Goal: Transaction & Acquisition: Book appointment/travel/reservation

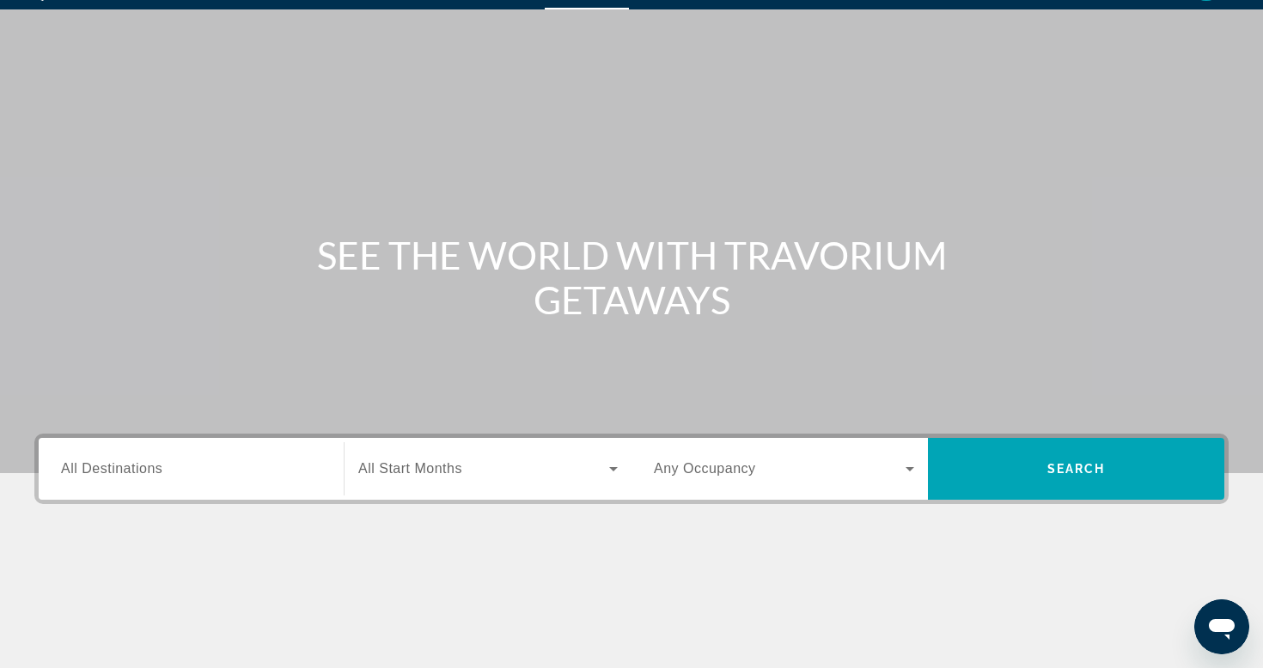
click at [253, 460] on input "Destination All Destinations" at bounding box center [191, 470] width 260 height 21
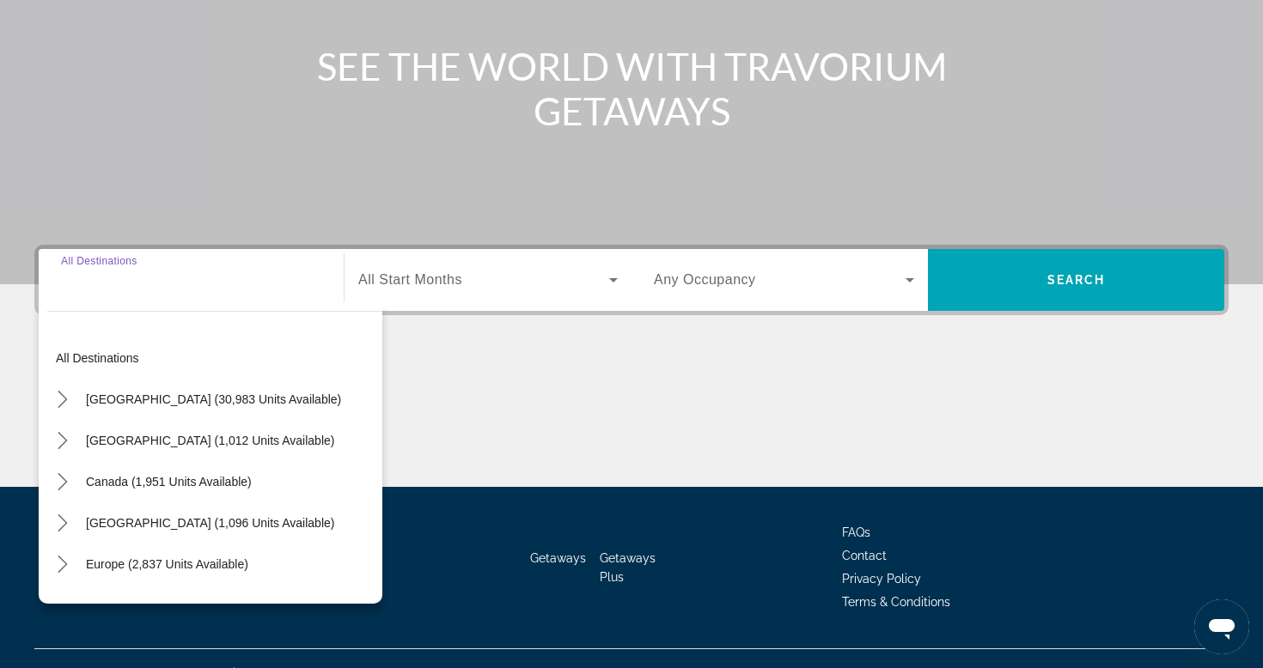
scroll to position [260, 0]
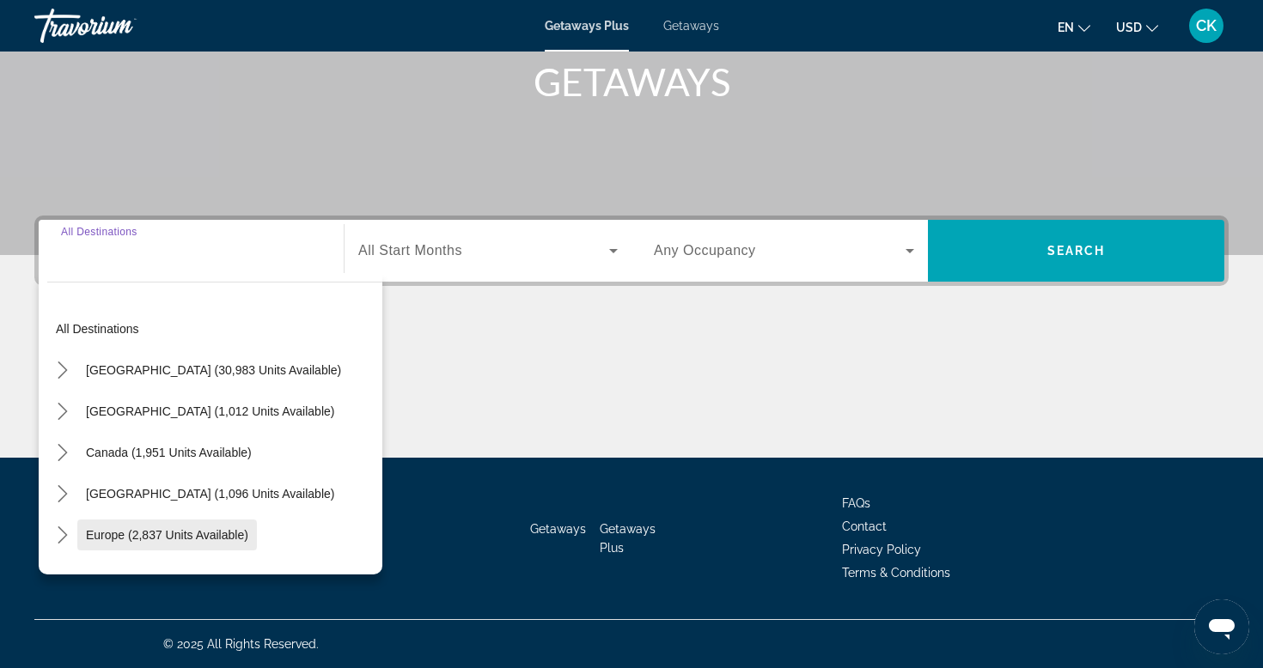
click at [225, 544] on span "Select destination: Europe (2,837 units available)" at bounding box center [167, 535] width 180 height 41
type input "**********"
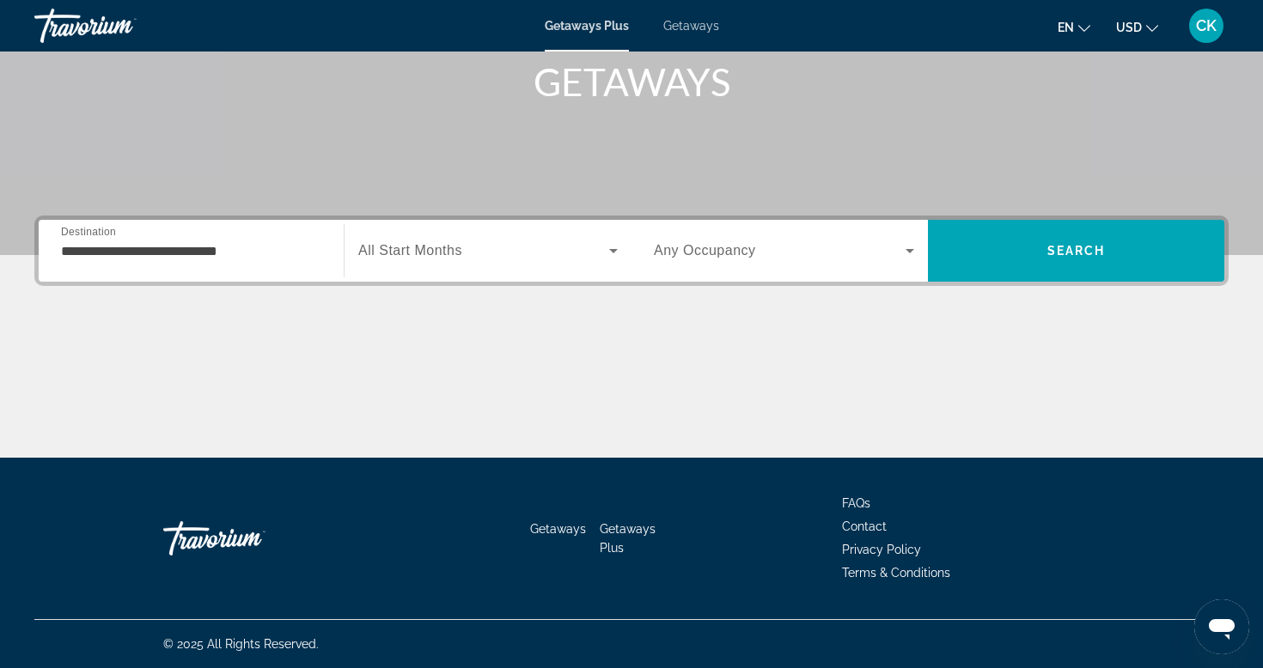
click at [524, 261] on div "Search widget" at bounding box center [487, 251] width 259 height 48
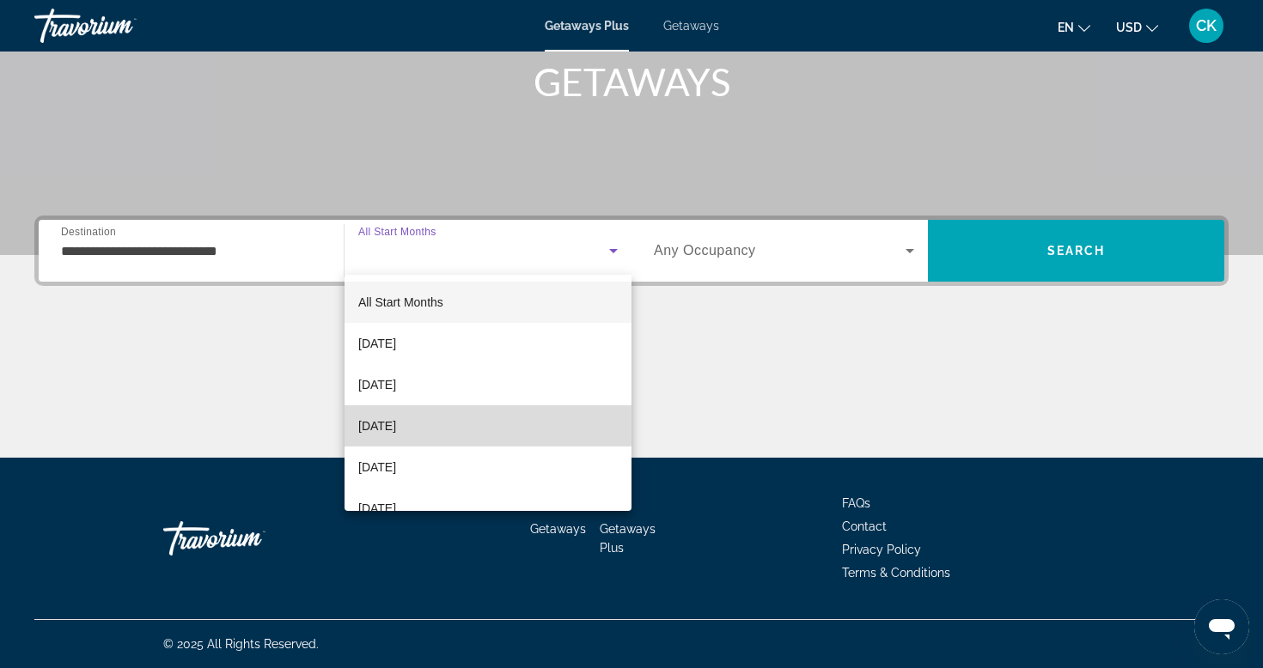
click at [480, 418] on mat-option "[DATE]" at bounding box center [487, 425] width 287 height 41
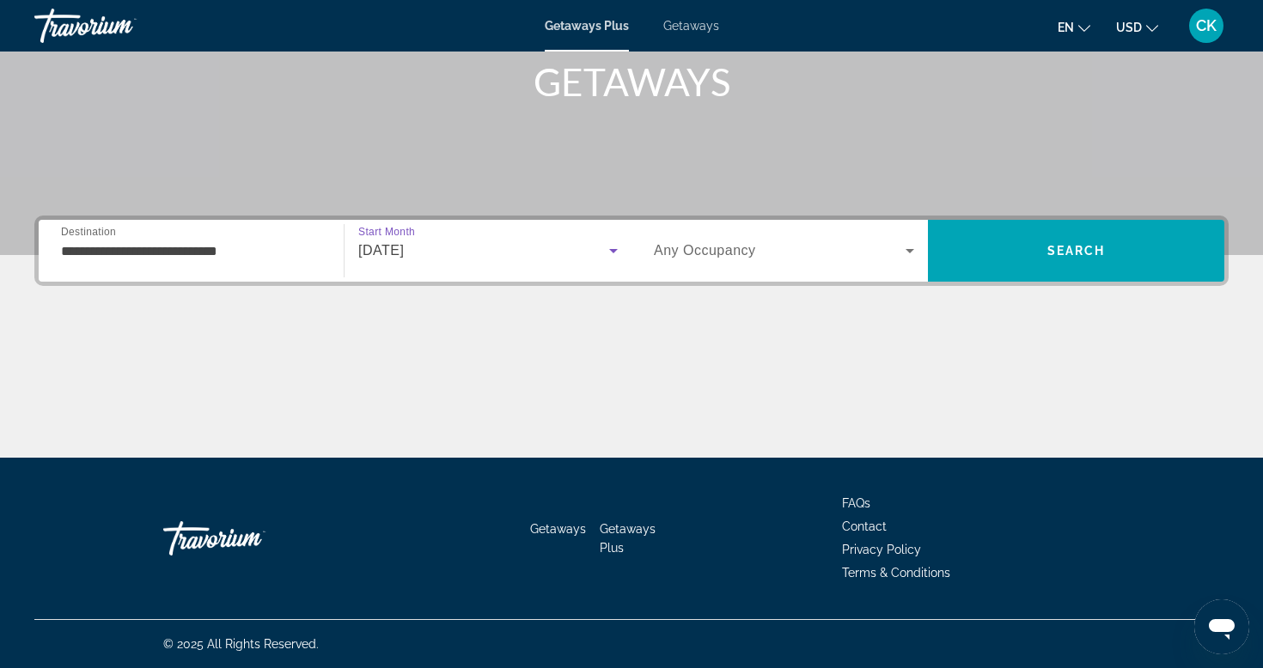
click at [783, 233] on div "Search widget" at bounding box center [784, 251] width 260 height 48
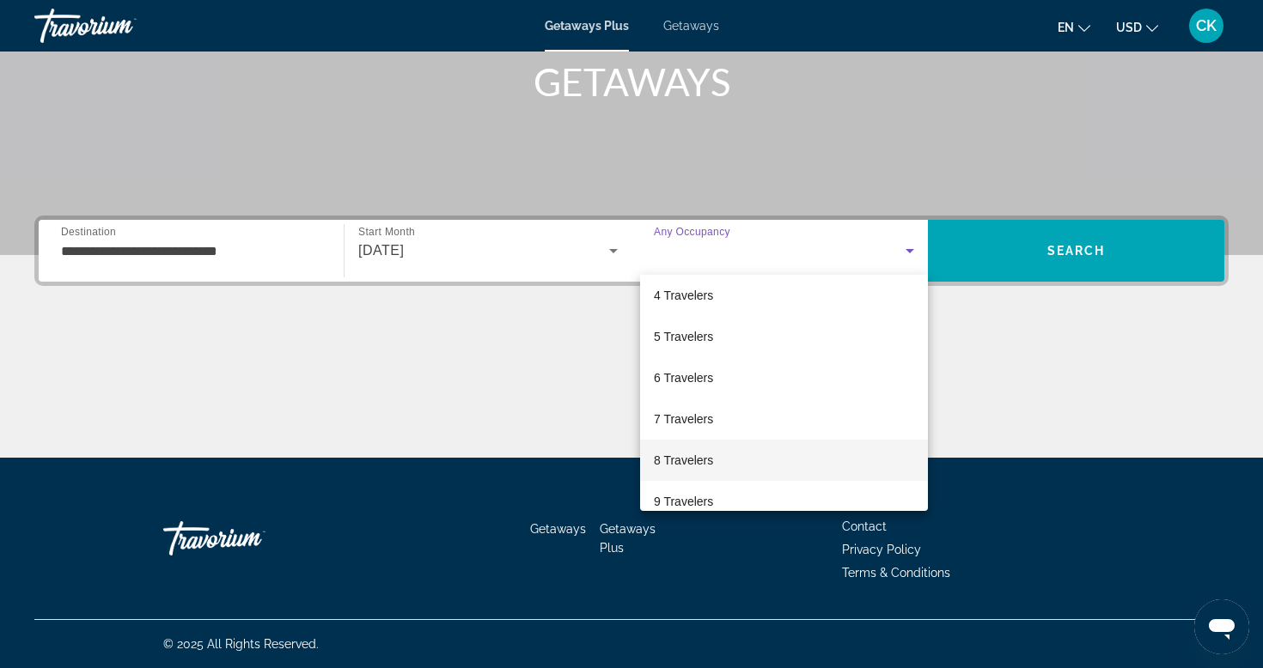
scroll to position [126, 0]
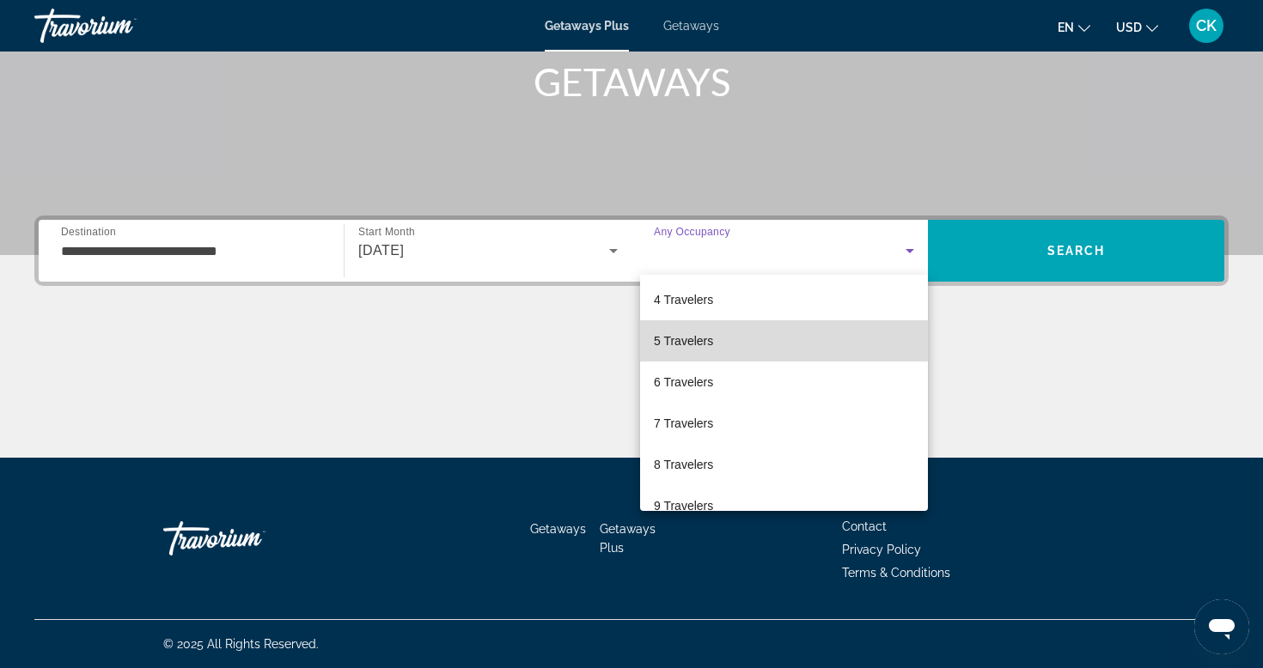
click at [769, 336] on mat-option "5 Travelers" at bounding box center [784, 340] width 288 height 41
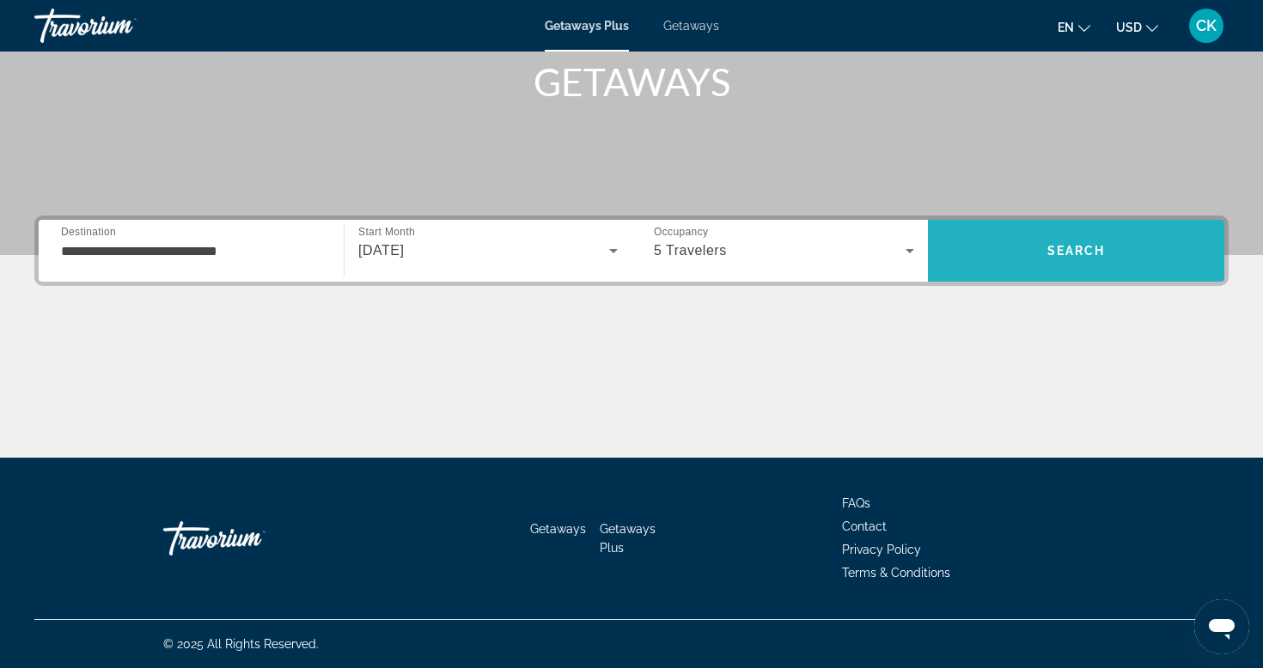
click at [1114, 241] on span "Search" at bounding box center [1076, 250] width 296 height 41
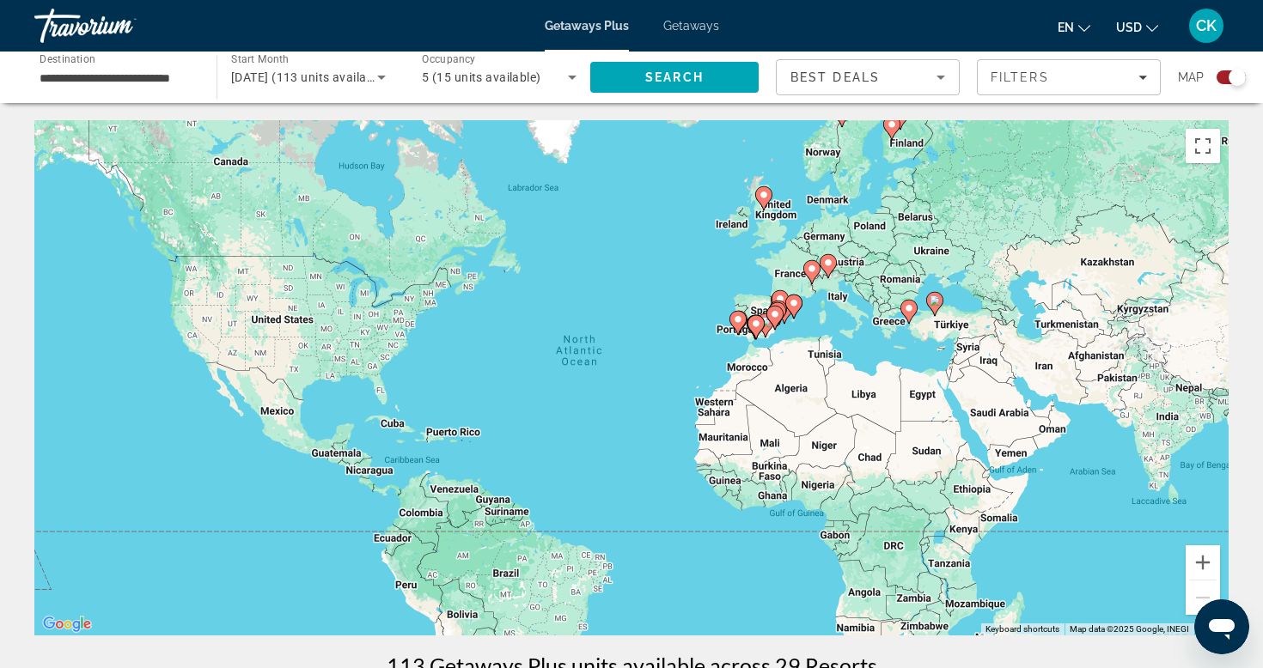
click at [700, 36] on div "Getaways Plus Getaways en English Español Français Italiano Português русский U…" at bounding box center [631, 25] width 1263 height 45
click at [700, 30] on span "Getaways" at bounding box center [691, 26] width 56 height 14
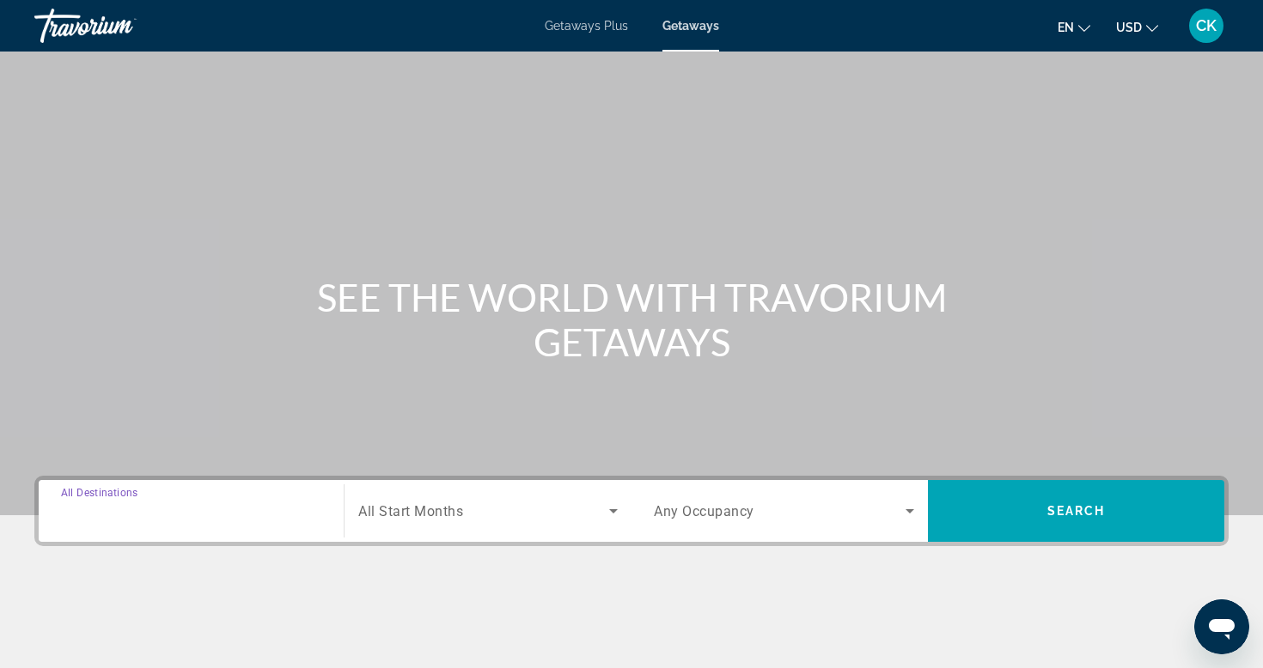
click at [305, 517] on input "Destination All Destinations" at bounding box center [191, 512] width 260 height 21
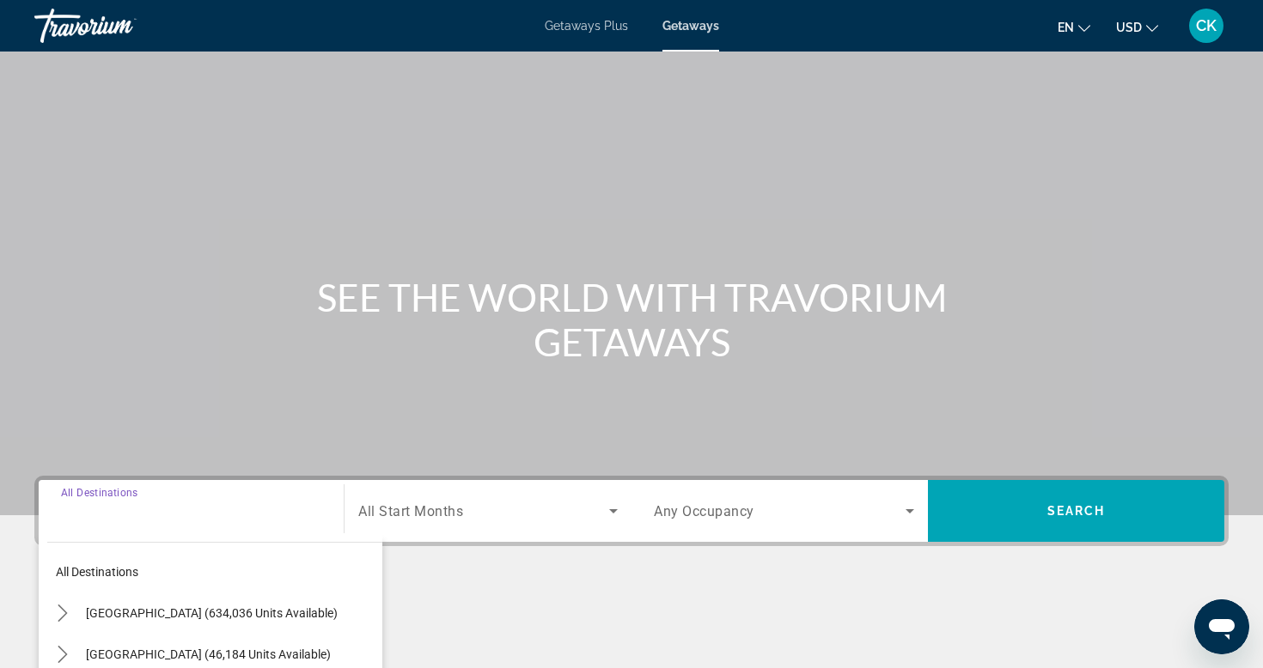
scroll to position [260, 0]
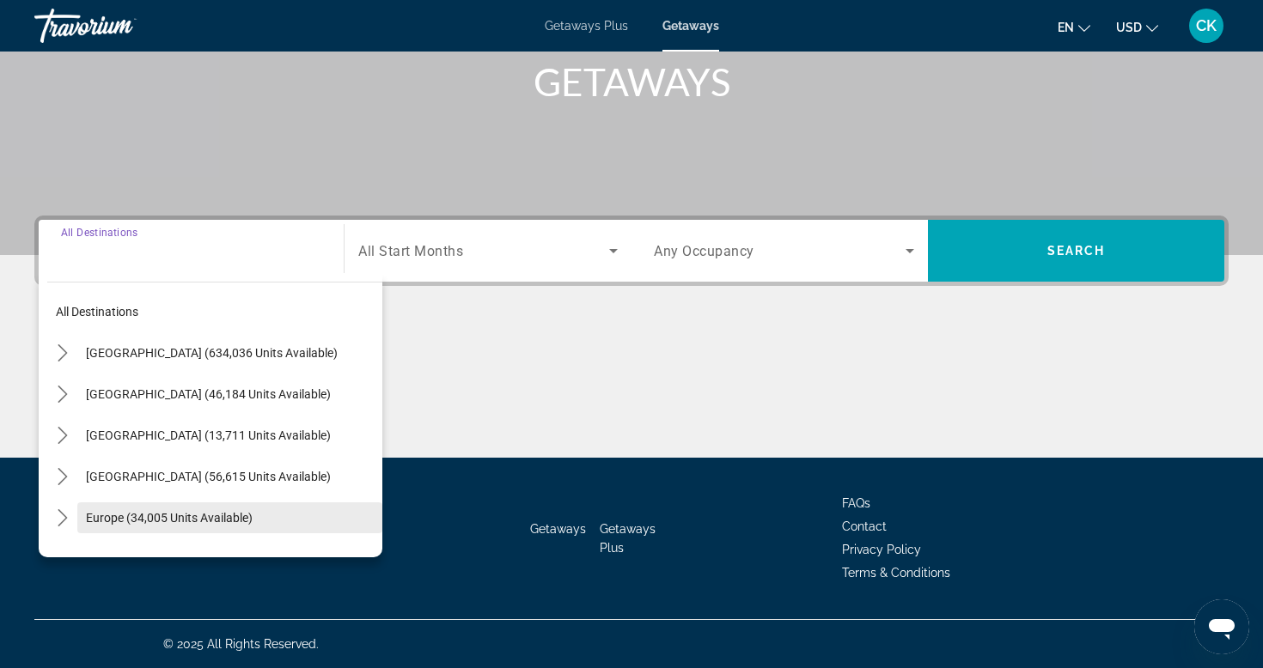
click at [305, 517] on span "Select destination: Europe (34,005 units available)" at bounding box center [229, 517] width 305 height 41
type input "**********"
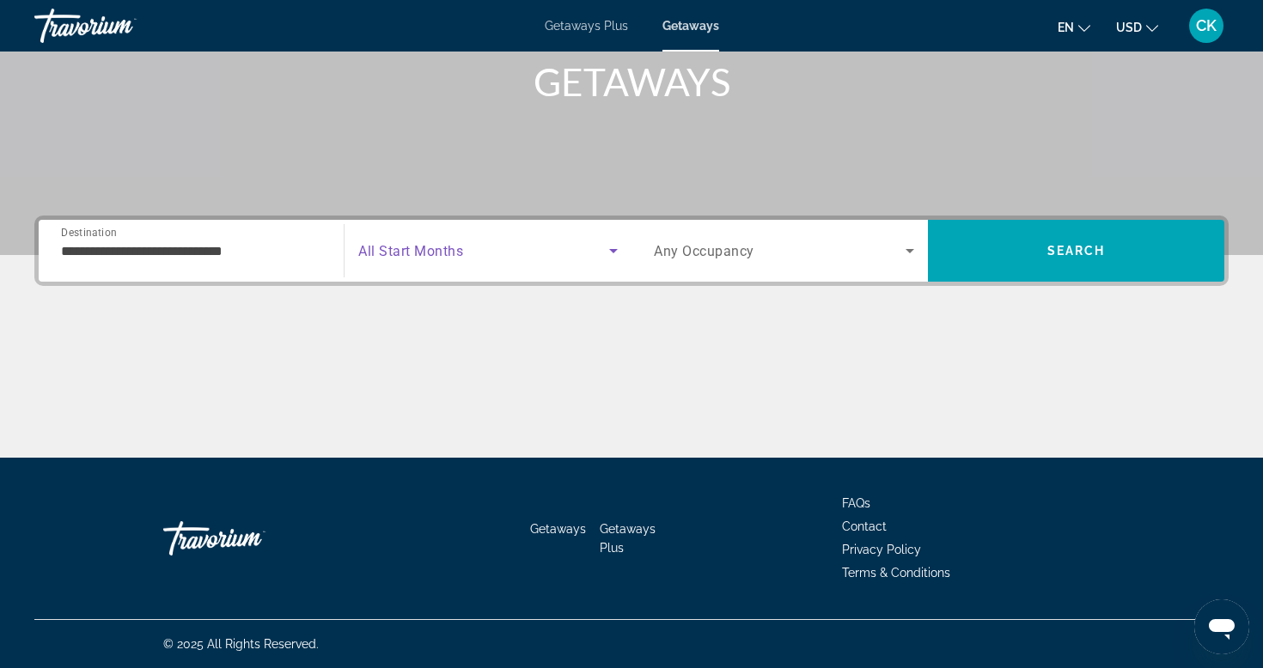
click at [613, 255] on icon "Search widget" at bounding box center [613, 251] width 21 height 21
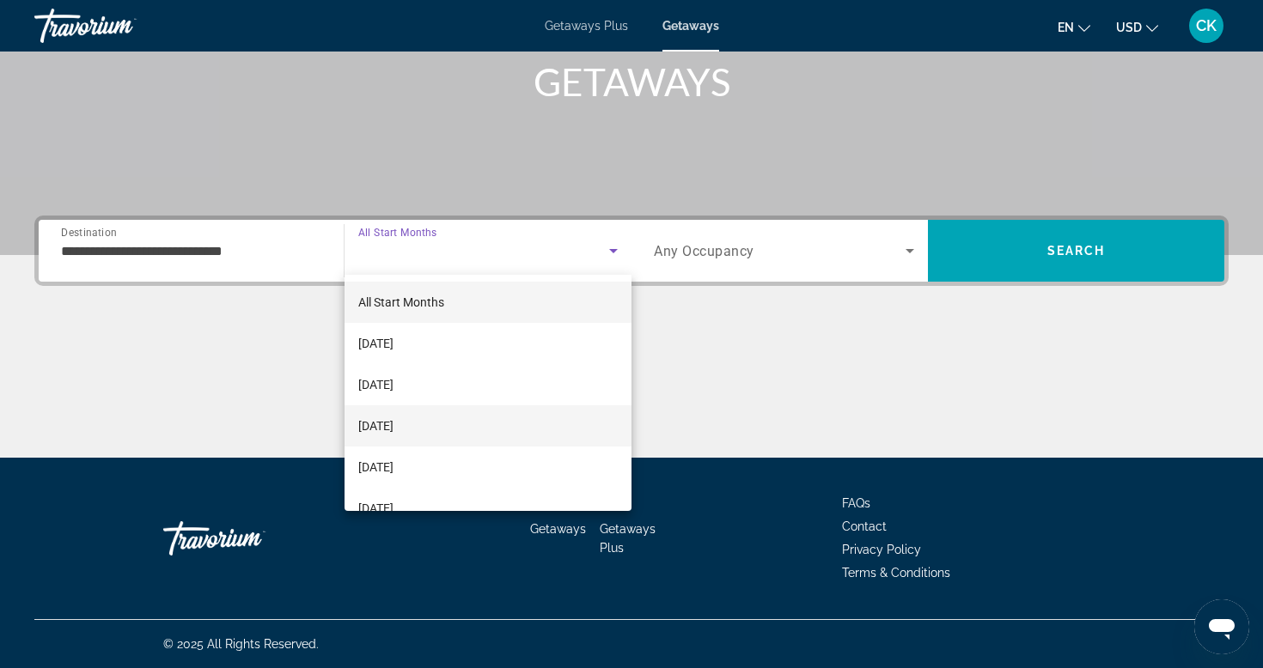
click at [543, 421] on mat-option "[DATE]" at bounding box center [487, 425] width 287 height 41
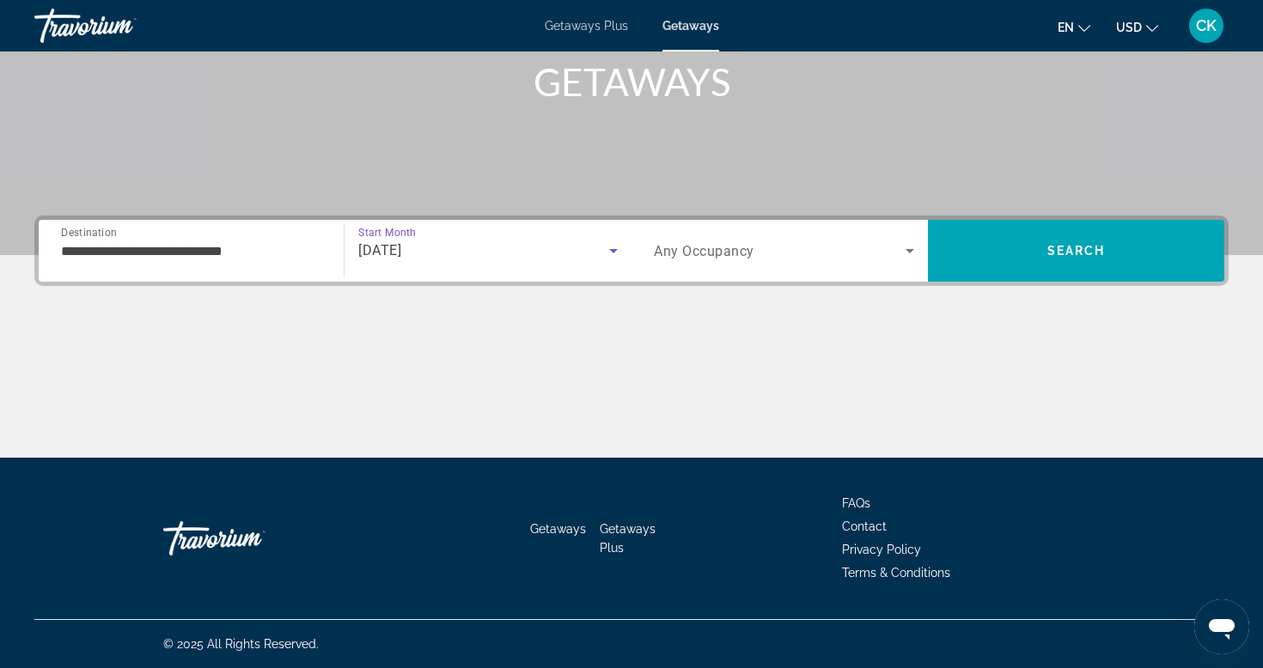
click at [775, 255] on span "Search widget" at bounding box center [780, 251] width 252 height 21
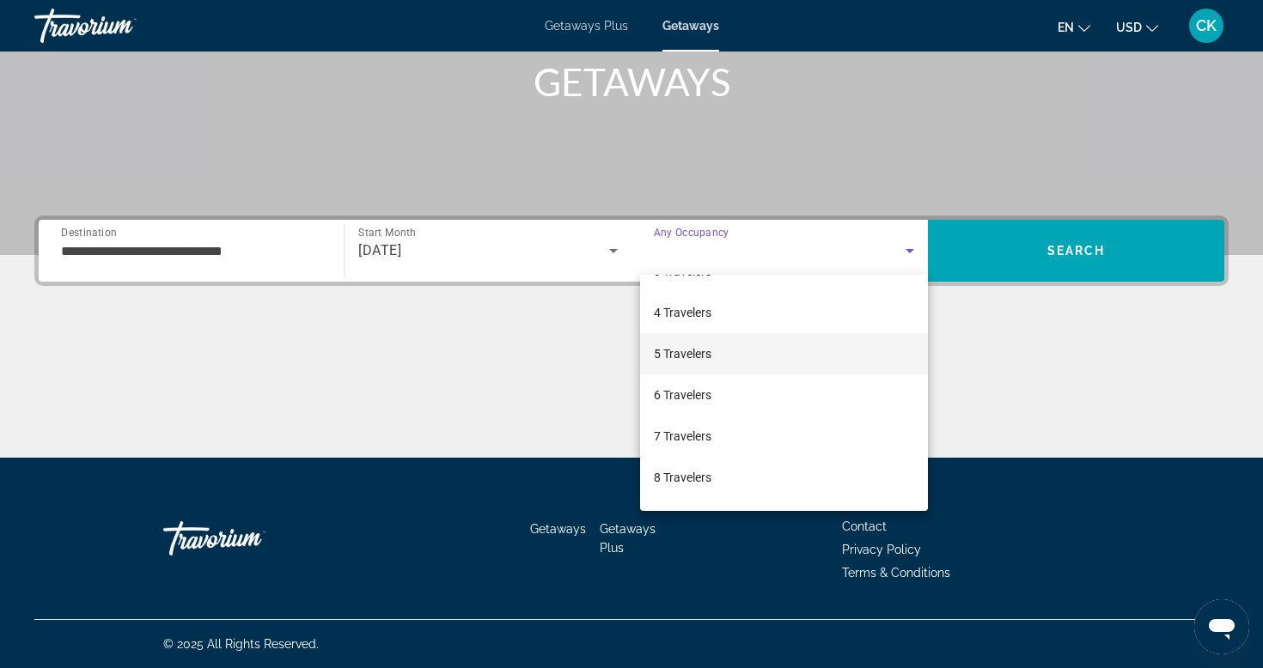
scroll to position [116, 0]
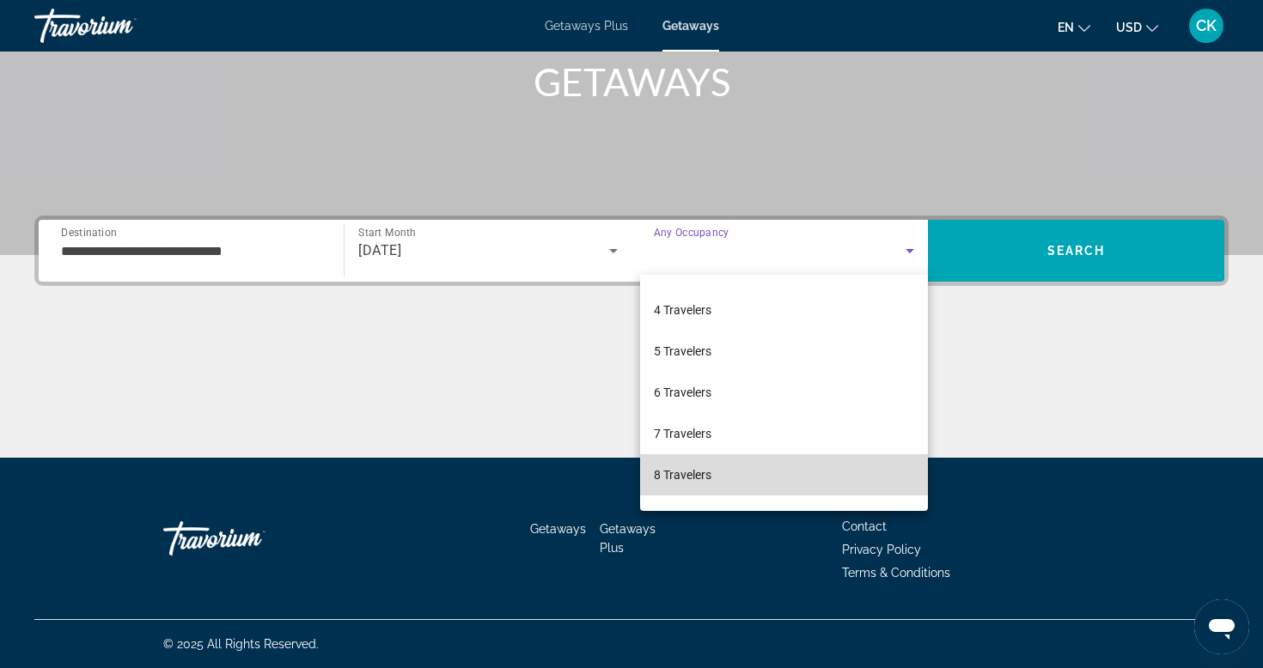
click at [727, 478] on mat-option "8 Travelers" at bounding box center [784, 474] width 288 height 41
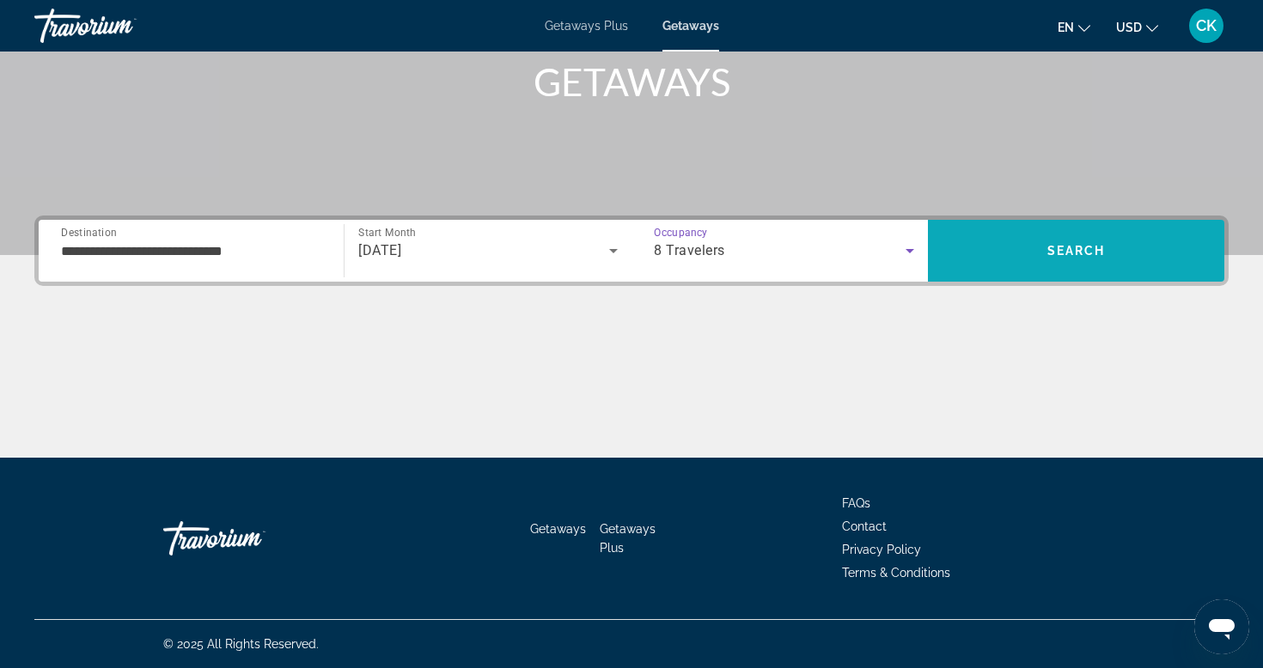
click at [1041, 256] on span "Search" at bounding box center [1076, 250] width 296 height 41
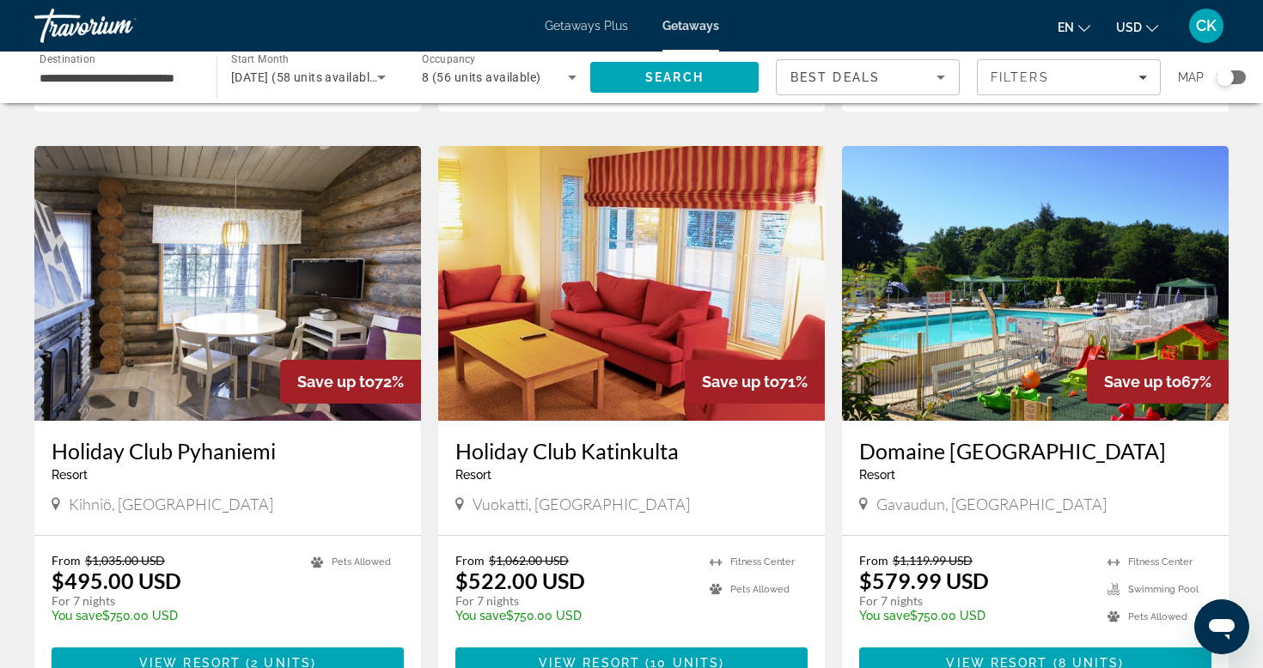
scroll to position [1230, 0]
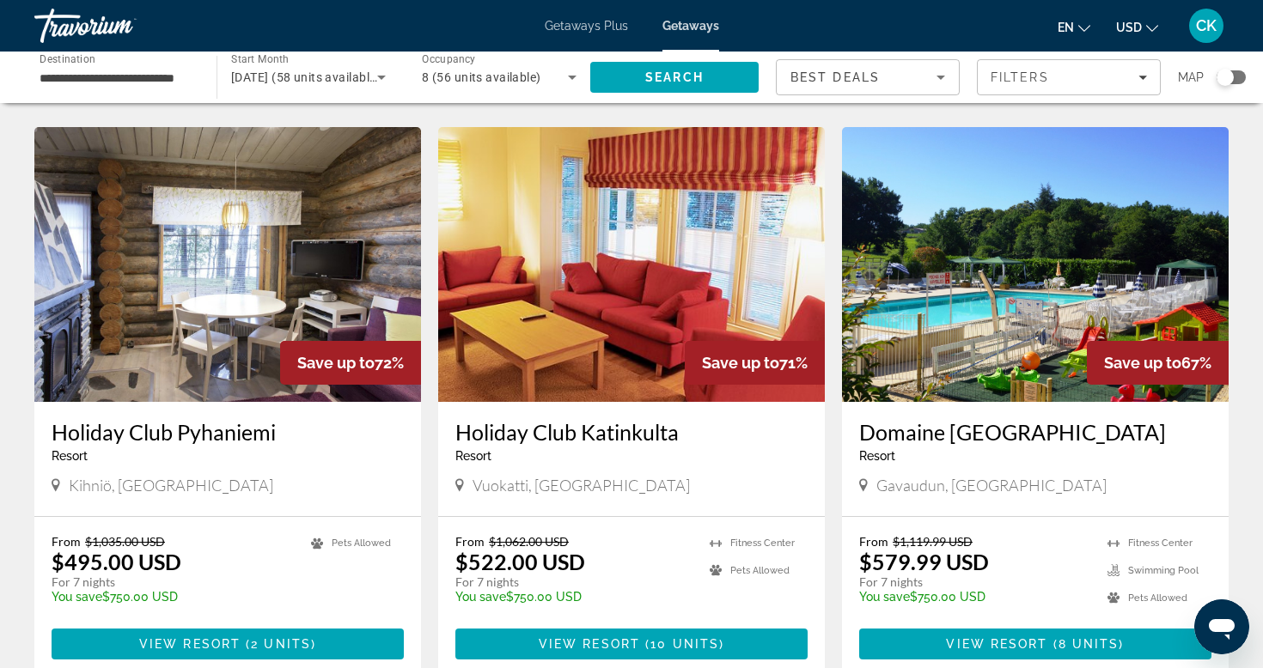
click at [334, 557] on ul "Pets Allowed" at bounding box center [357, 575] width 93 height 82
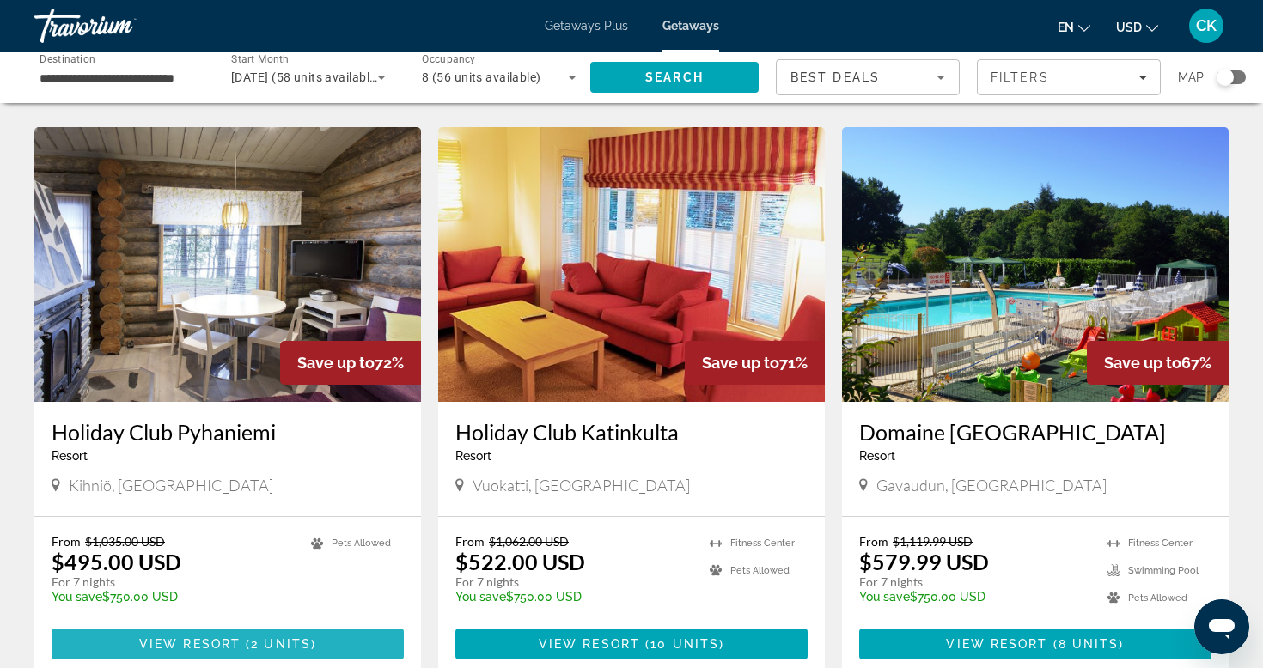
click at [296, 637] on span "2 units" at bounding box center [281, 644] width 60 height 14
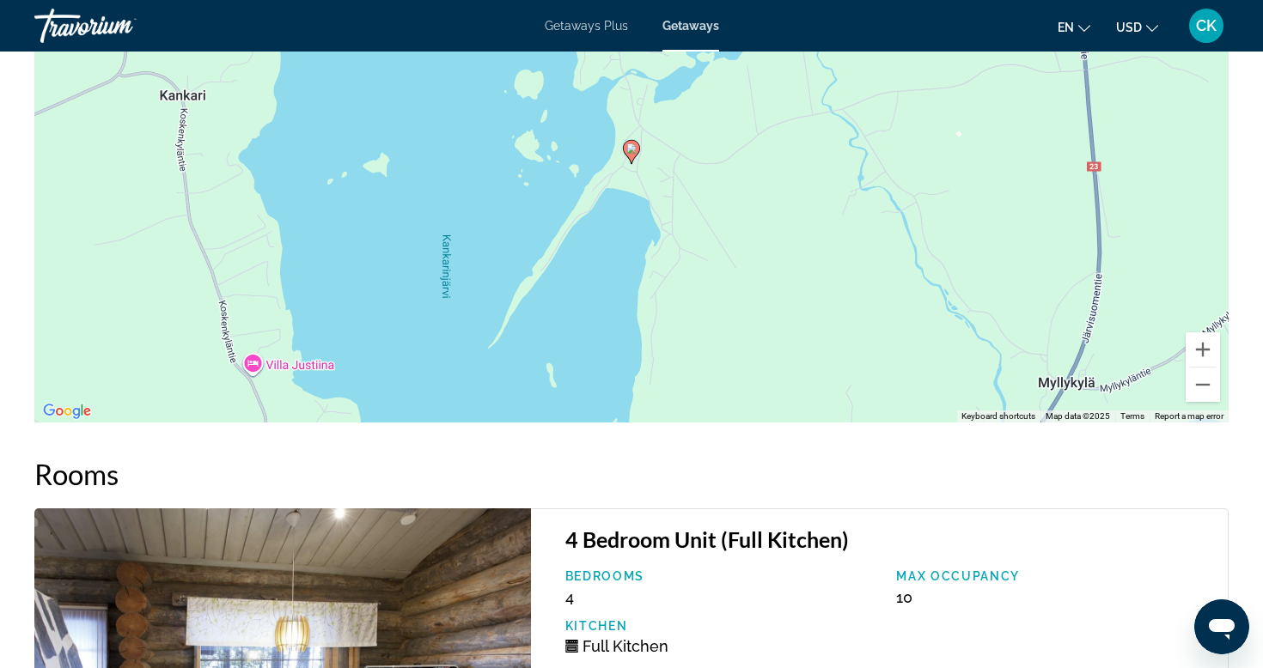
scroll to position [2178, 0]
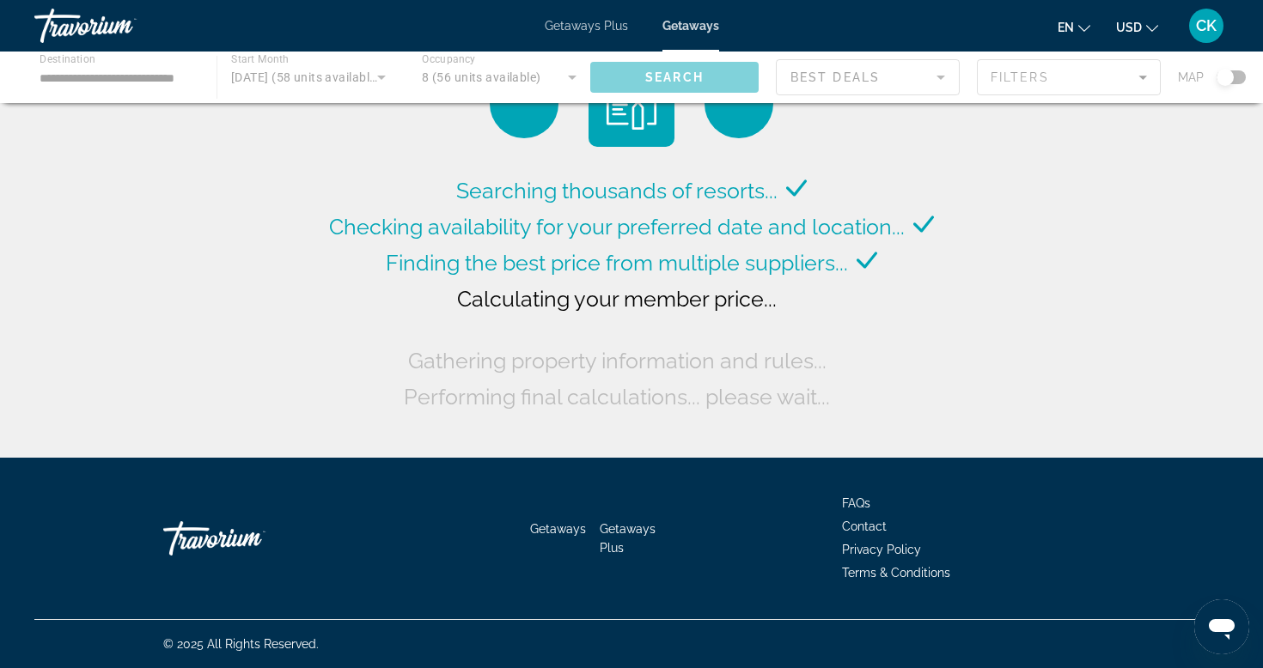
click at [945, 71] on div "Main content" at bounding box center [631, 78] width 1263 height 52
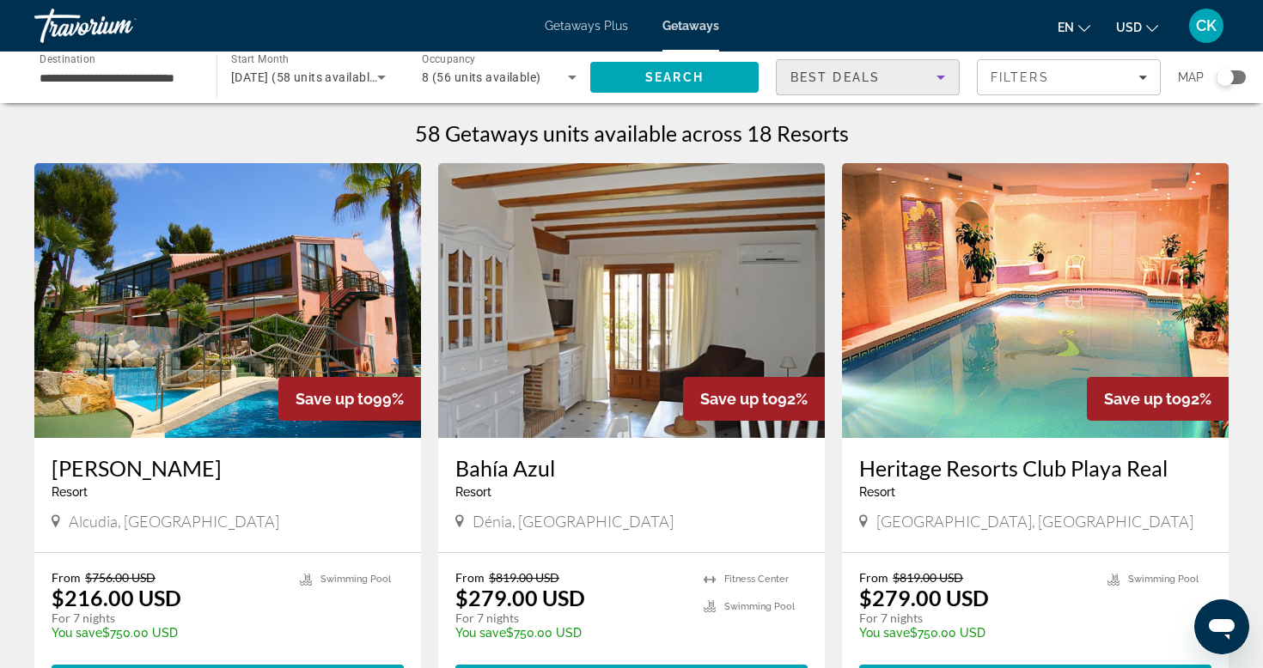
click at [945, 71] on icon "Sort by" at bounding box center [940, 77] width 21 height 21
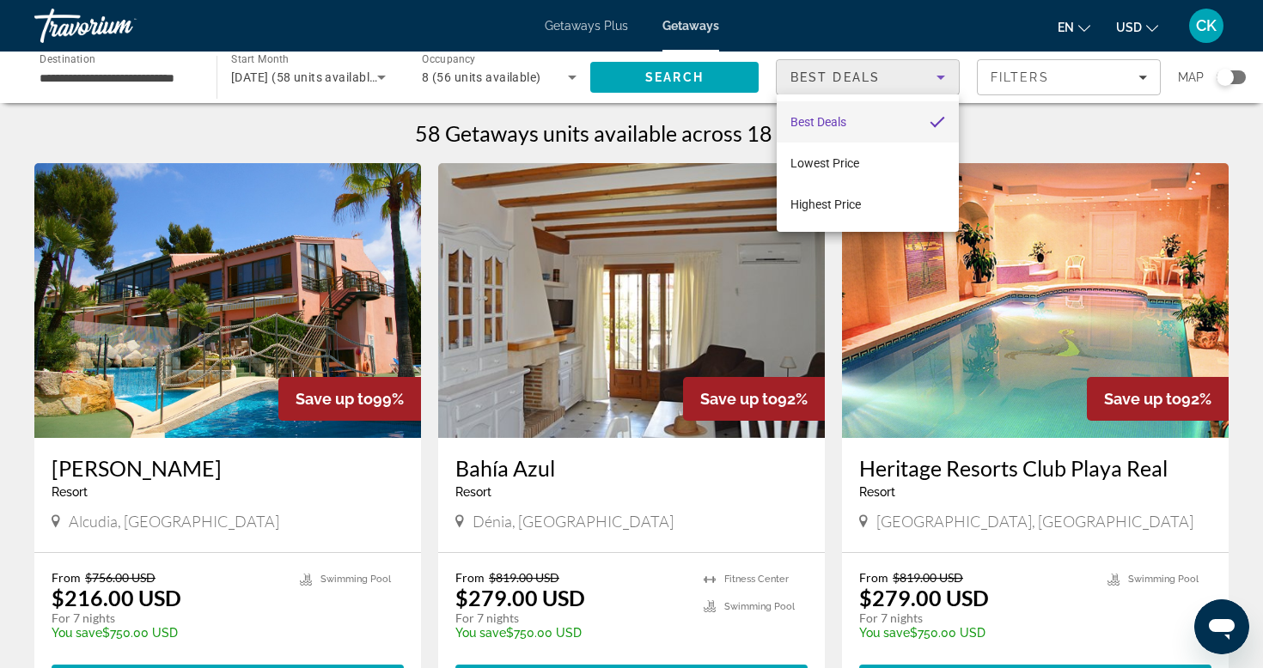
click at [956, 23] on div at bounding box center [631, 334] width 1263 height 668
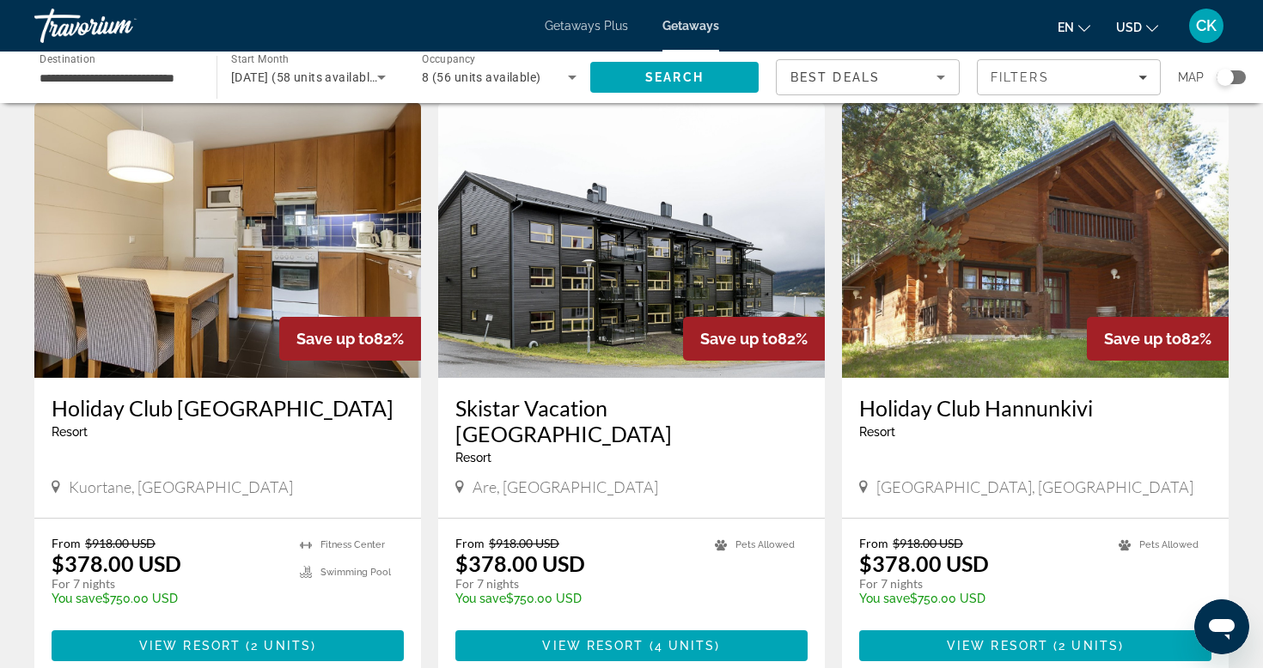
scroll to position [732, 0]
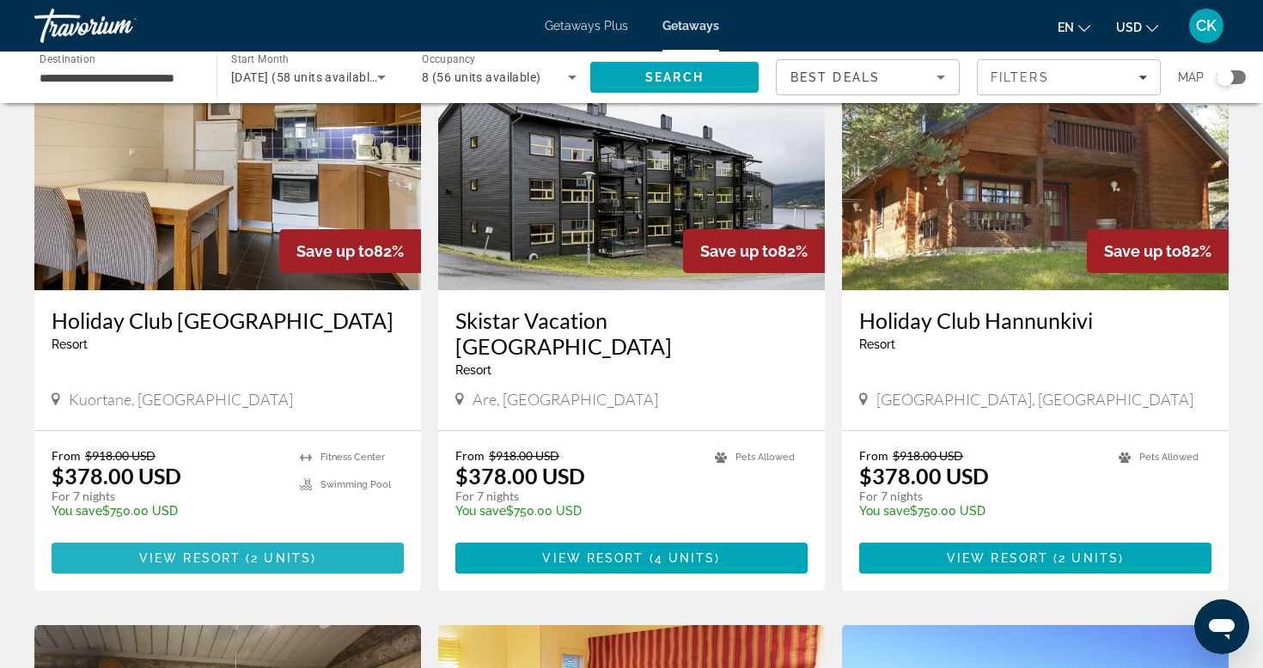
click at [314, 552] on span "( 2 units )" at bounding box center [279, 559] width 76 height 14
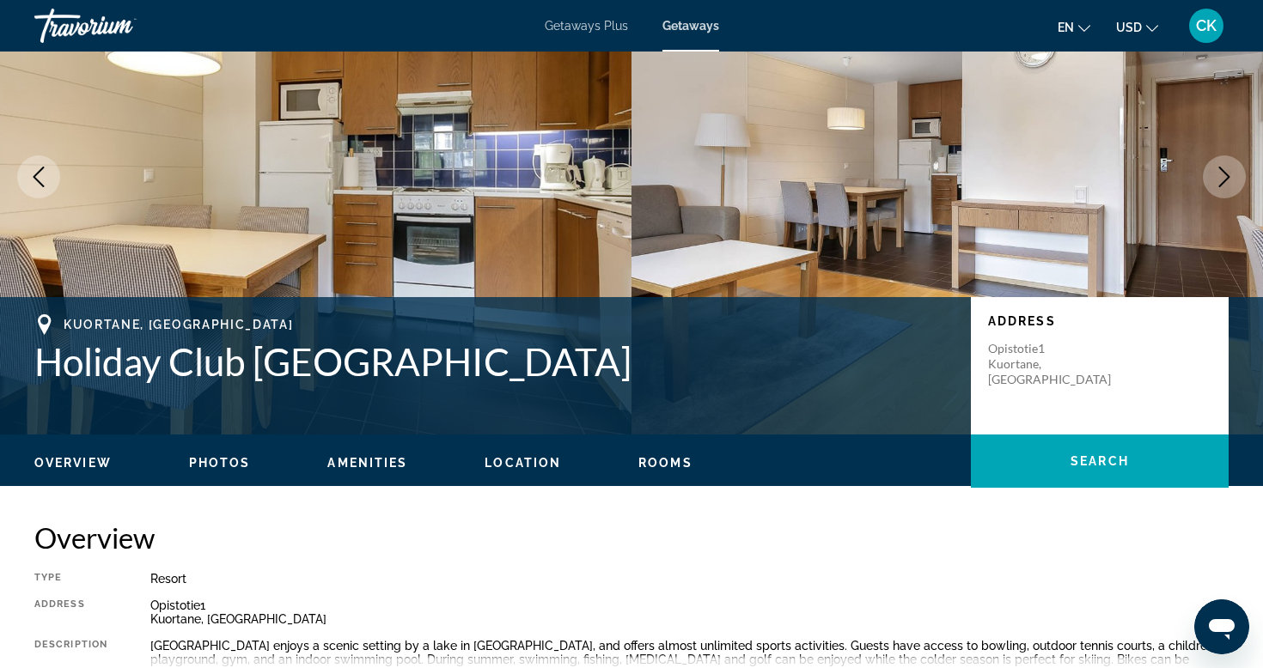
scroll to position [131, 0]
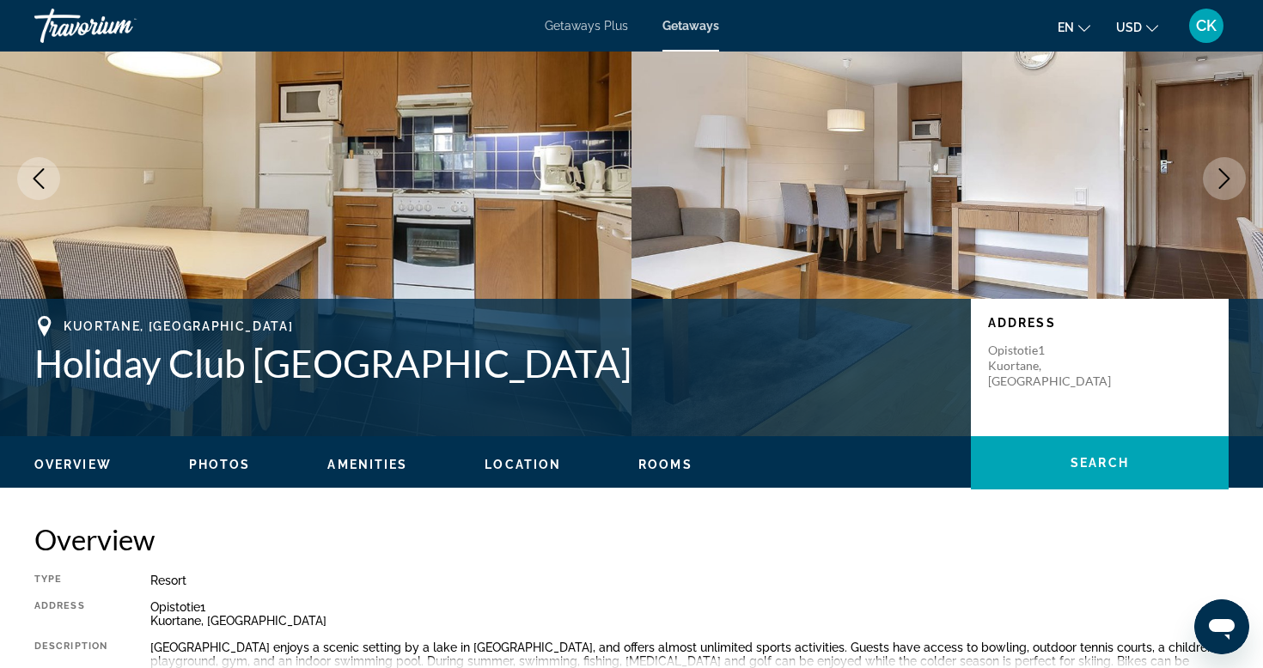
click at [1217, 178] on icon "Next image" at bounding box center [1224, 178] width 21 height 21
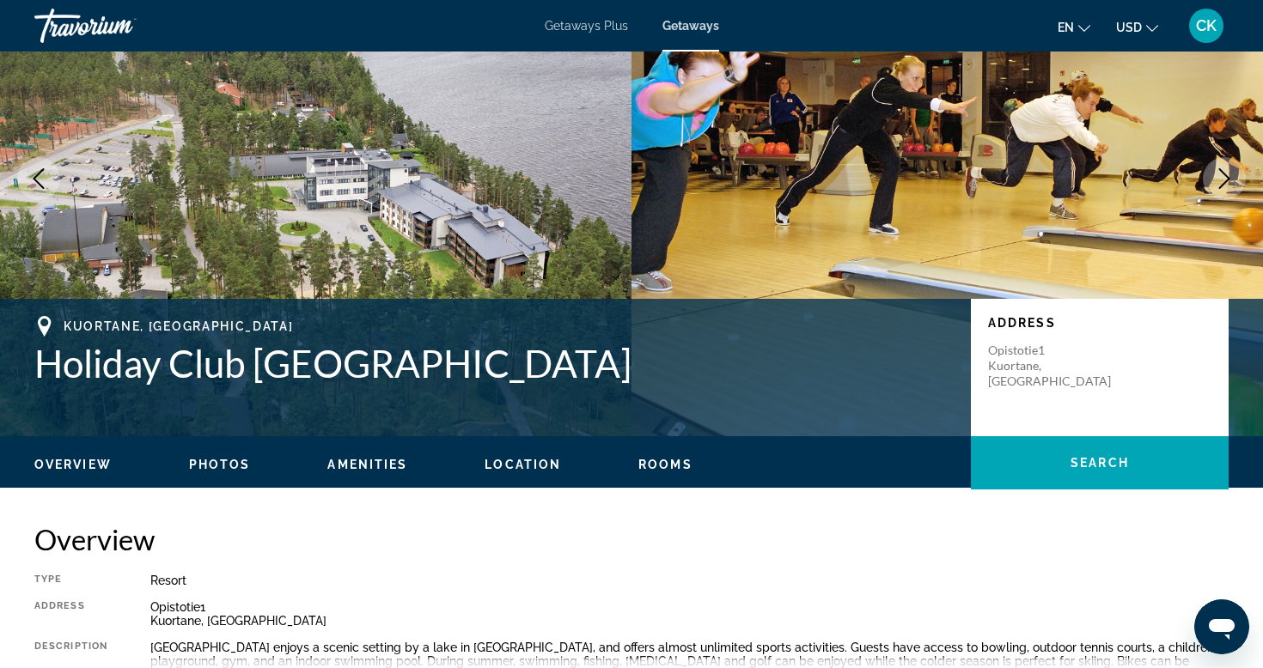
click at [1217, 178] on icon "Next image" at bounding box center [1224, 178] width 21 height 21
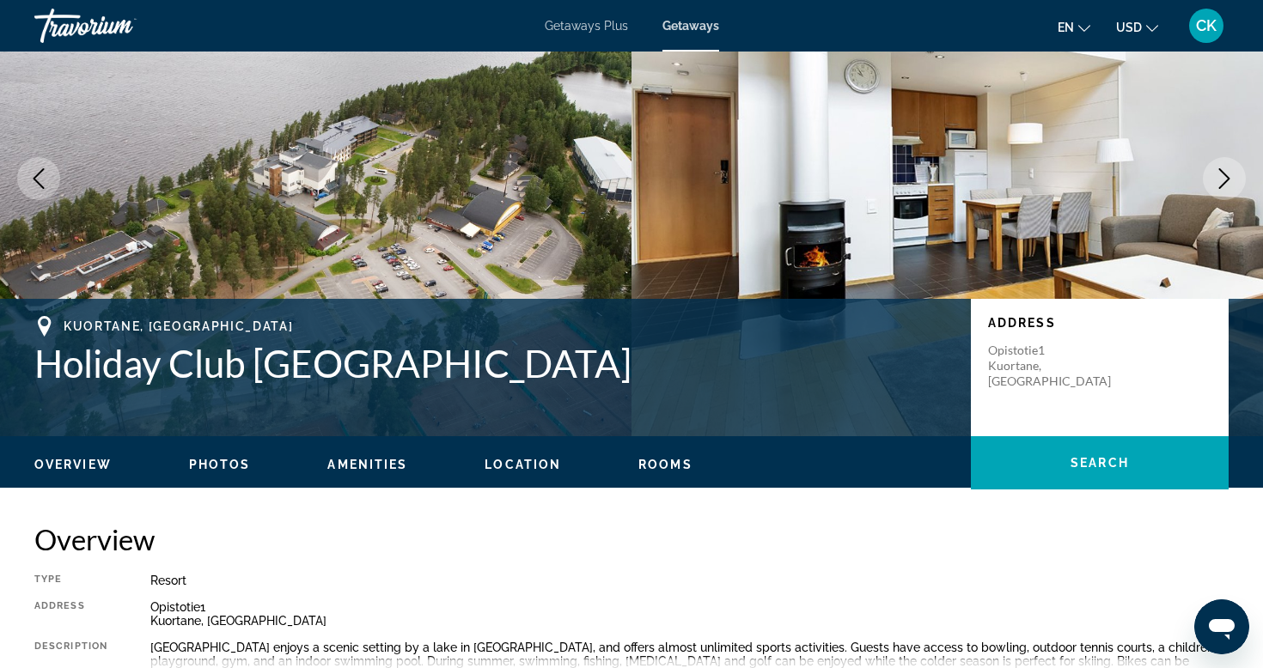
click at [1217, 178] on icon "Next image" at bounding box center [1224, 178] width 21 height 21
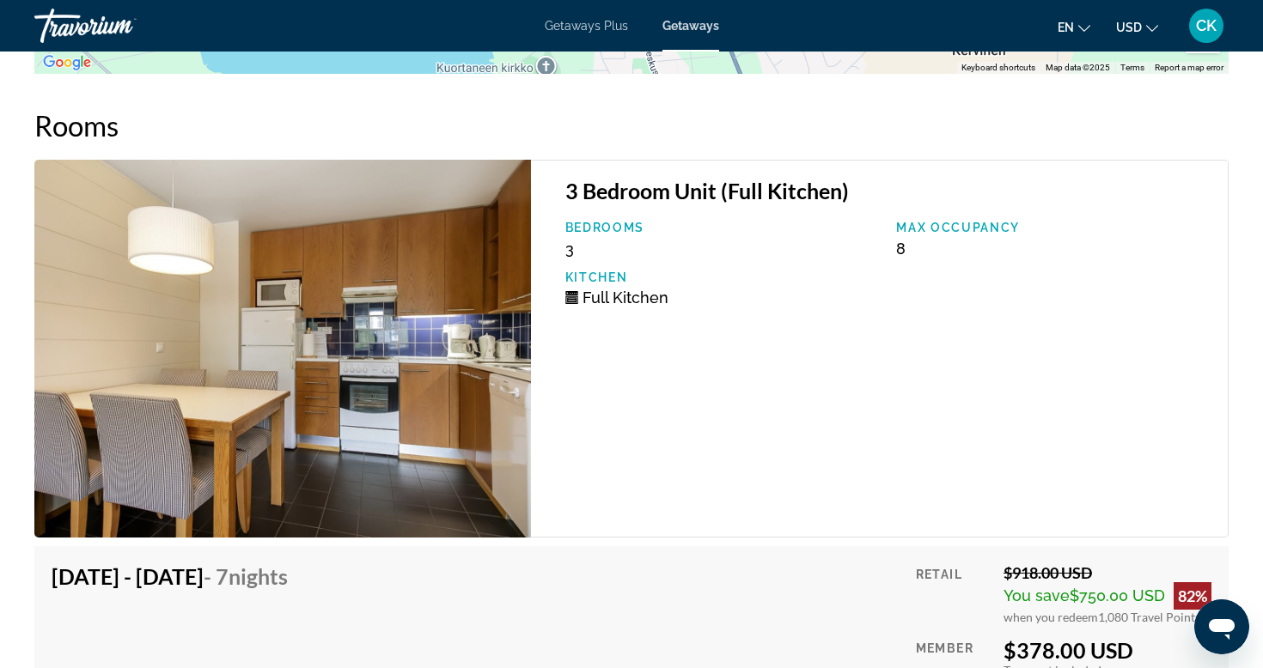
scroll to position [2730, 0]
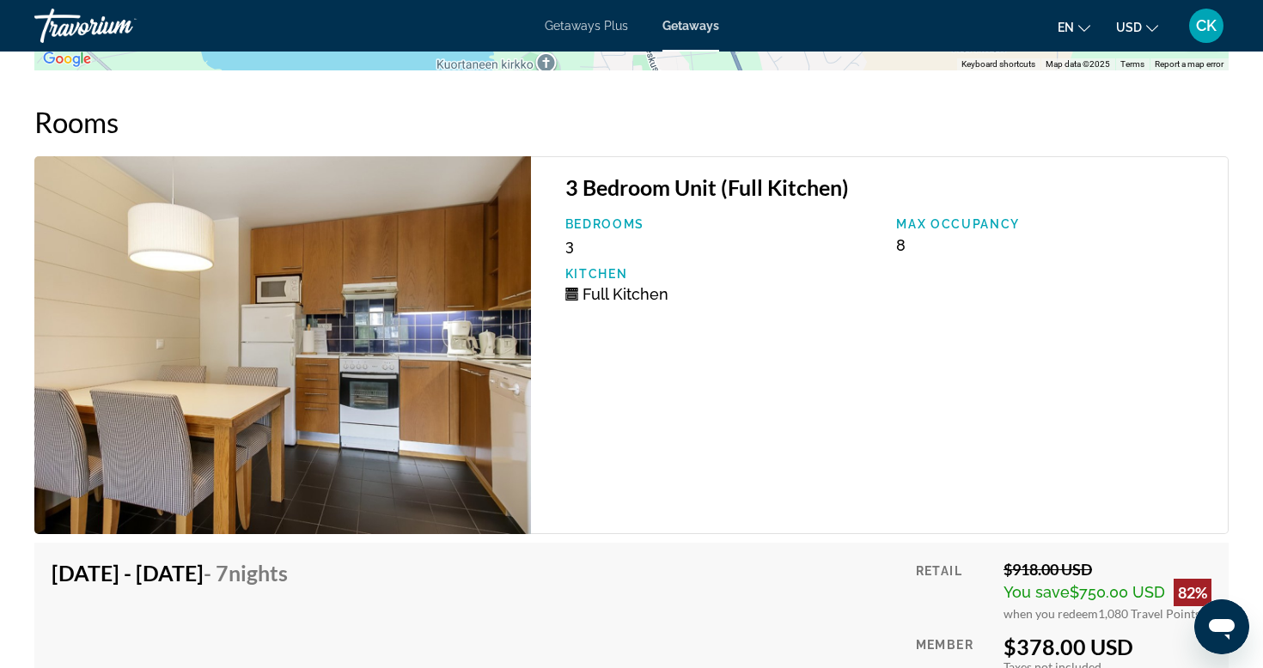
click at [508, 378] on img "Main content" at bounding box center [282, 345] width 497 height 378
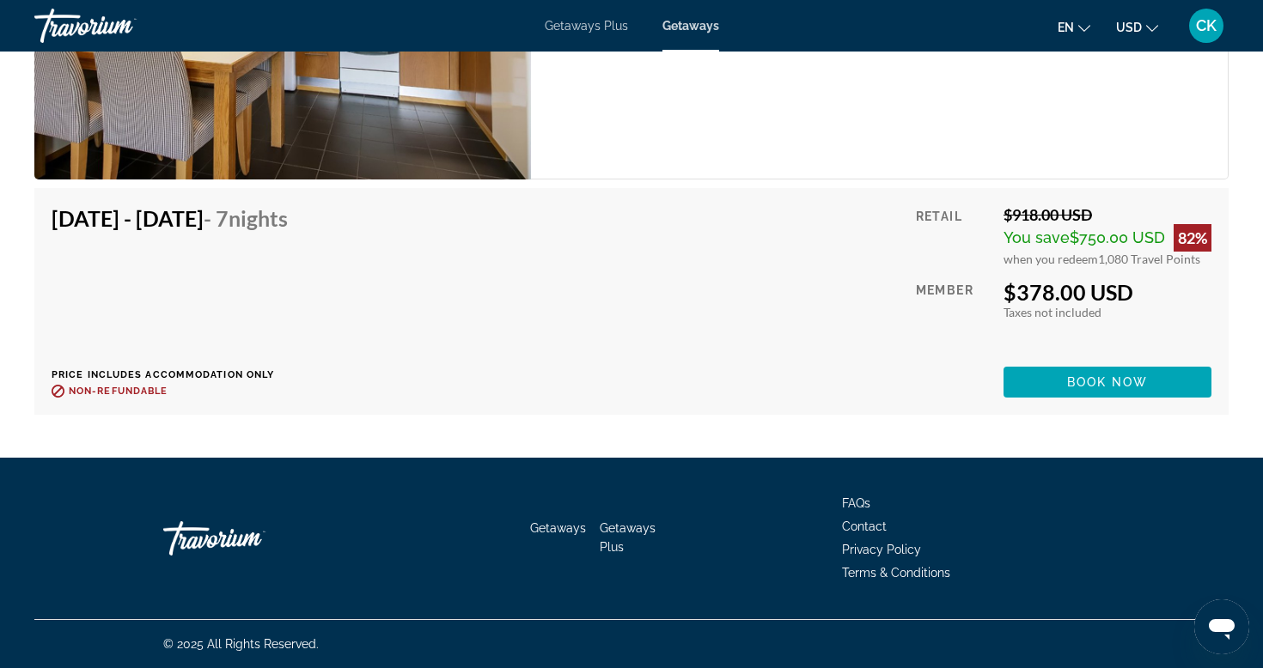
scroll to position [3085, 0]
click at [1089, 382] on span "Book now" at bounding box center [1108, 382] width 82 height 14
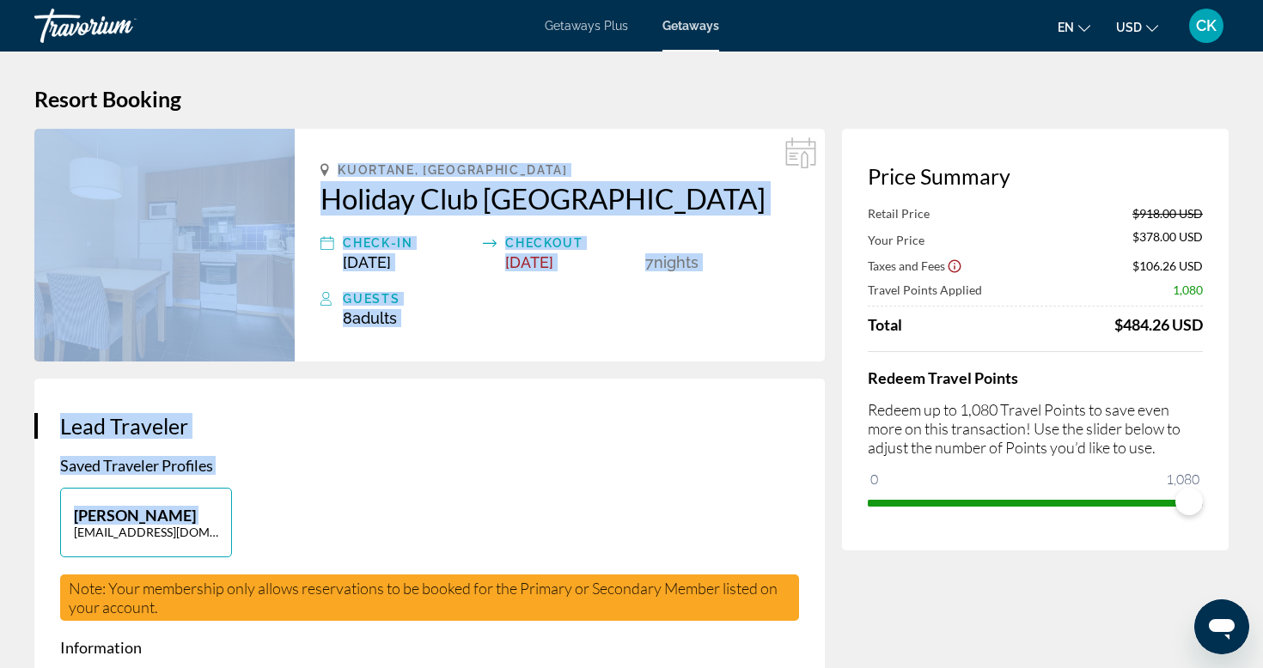
drag, startPoint x: 1107, startPoint y: 612, endPoint x: 718, endPoint y: 482, distance: 410.2
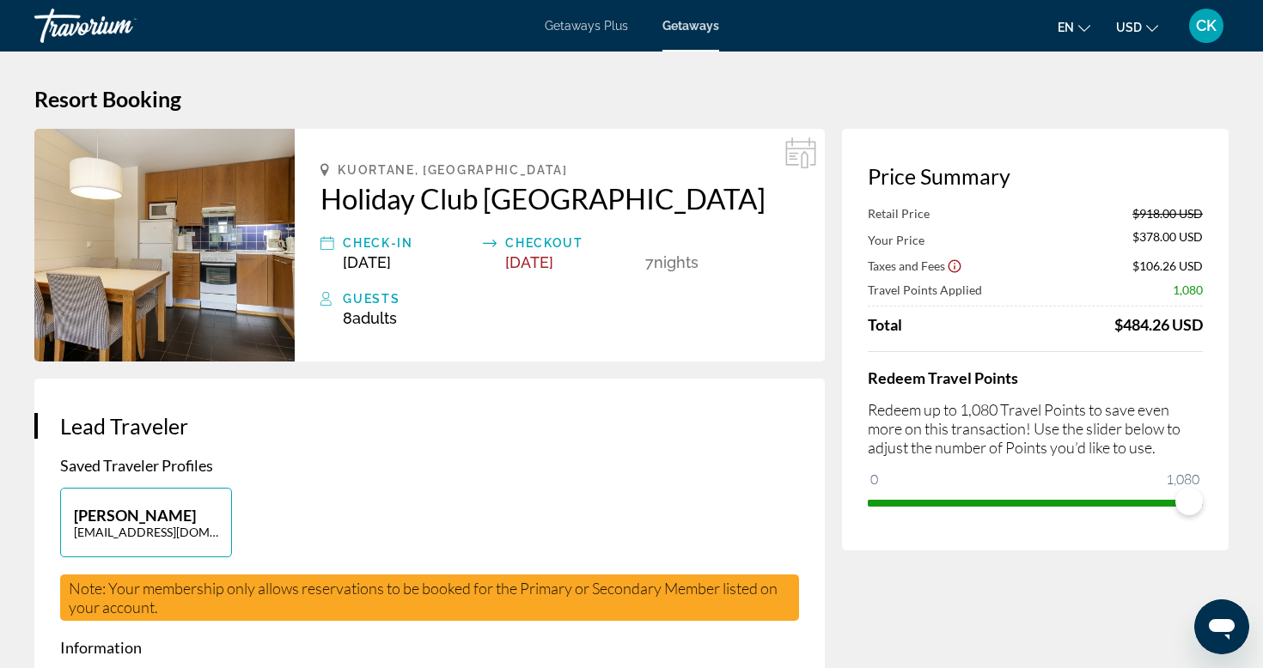
click at [518, 94] on h1 "Resort Booking" at bounding box center [631, 99] width 1194 height 26
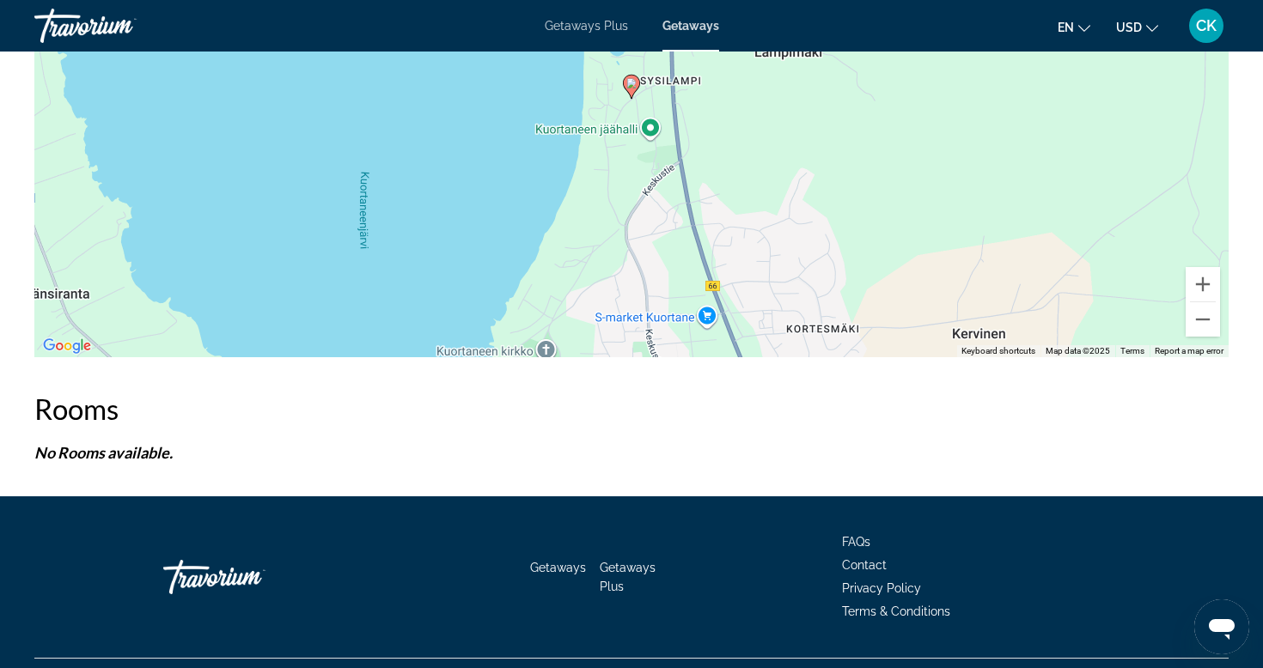
scroll to position [2482, 0]
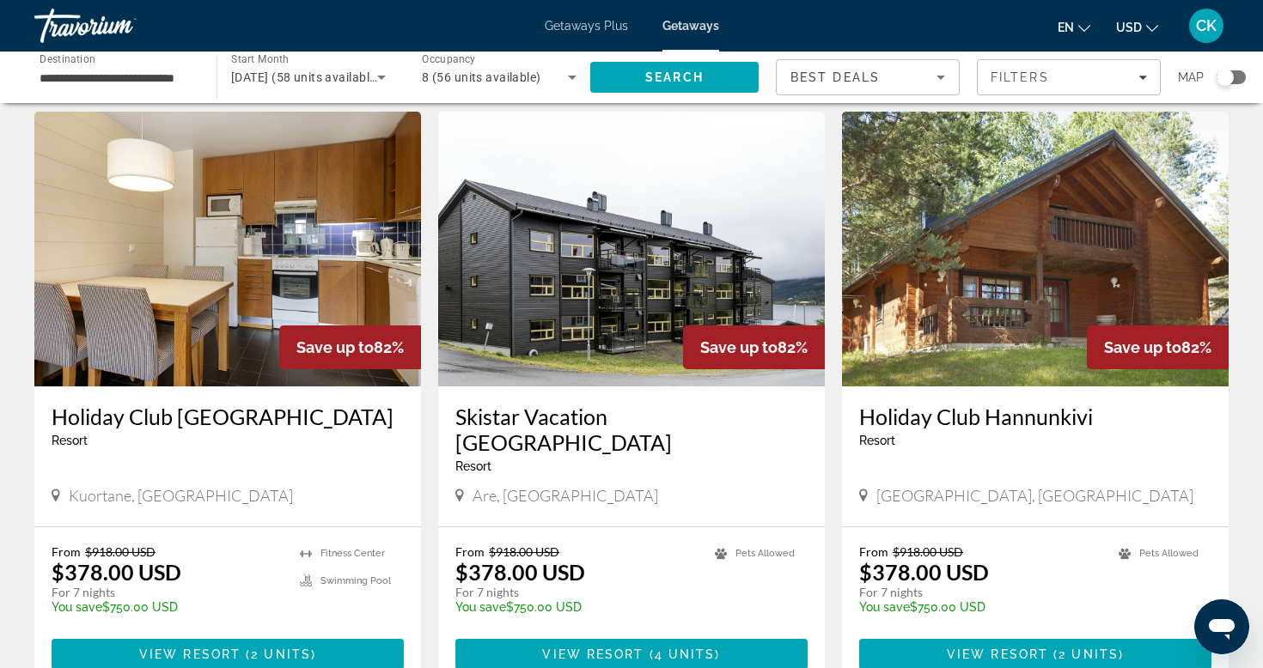
scroll to position [637, 0]
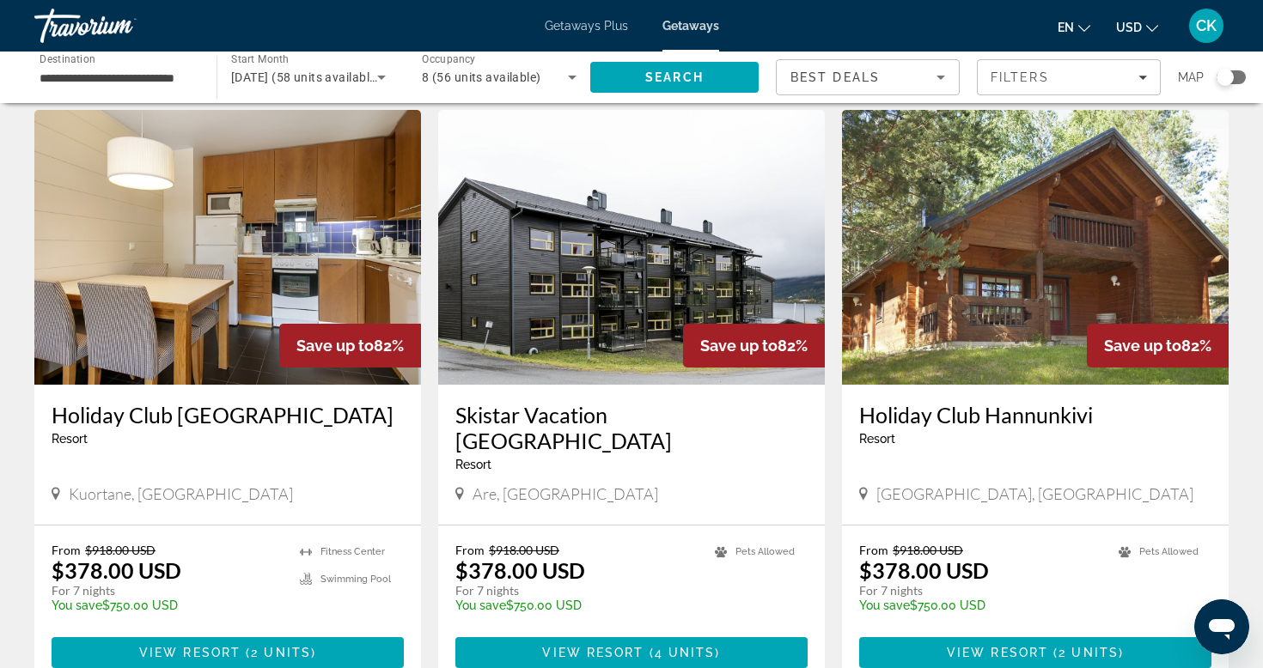
click at [213, 543] on p "From $918.00 USD" at bounding box center [167, 550] width 231 height 15
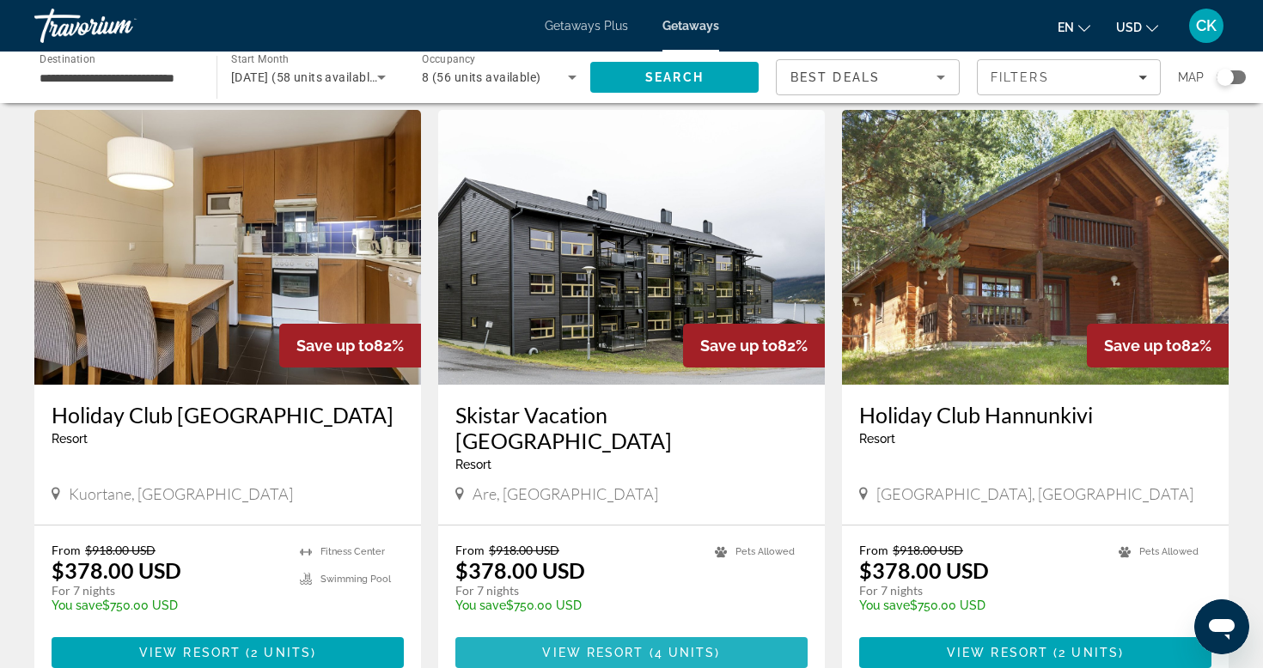
click at [557, 646] on span "View Resort" at bounding box center [592, 653] width 101 height 14
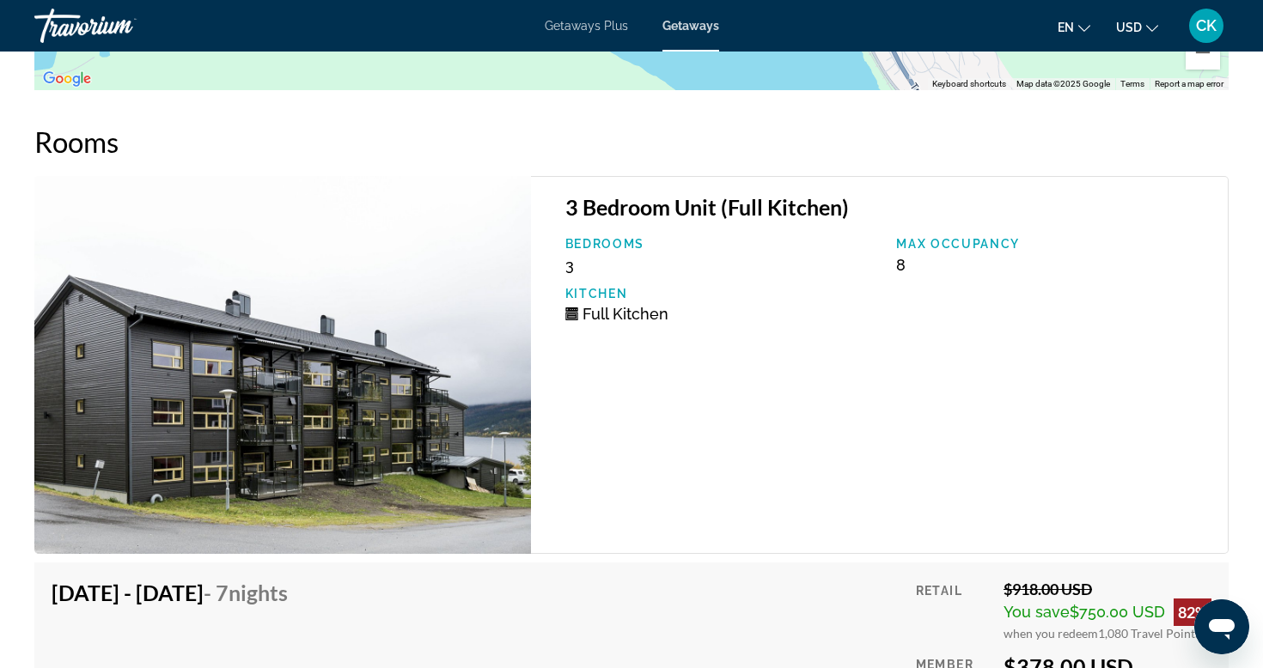
scroll to position [2740, 0]
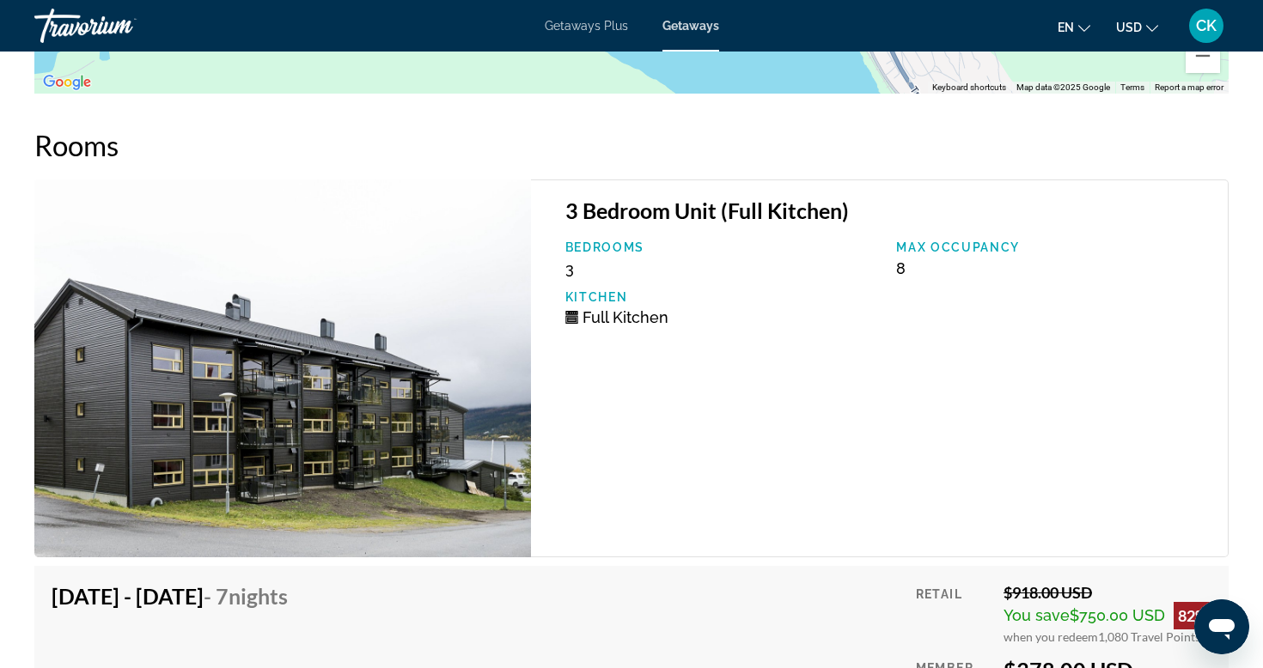
click at [521, 388] on img "Main content" at bounding box center [282, 369] width 497 height 378
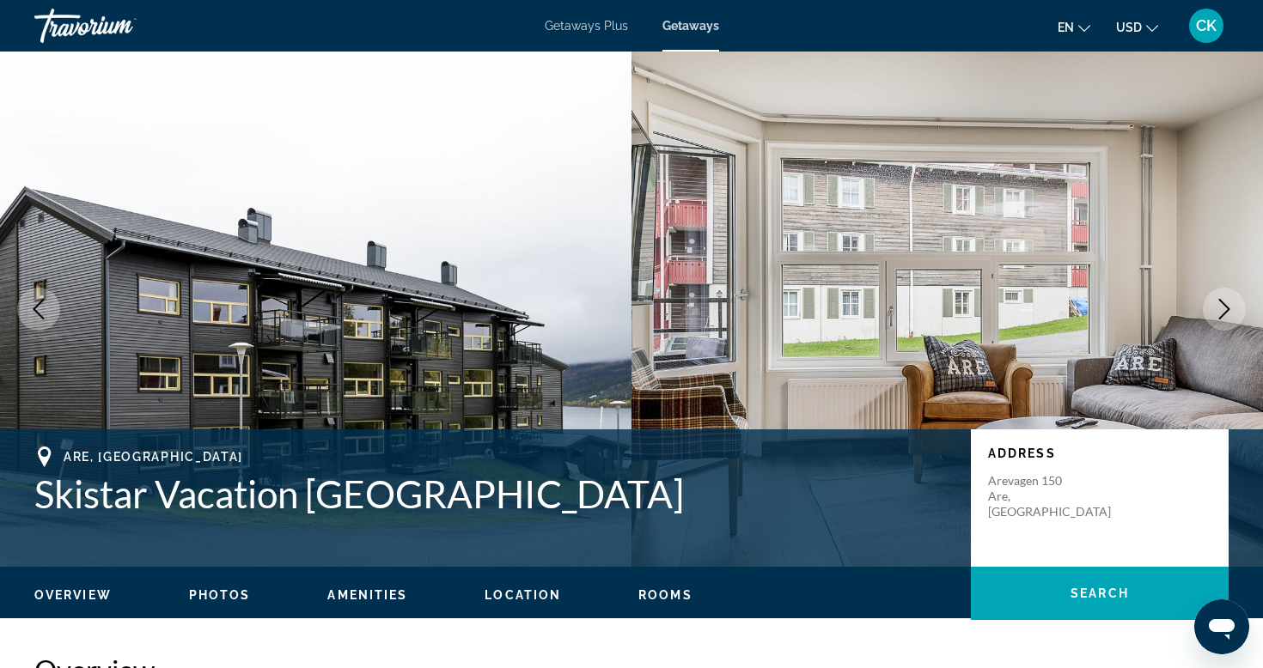
scroll to position [0, 0]
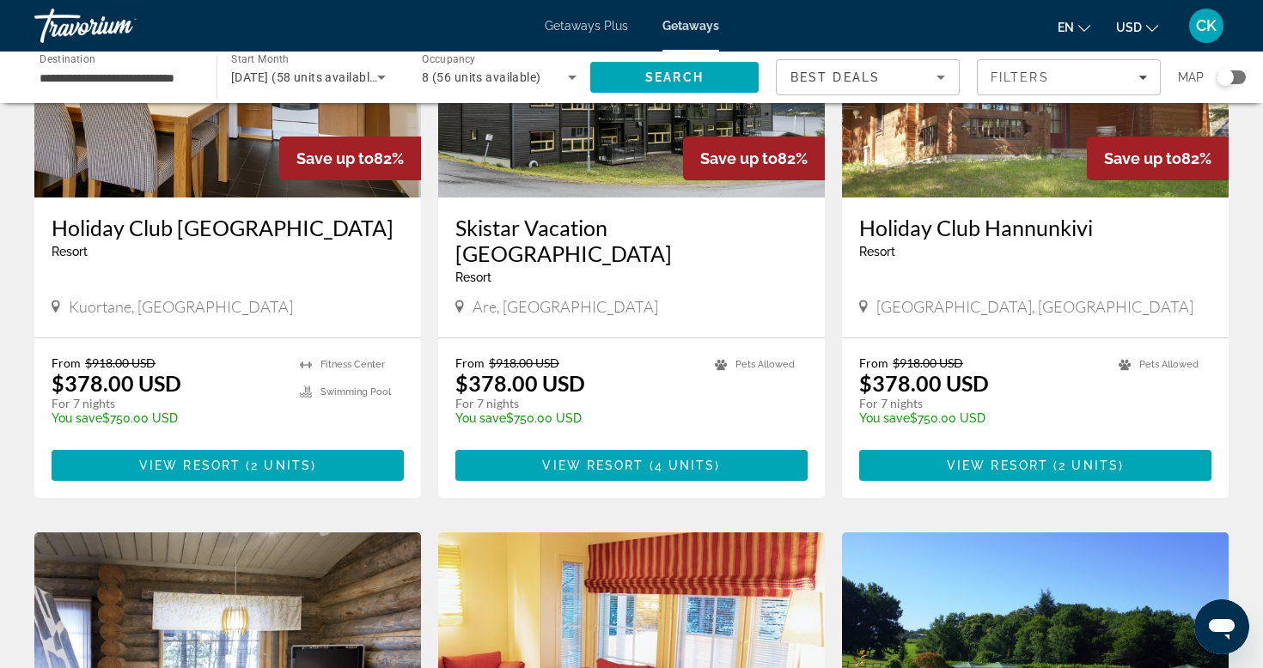
scroll to position [751, 0]
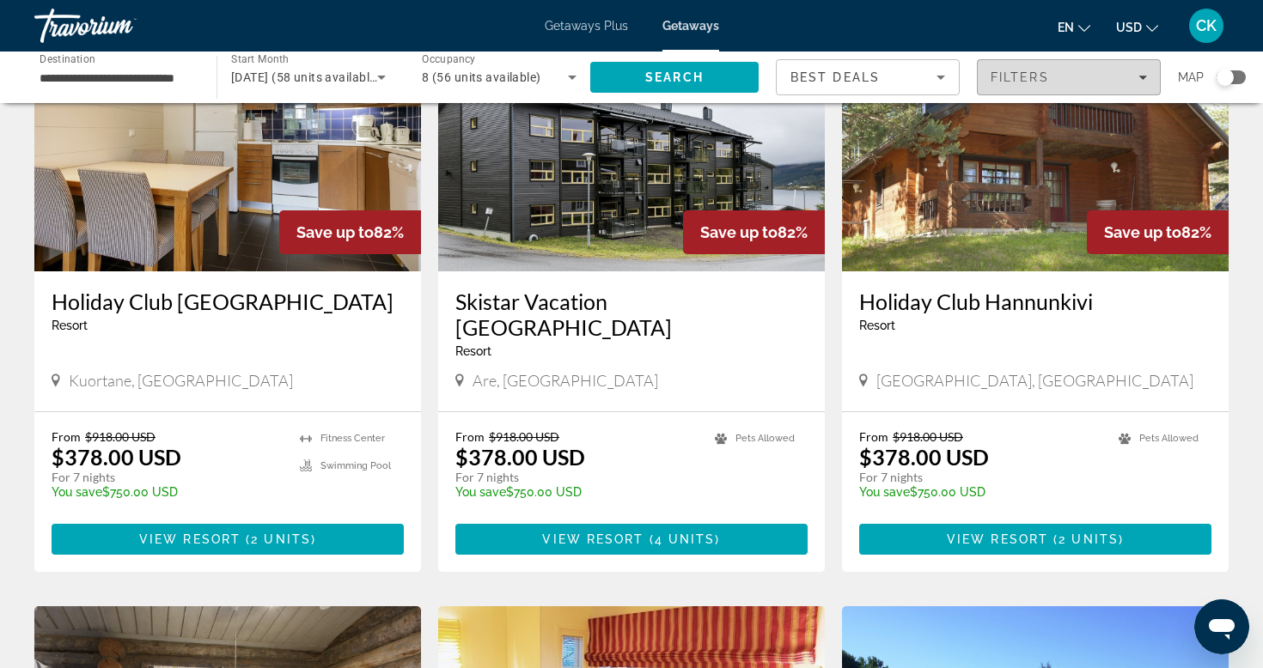
click at [1024, 85] on span "Filters" at bounding box center [1069, 77] width 182 height 41
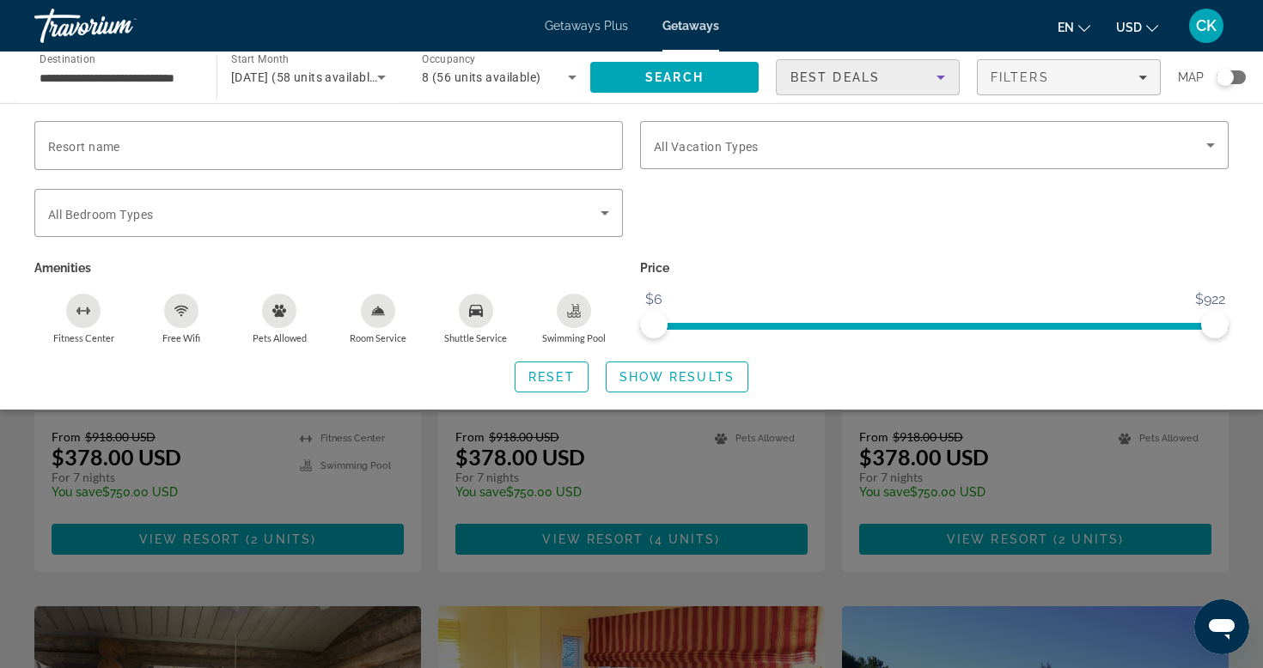
click at [934, 84] on icon "Sort by" at bounding box center [940, 77] width 21 height 21
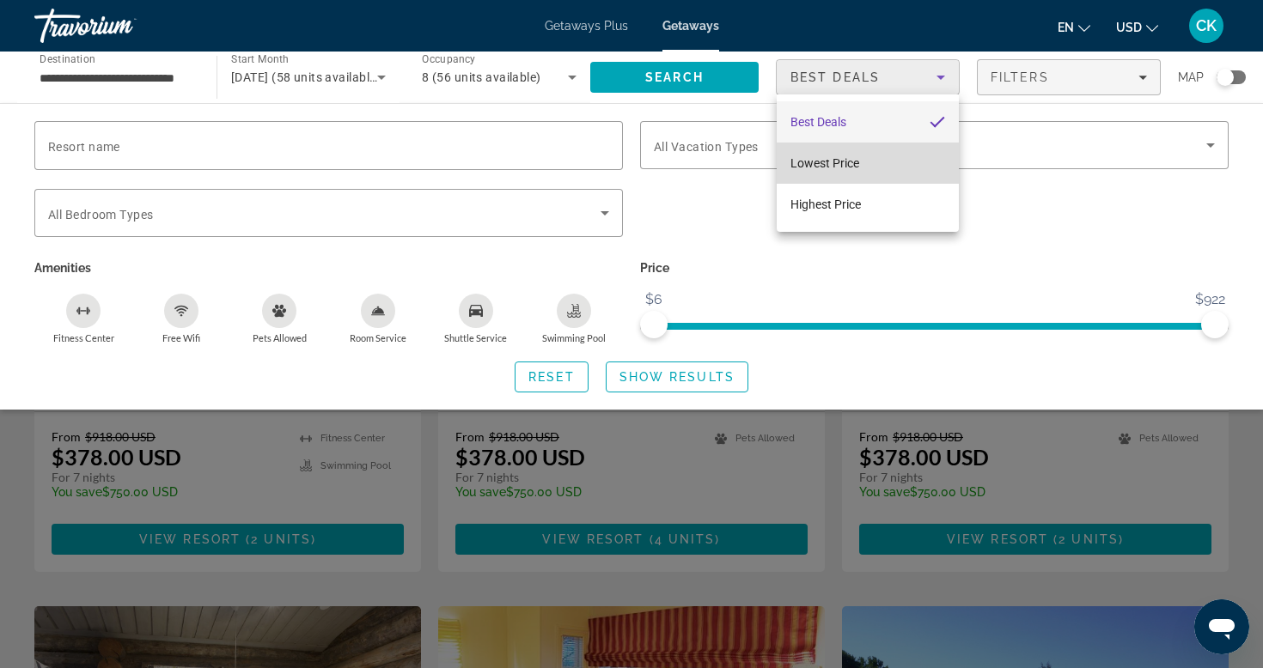
click at [902, 155] on mat-option "Lowest Price" at bounding box center [868, 163] width 182 height 41
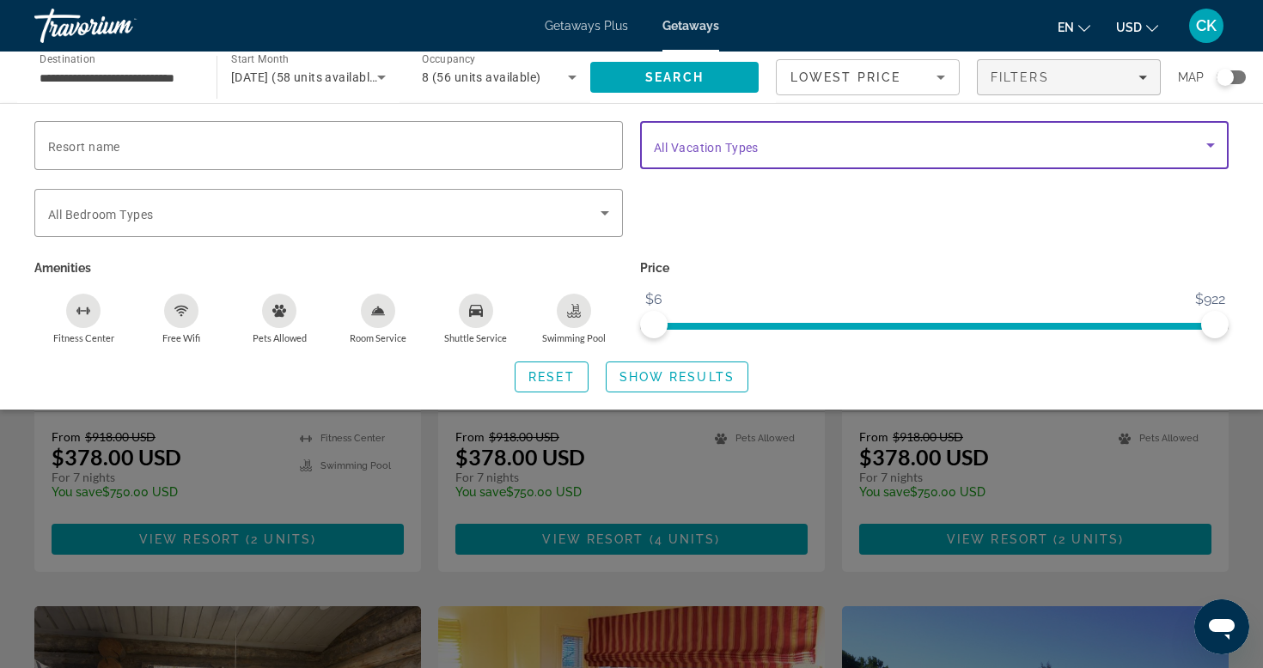
click at [1075, 143] on span "Search widget" at bounding box center [930, 145] width 552 height 21
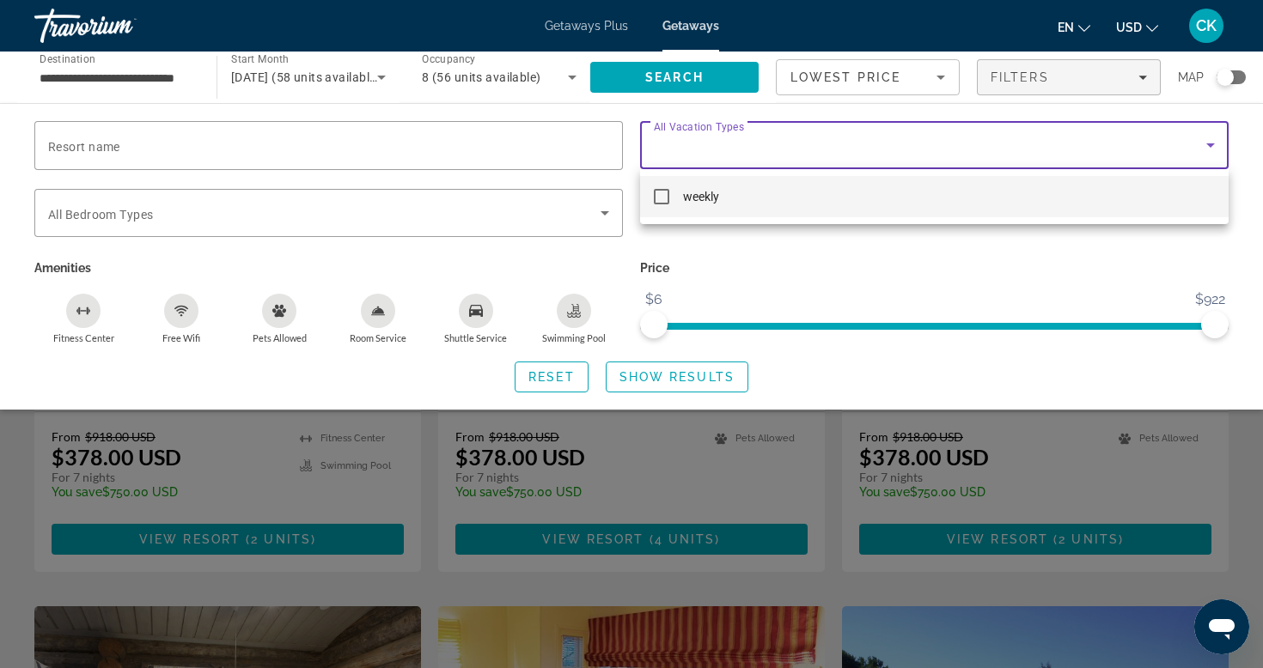
click at [864, 300] on div at bounding box center [631, 334] width 1263 height 668
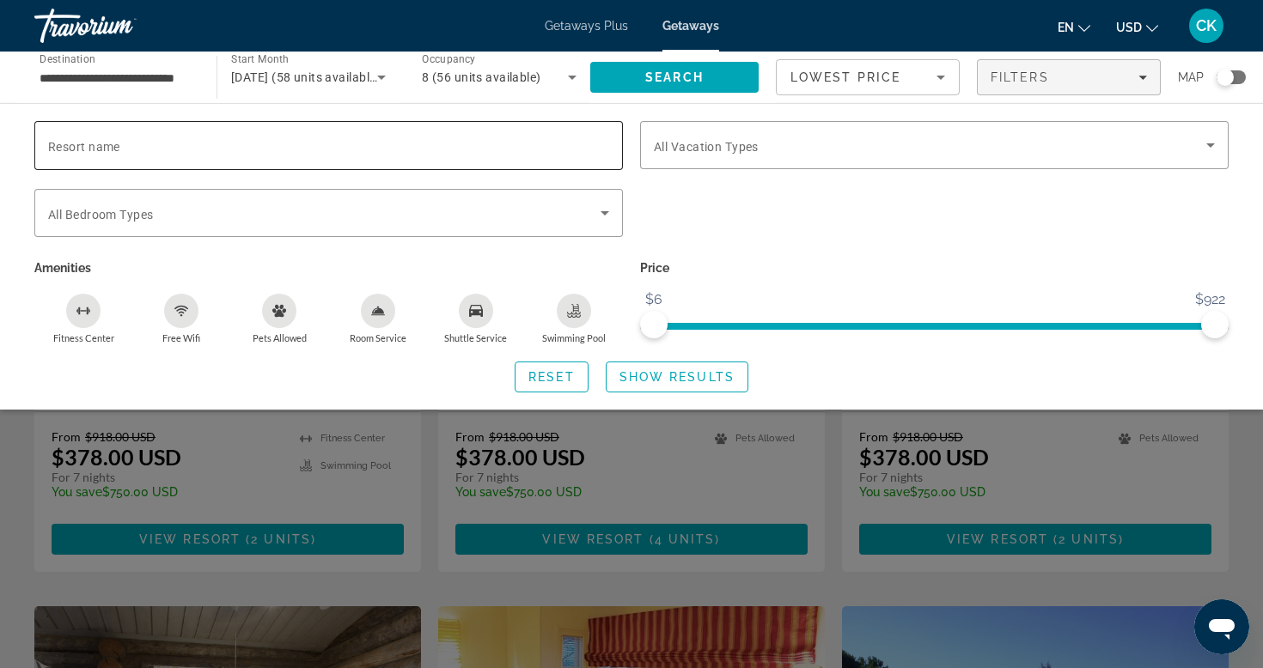
click at [609, 162] on div "Resort name" at bounding box center [328, 145] width 588 height 49
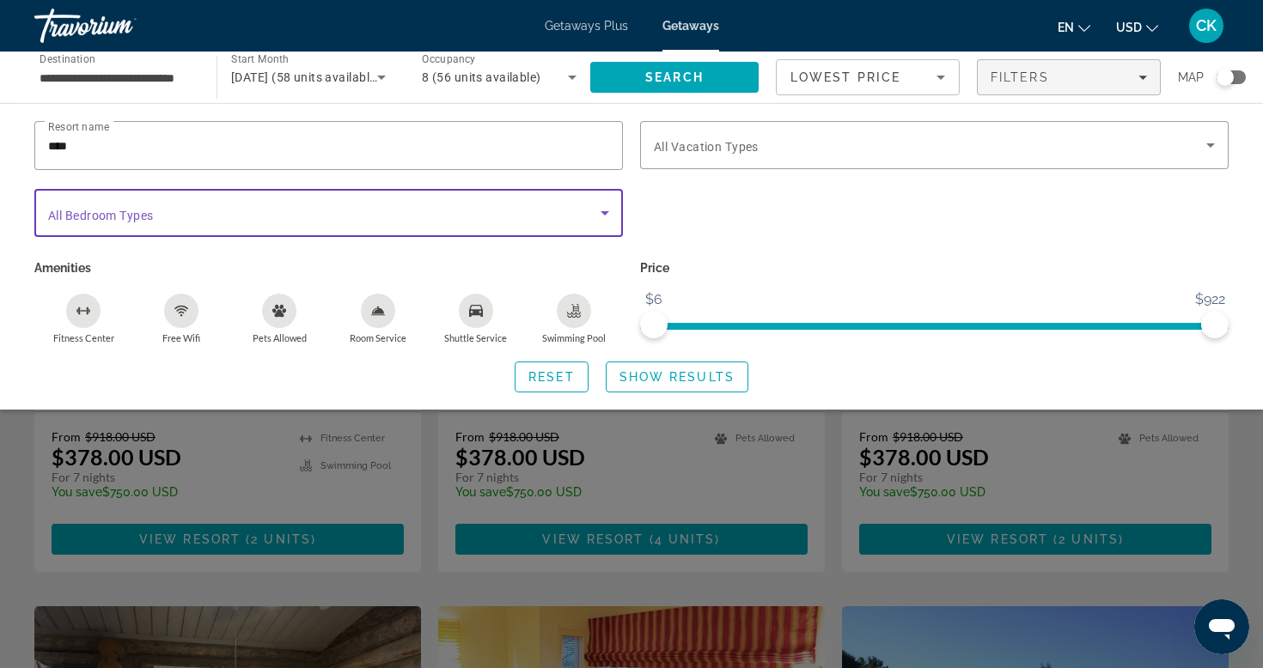
click at [593, 210] on span "Search widget" at bounding box center [324, 213] width 552 height 21
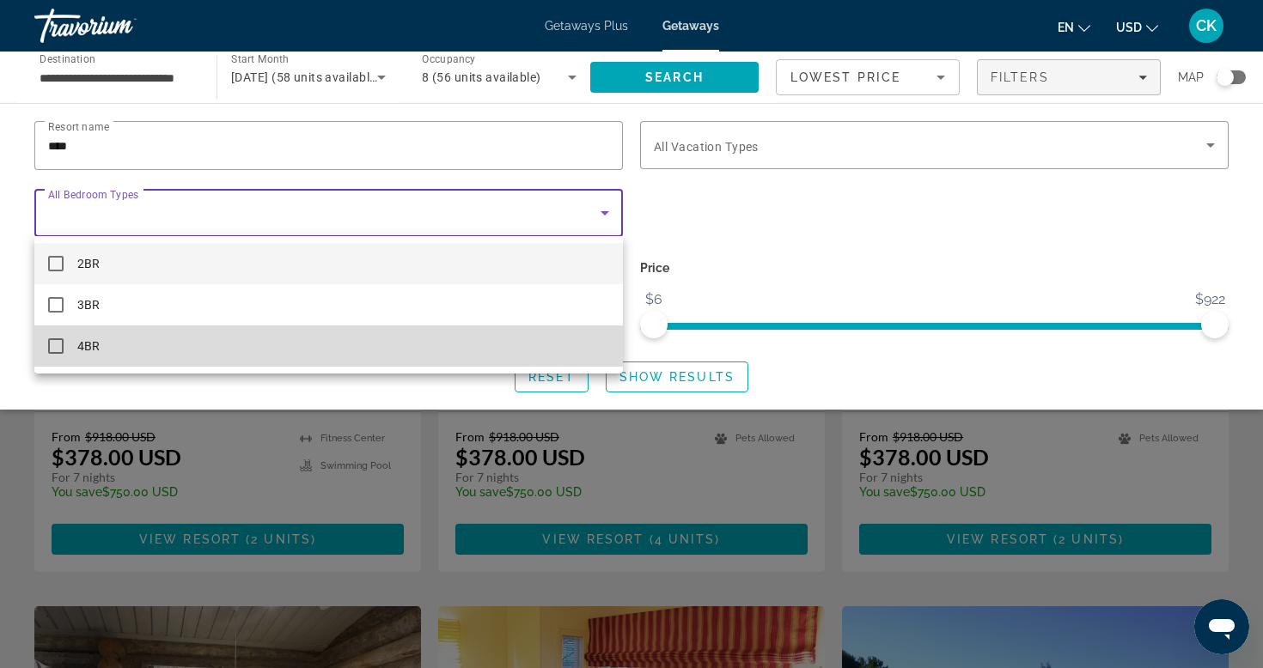
click at [525, 331] on mat-option "4BR" at bounding box center [328, 346] width 588 height 41
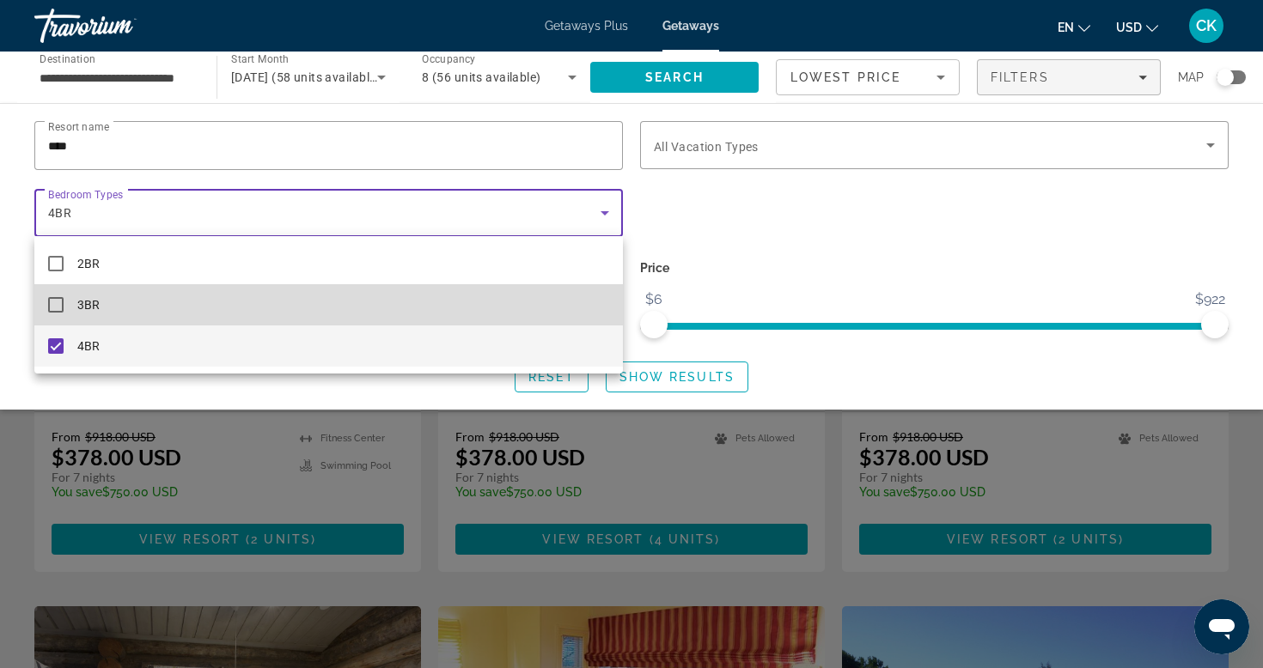
click at [527, 309] on mat-option "3BR" at bounding box center [328, 304] width 588 height 41
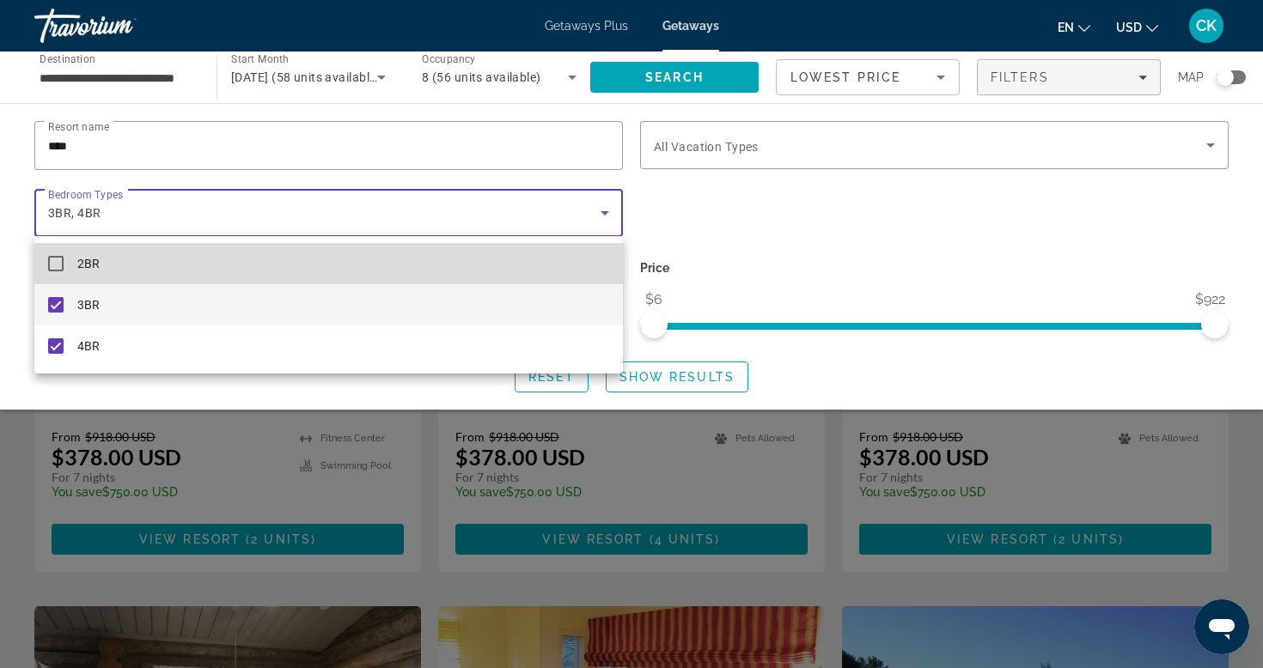
click at [546, 266] on mat-option "2BR" at bounding box center [328, 263] width 588 height 41
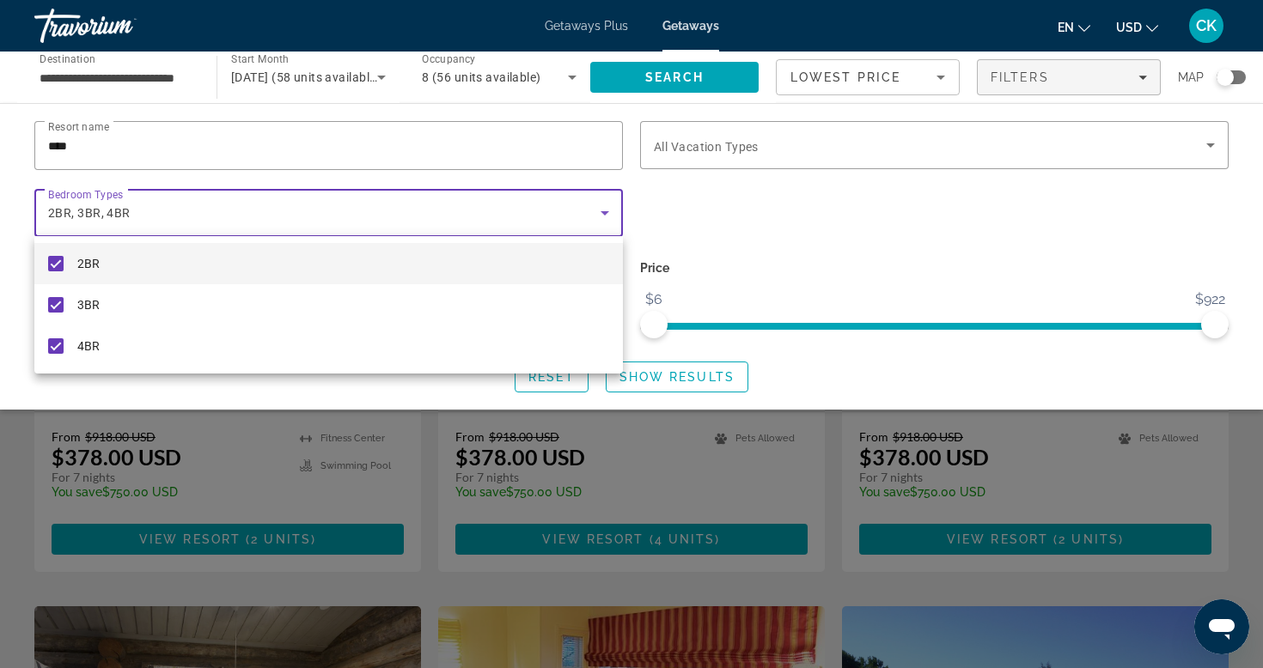
click at [693, 222] on div at bounding box center [631, 334] width 1263 height 668
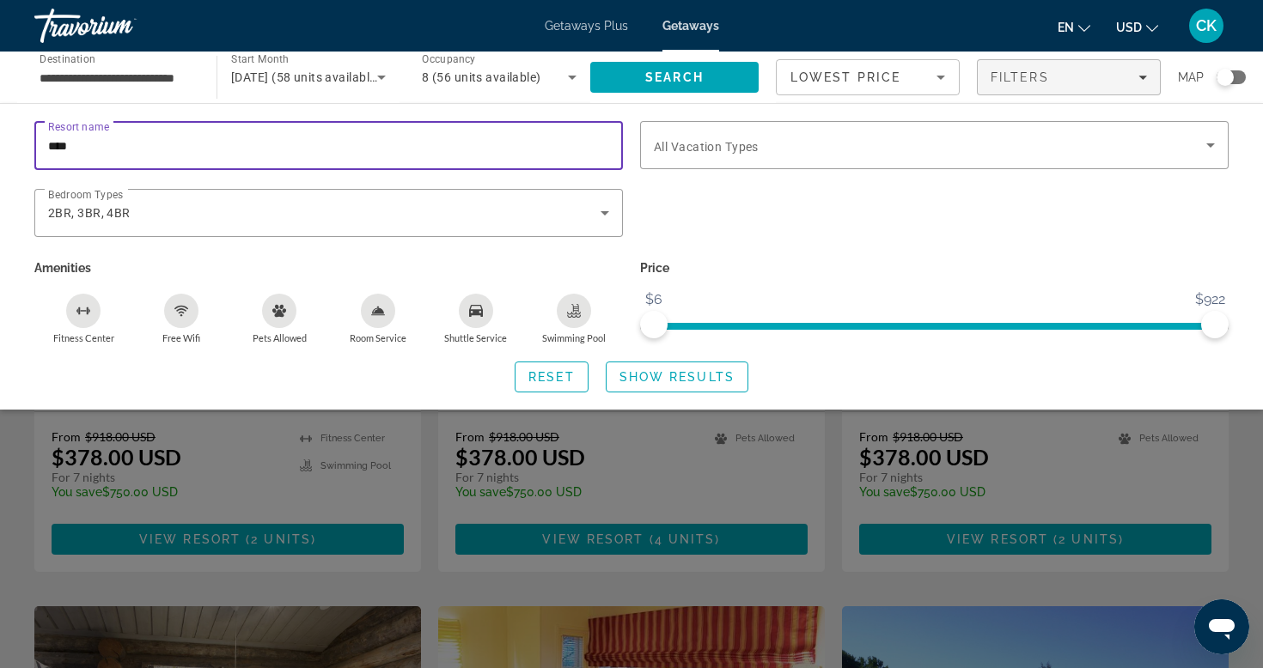
click at [593, 152] on input "****" at bounding box center [328, 146] width 561 height 21
type input "**********"
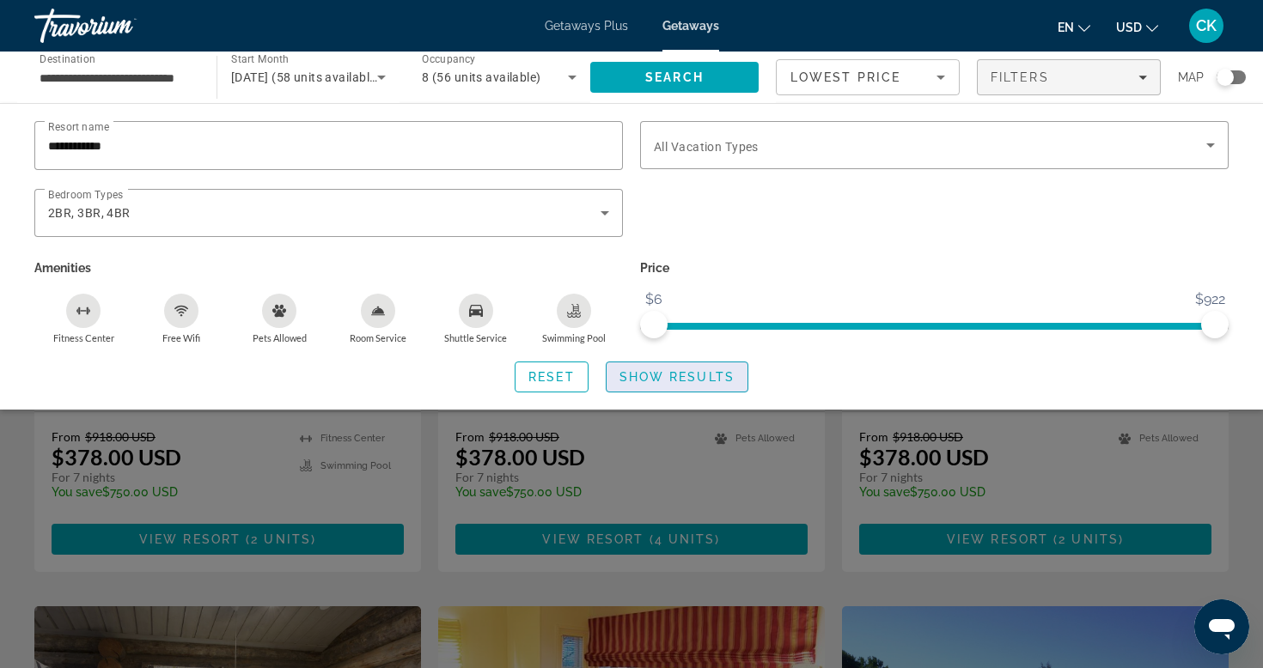
click at [686, 392] on span "Search widget" at bounding box center [676, 377] width 141 height 41
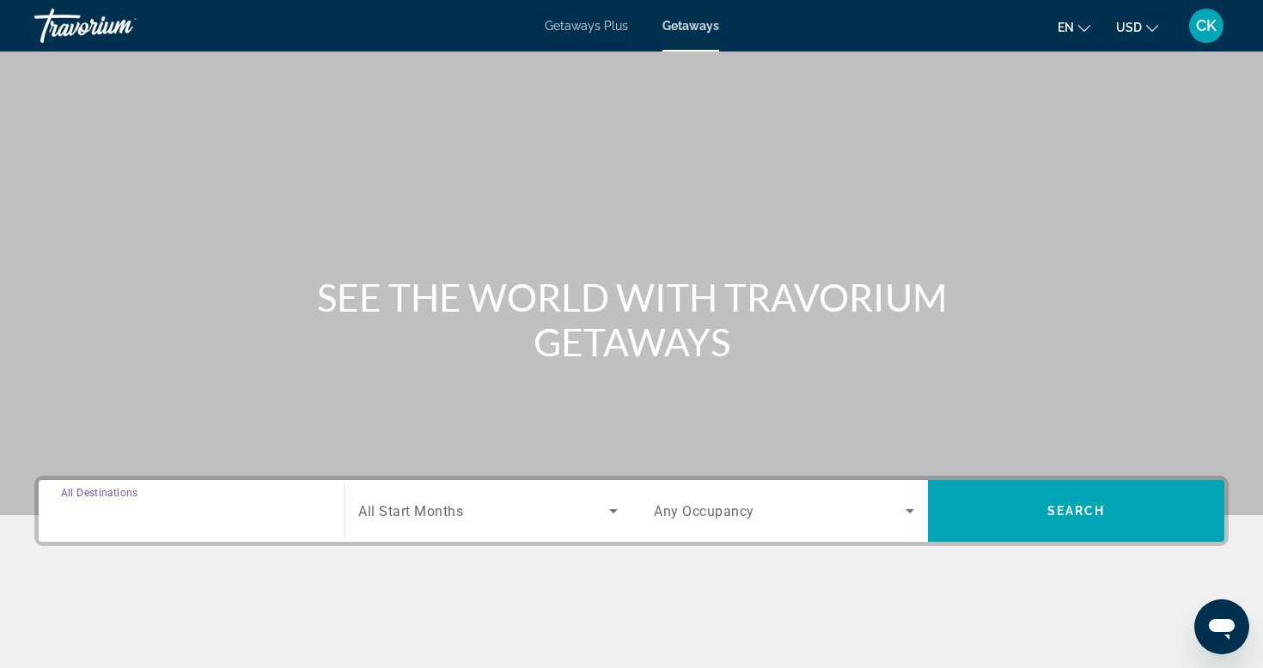
click at [212, 514] on input "Destination All Destinations" at bounding box center [191, 512] width 260 height 21
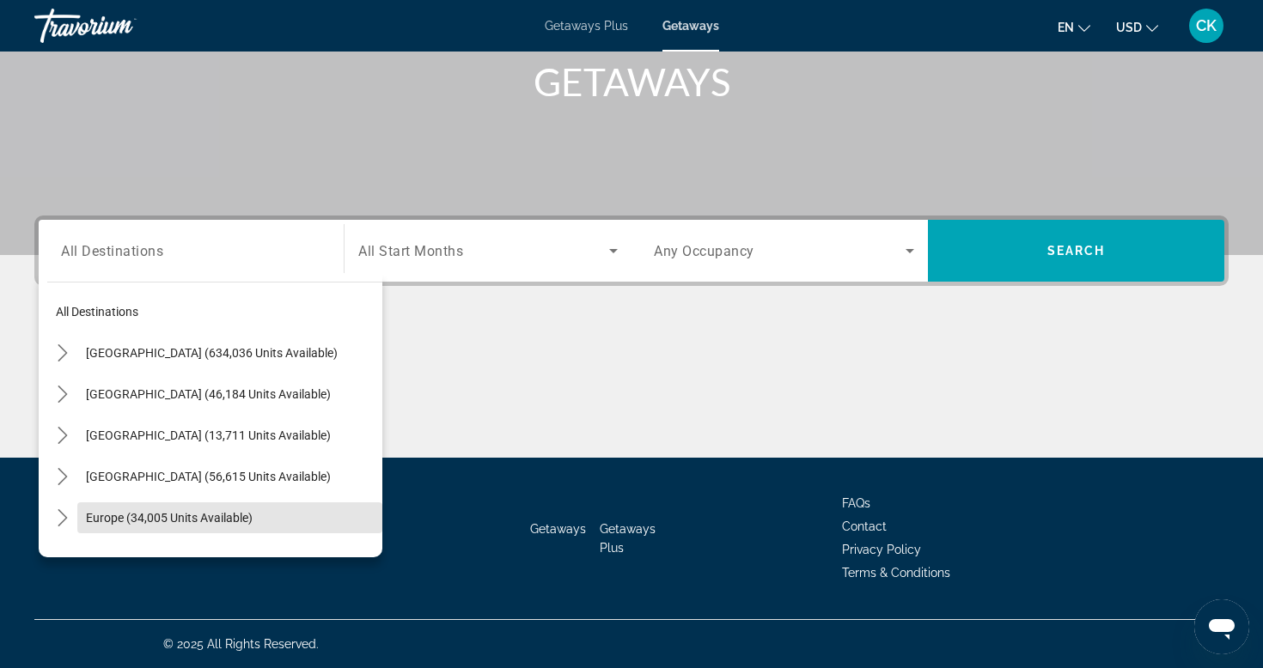
click at [212, 514] on span "Europe (34,005 units available)" at bounding box center [169, 518] width 167 height 14
type input "**********"
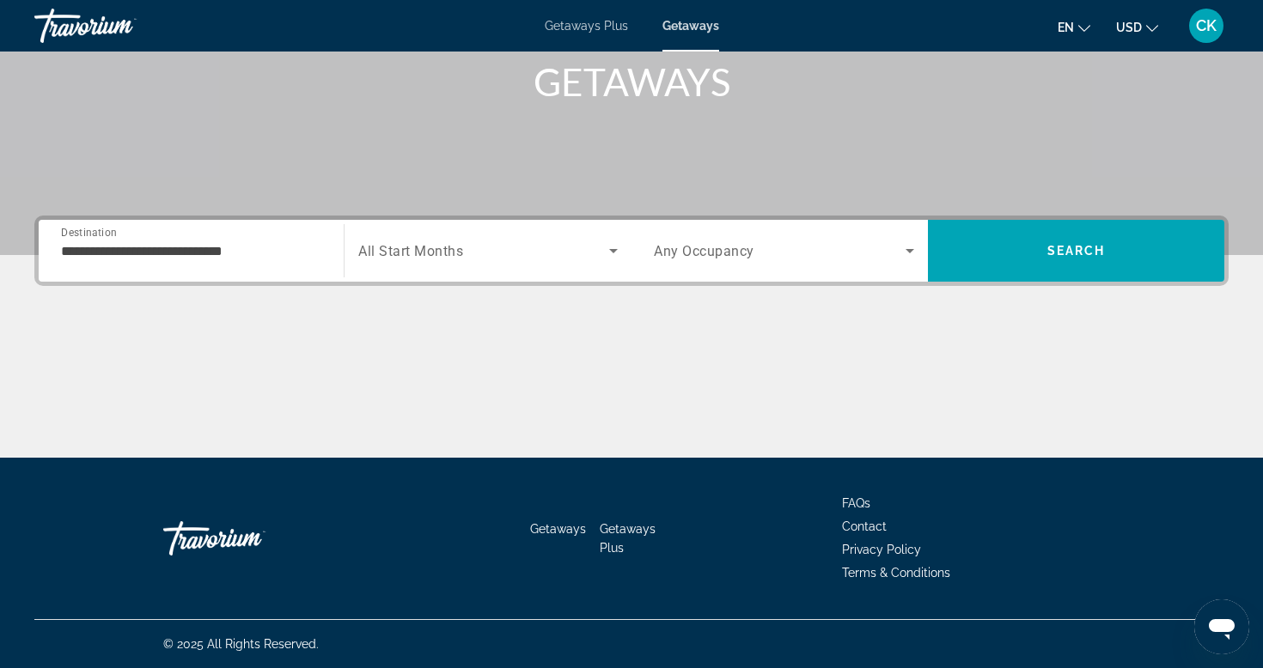
click at [384, 251] on span "All Start Months" at bounding box center [410, 251] width 105 height 16
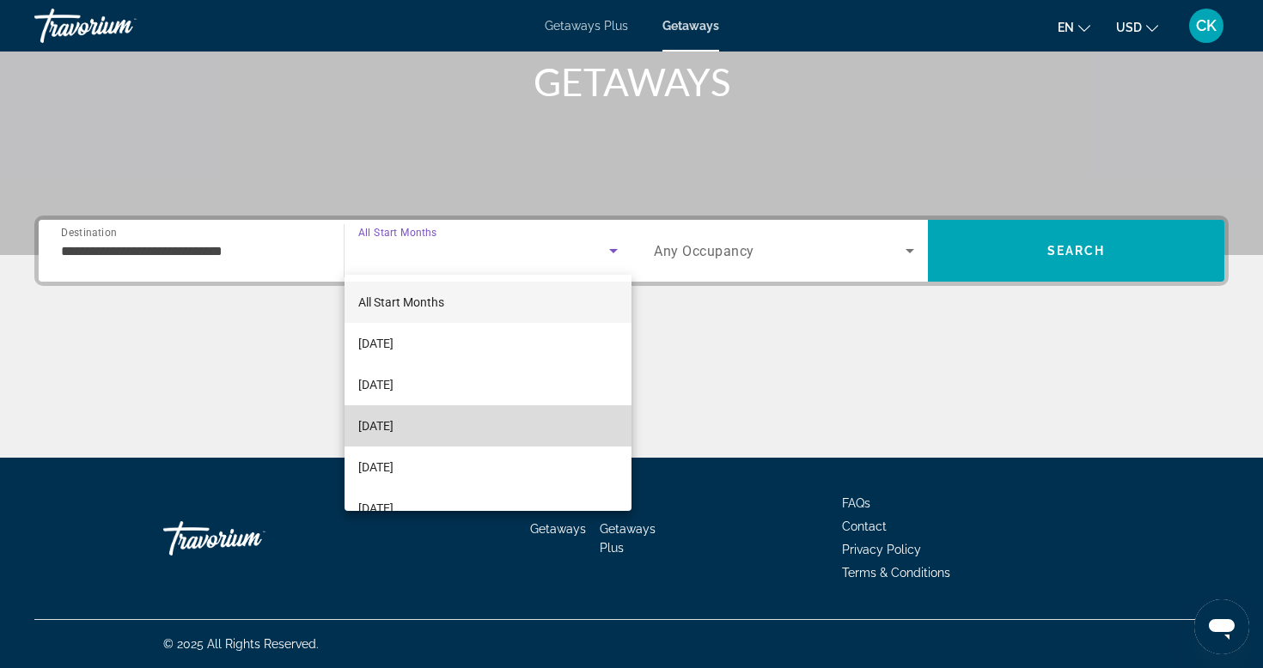
click at [445, 421] on mat-option "[DATE]" at bounding box center [487, 425] width 287 height 41
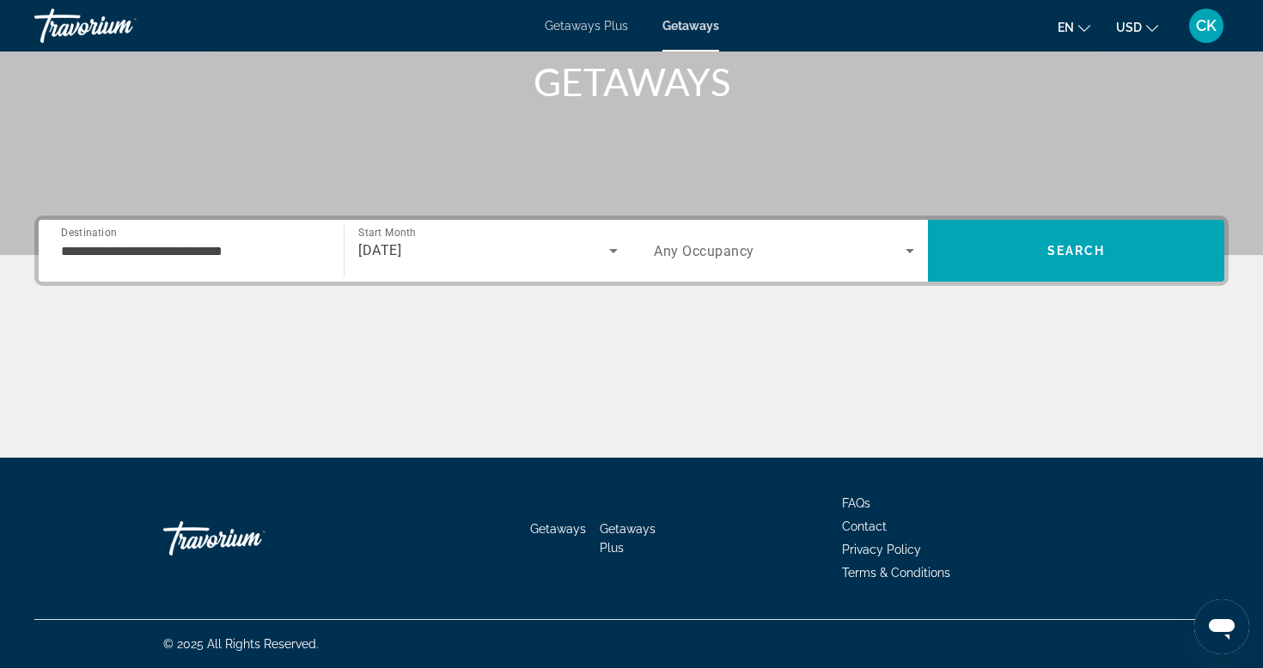
click at [751, 264] on div "Search widget" at bounding box center [784, 251] width 260 height 48
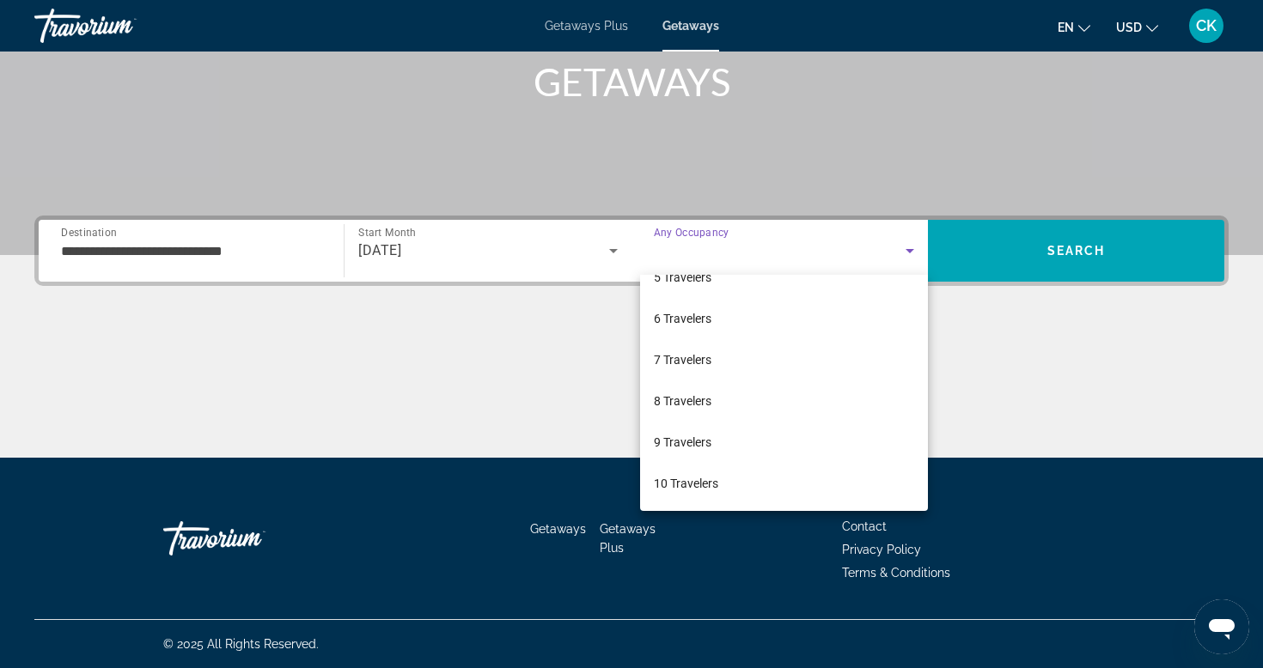
click at [1010, 247] on div at bounding box center [631, 334] width 1263 height 668
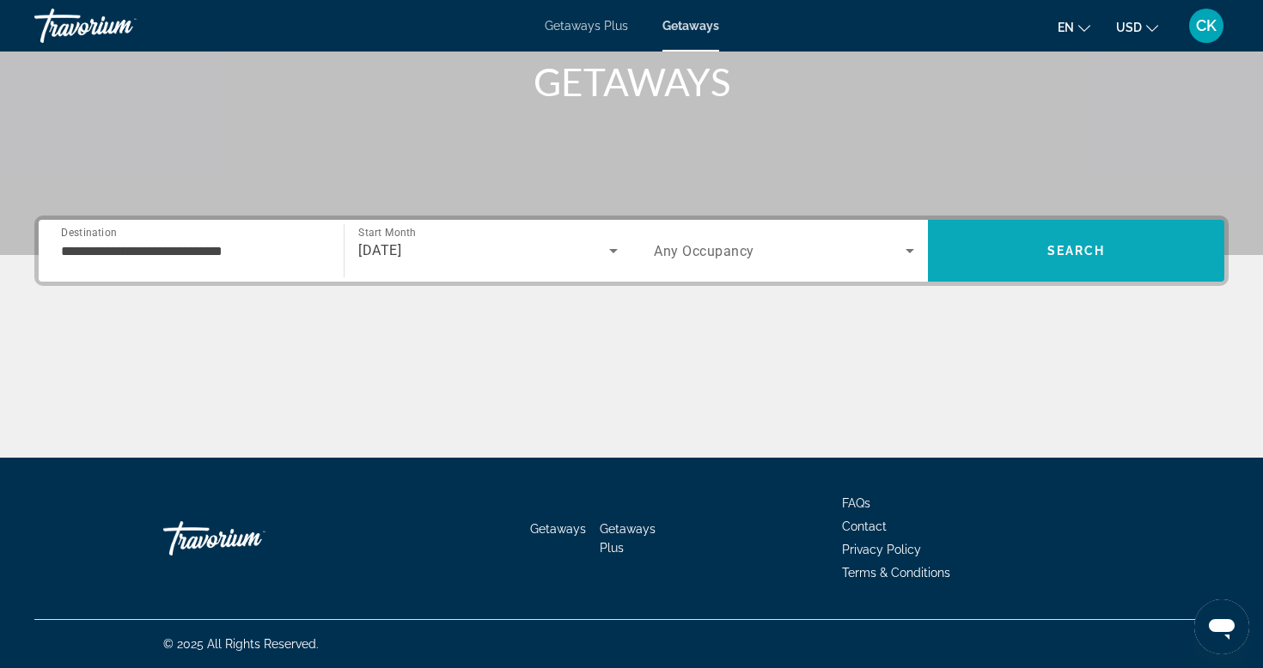
click at [1010, 247] on span "Search" at bounding box center [1076, 250] width 296 height 41
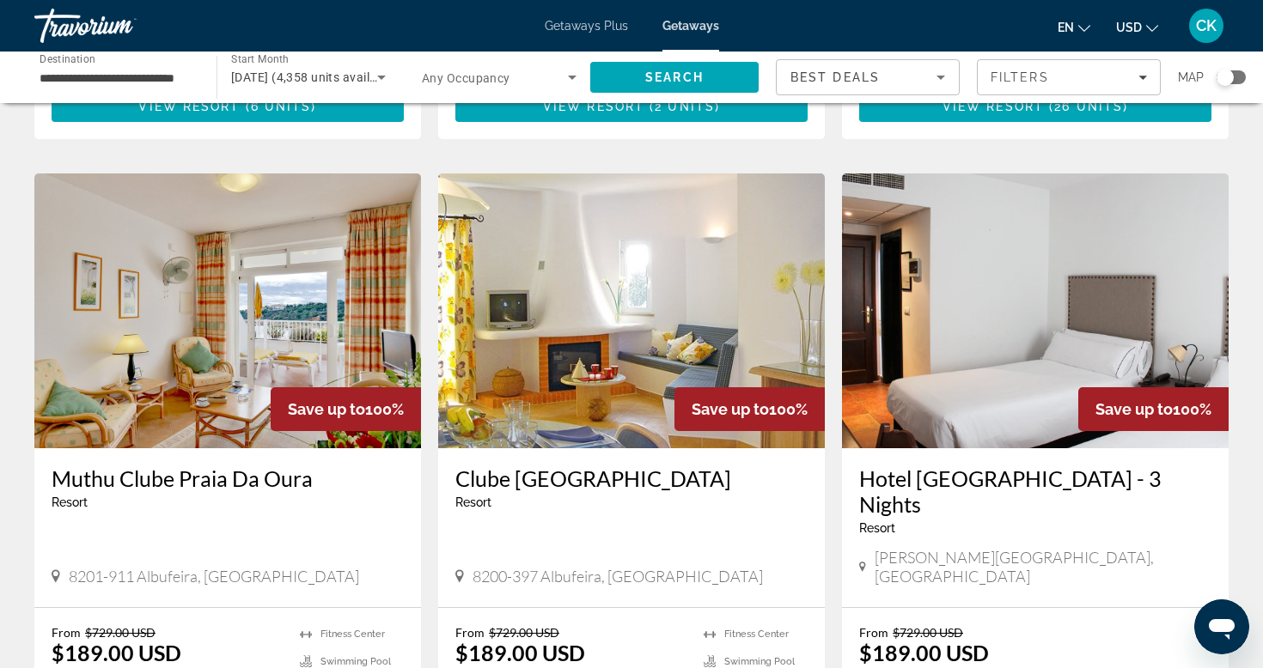
scroll to position [2046, 0]
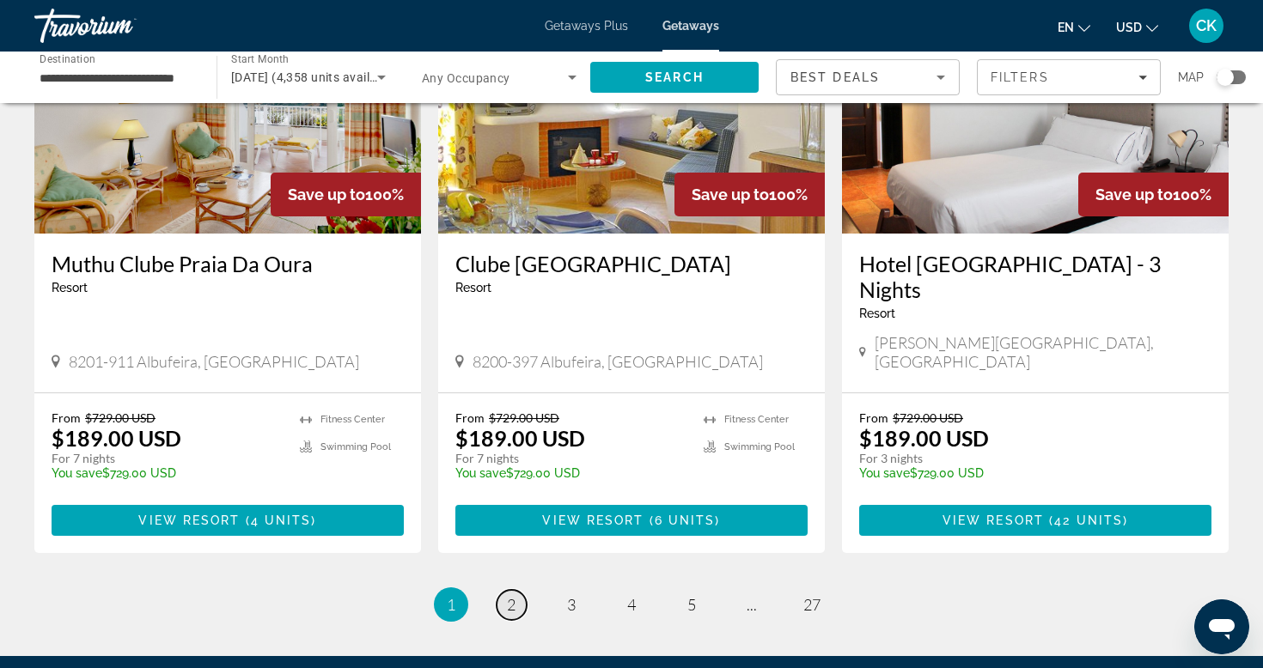
click at [507, 595] on span "2" at bounding box center [511, 604] width 9 height 19
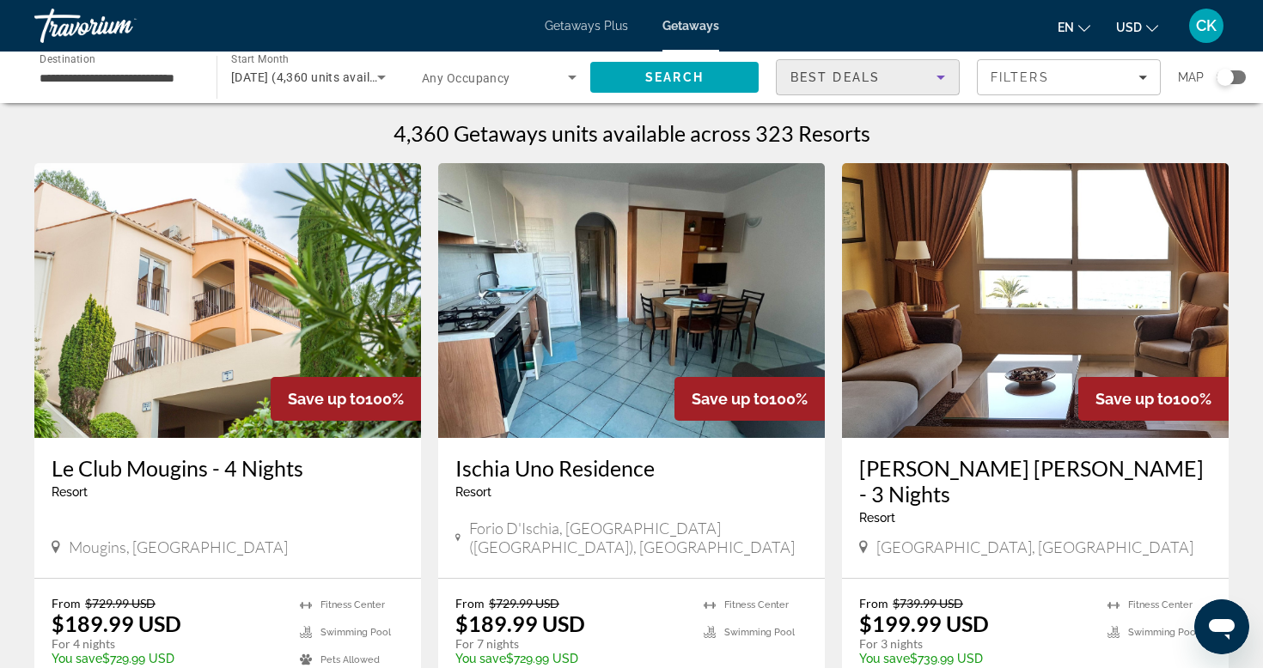
click at [932, 76] on icon "Sort by" at bounding box center [940, 77] width 21 height 21
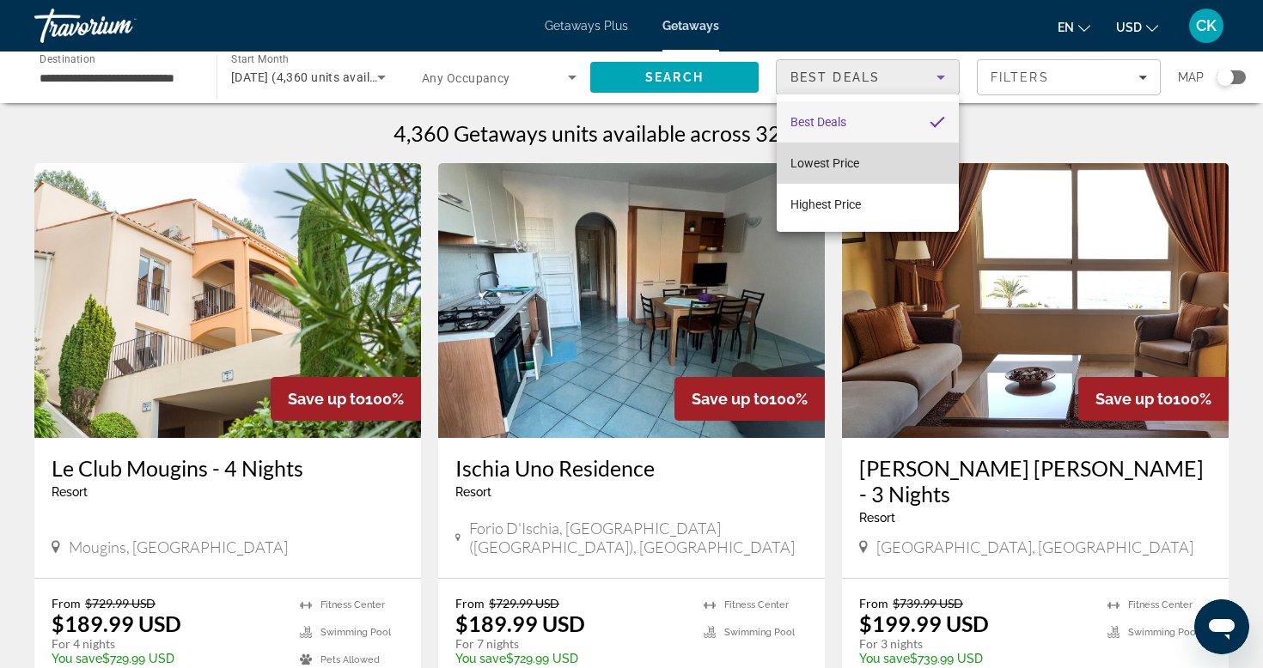
click at [889, 163] on mat-option "Lowest Price" at bounding box center [868, 163] width 182 height 41
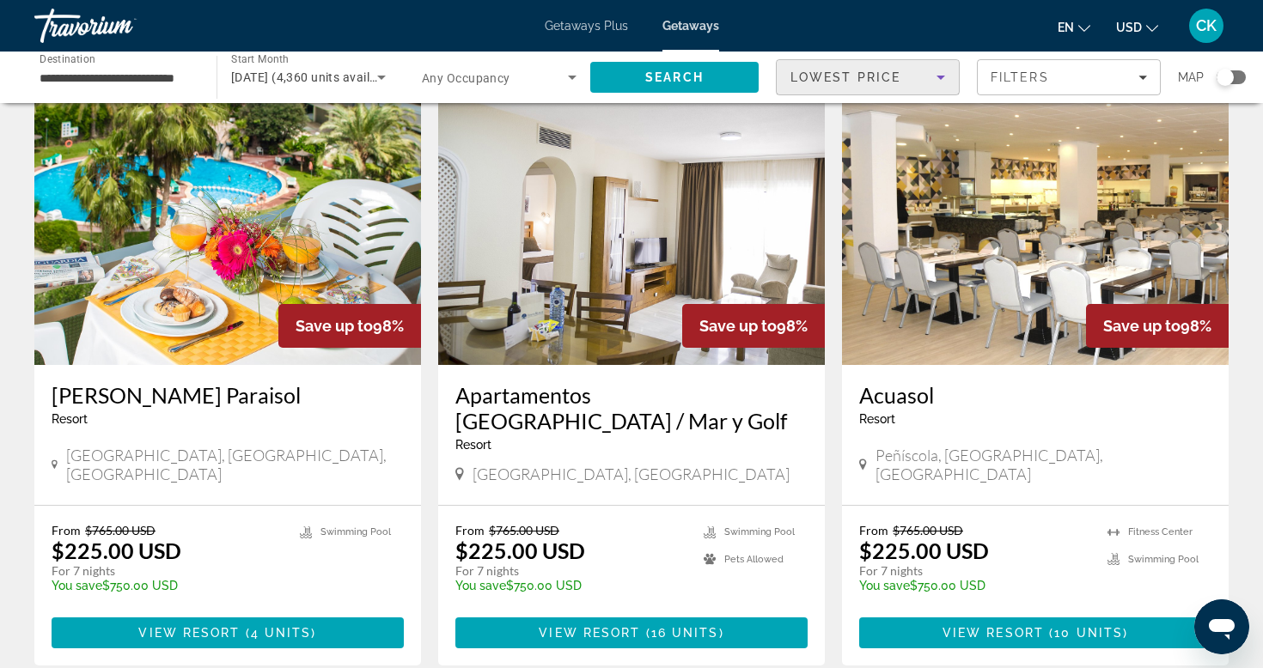
scroll to position [2137, 0]
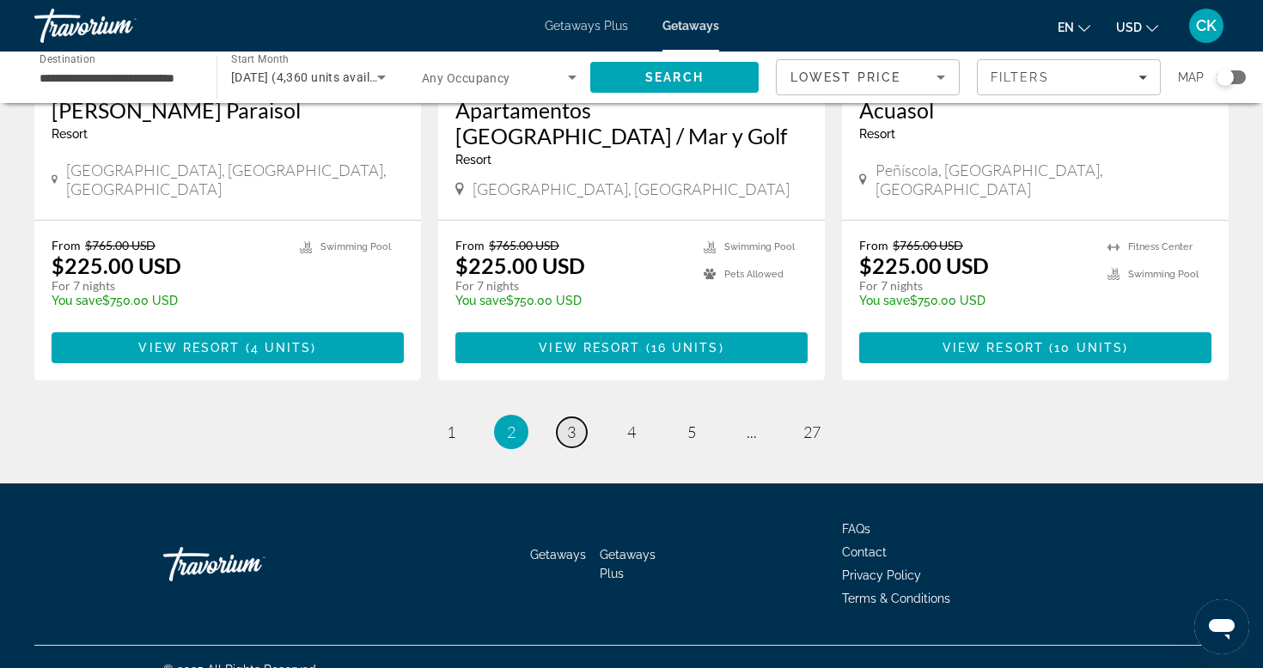
click at [578, 418] on link "page 3" at bounding box center [572, 433] width 30 height 30
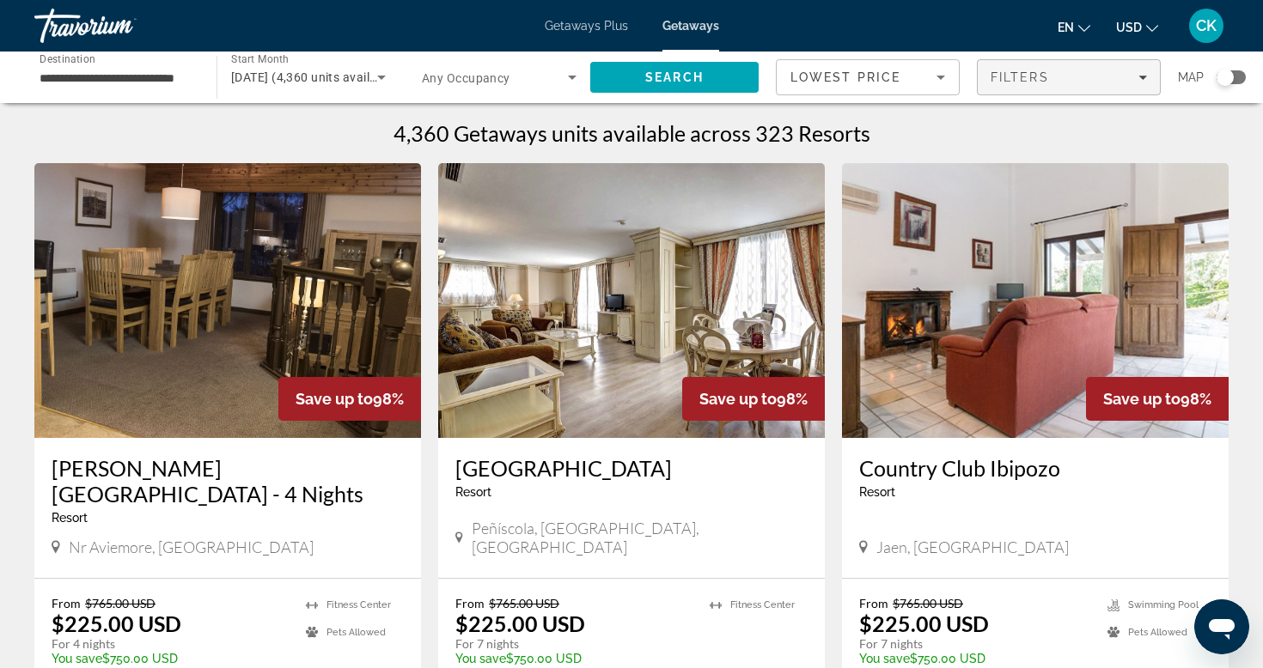
click at [1145, 82] on div "Filters" at bounding box center [1069, 77] width 156 height 14
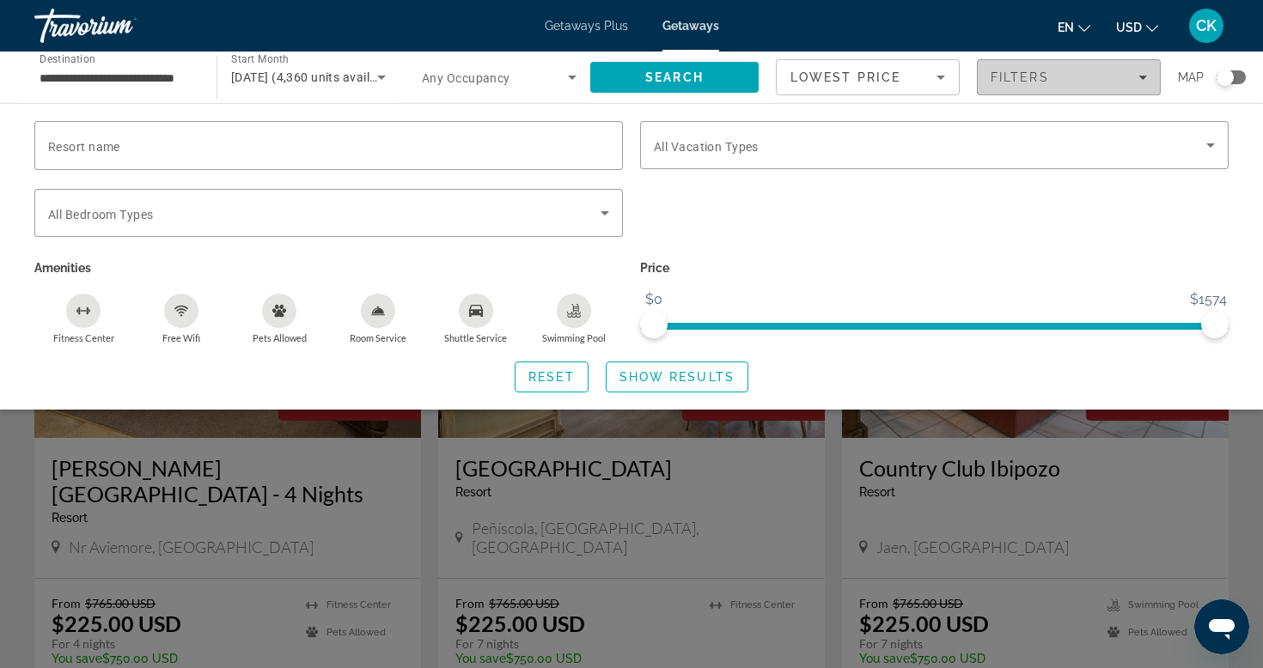
click at [1145, 82] on div "Filters" at bounding box center [1069, 77] width 156 height 14
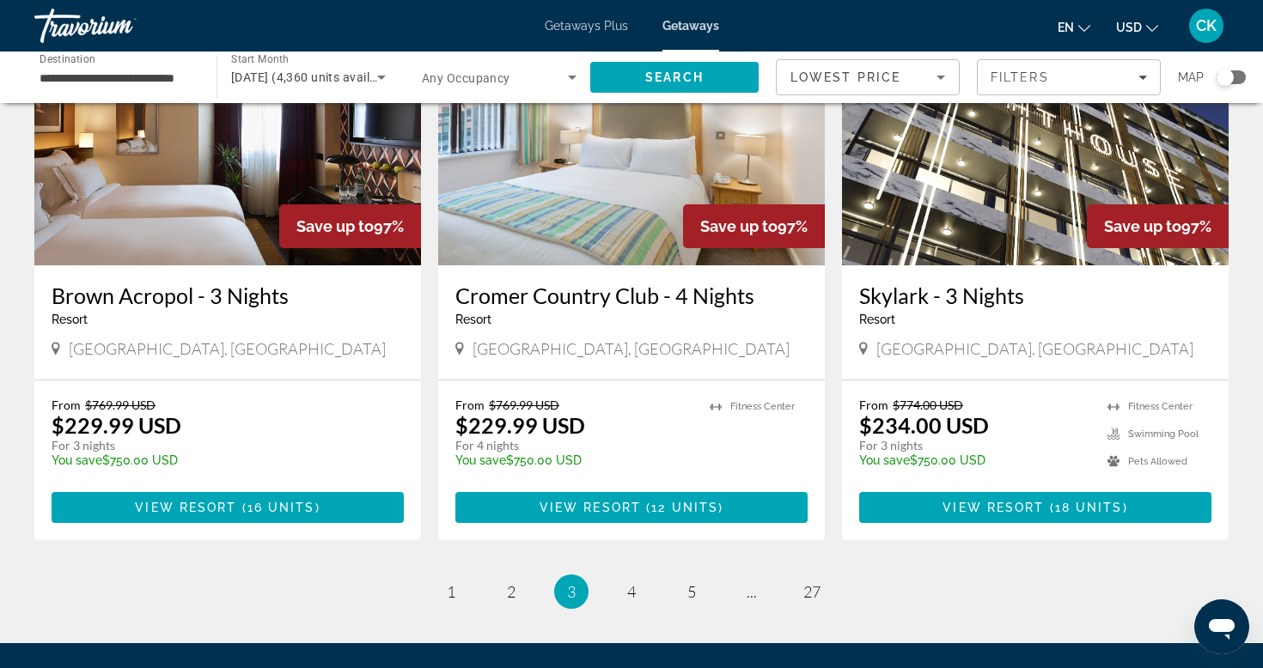
scroll to position [1987, 0]
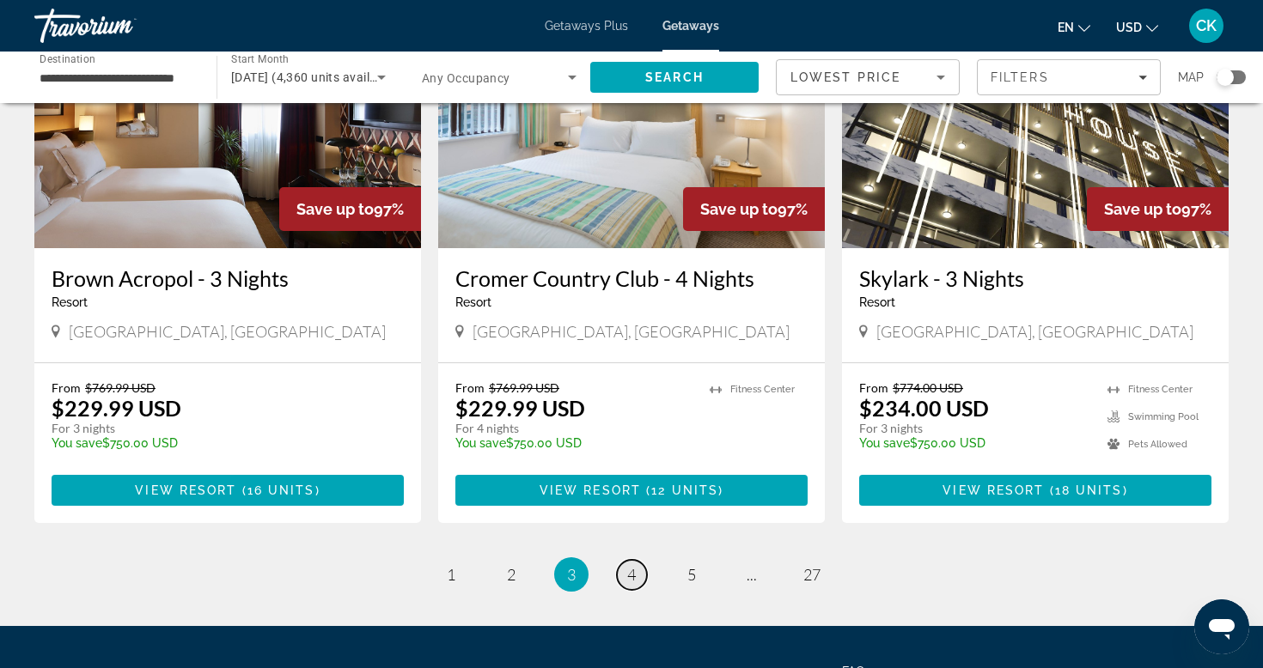
click at [618, 560] on link "page 4" at bounding box center [632, 575] width 30 height 30
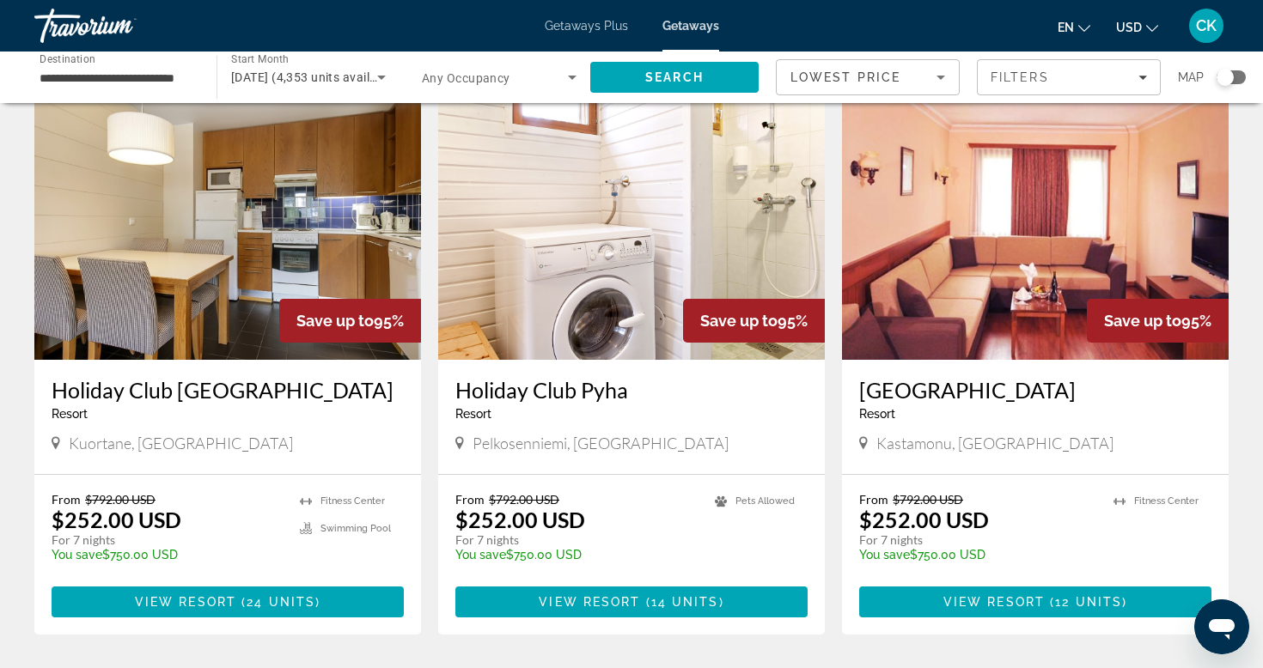
scroll to position [691, 0]
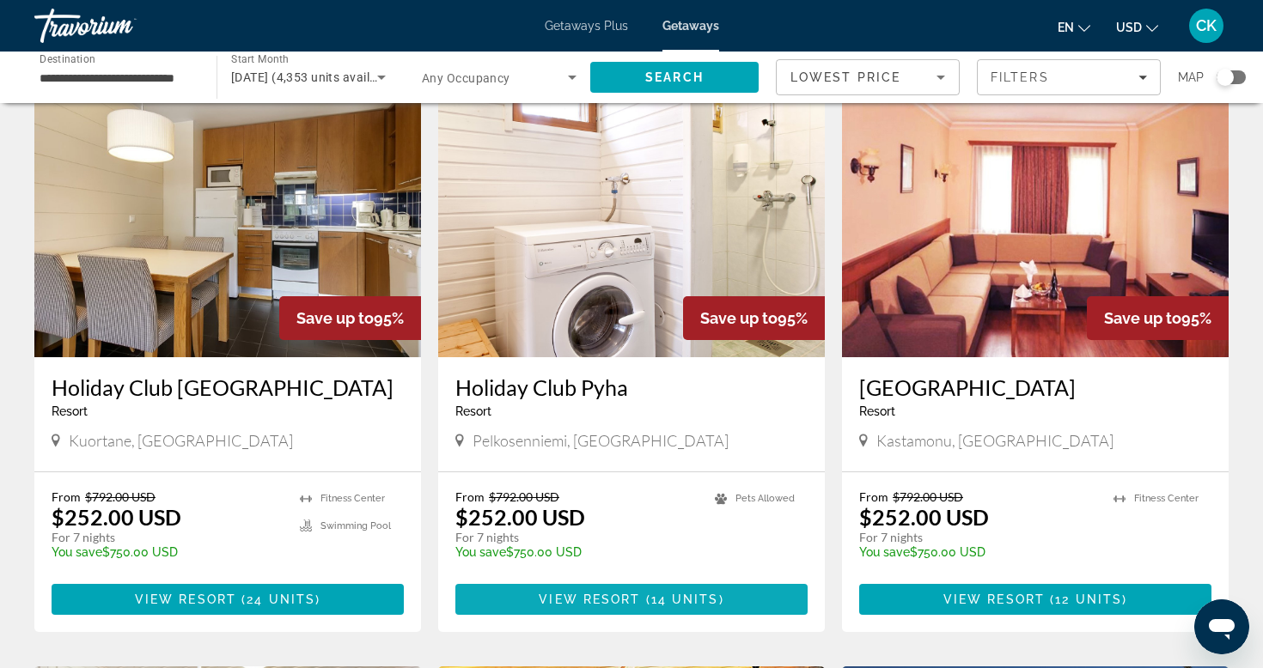
click at [624, 592] on span "Main content" at bounding box center [631, 599] width 352 height 41
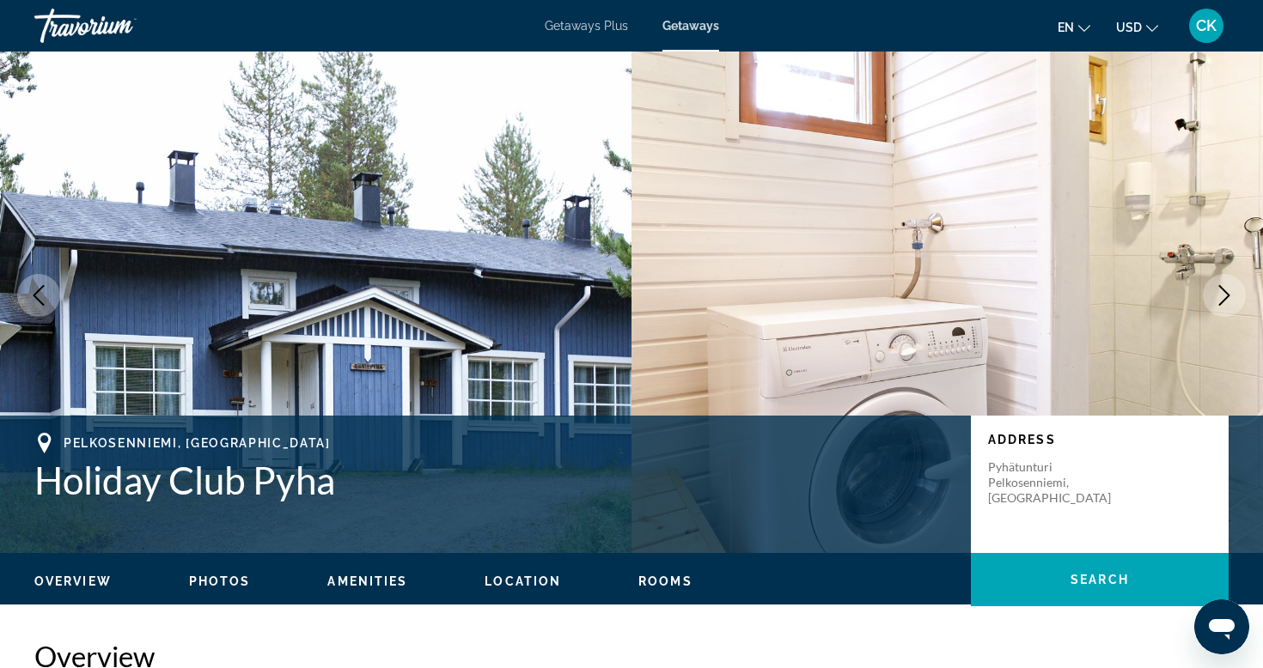
scroll to position [17, 0]
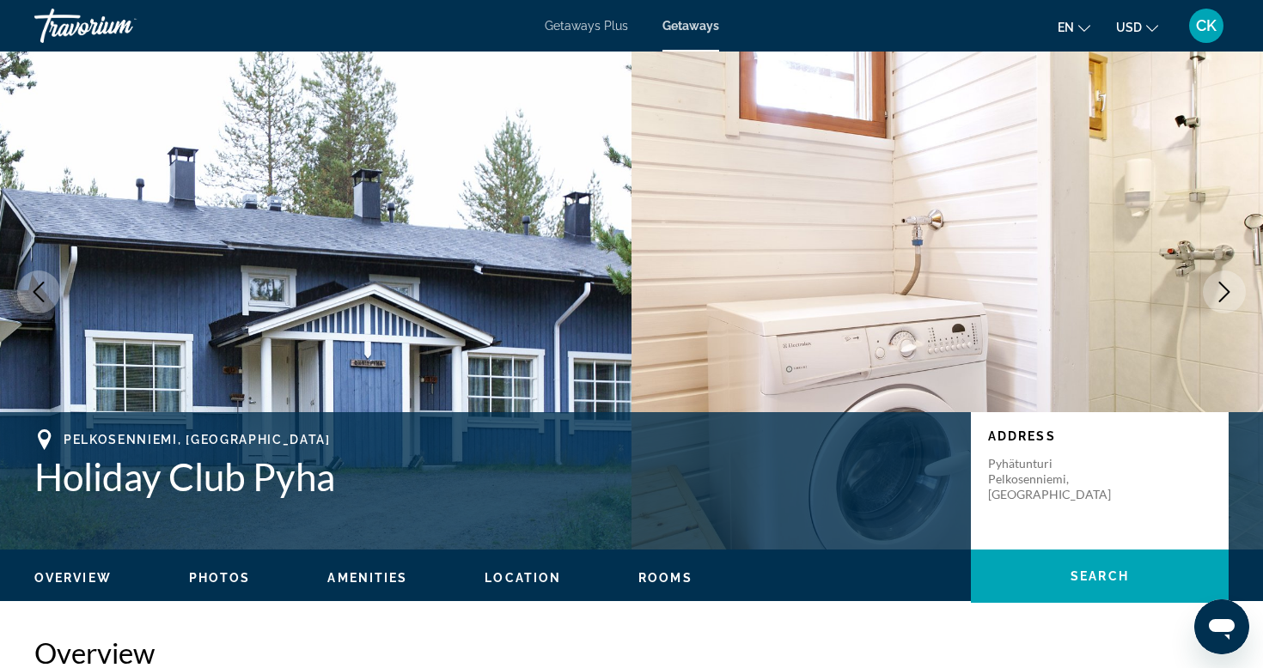
click at [647, 457] on h1 "Holiday Club Pyha" at bounding box center [493, 476] width 919 height 45
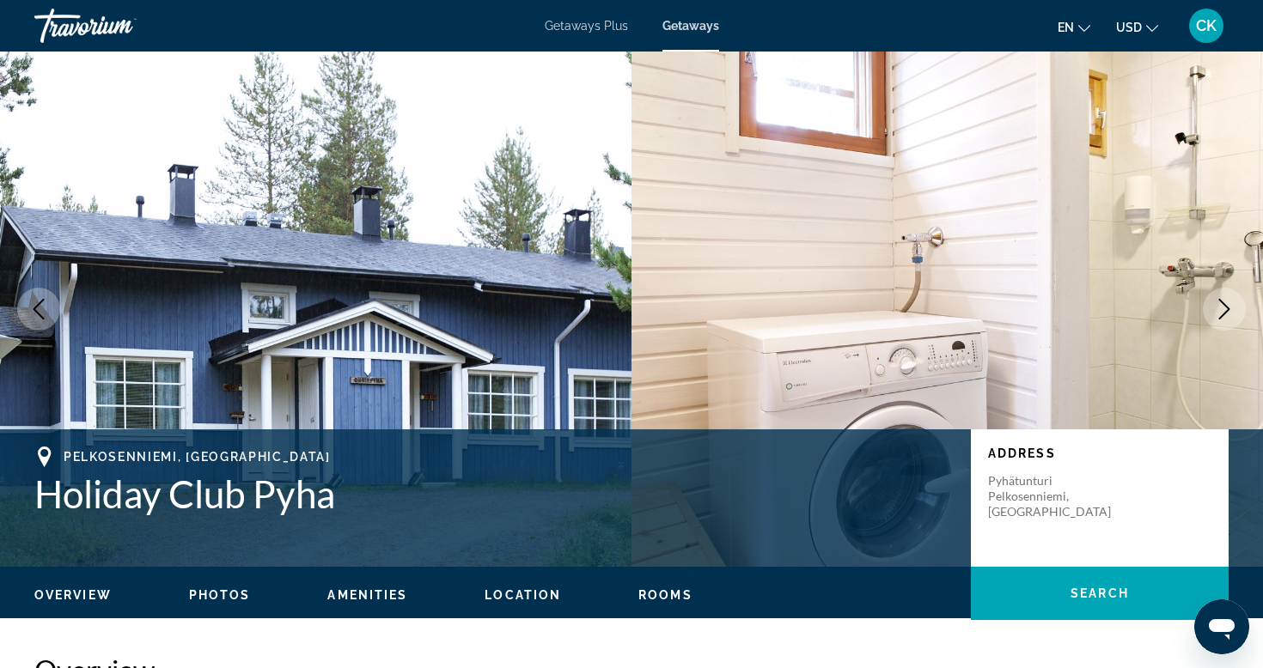
scroll to position [0, 0]
click at [608, 27] on span "Getaways Plus" at bounding box center [586, 26] width 83 height 14
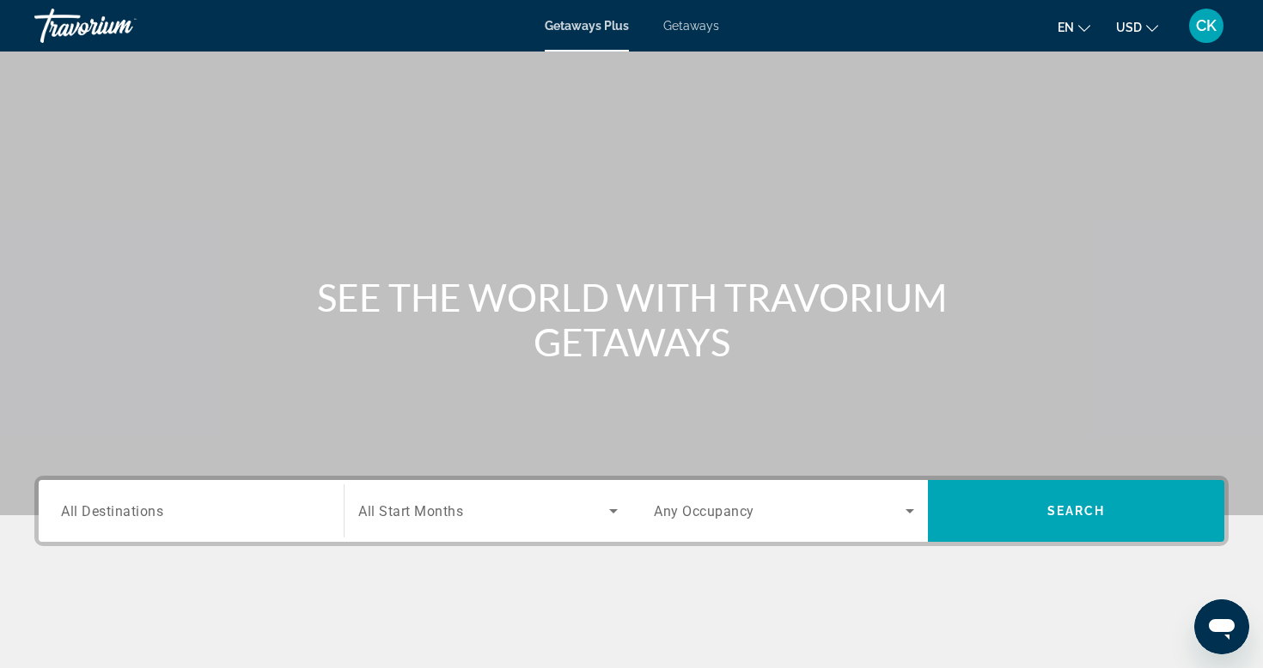
click at [686, 20] on span "Getaways" at bounding box center [691, 26] width 56 height 14
click at [593, 21] on span "Getaways Plus" at bounding box center [586, 26] width 83 height 14
click at [683, 25] on span "Getaways" at bounding box center [691, 26] width 56 height 14
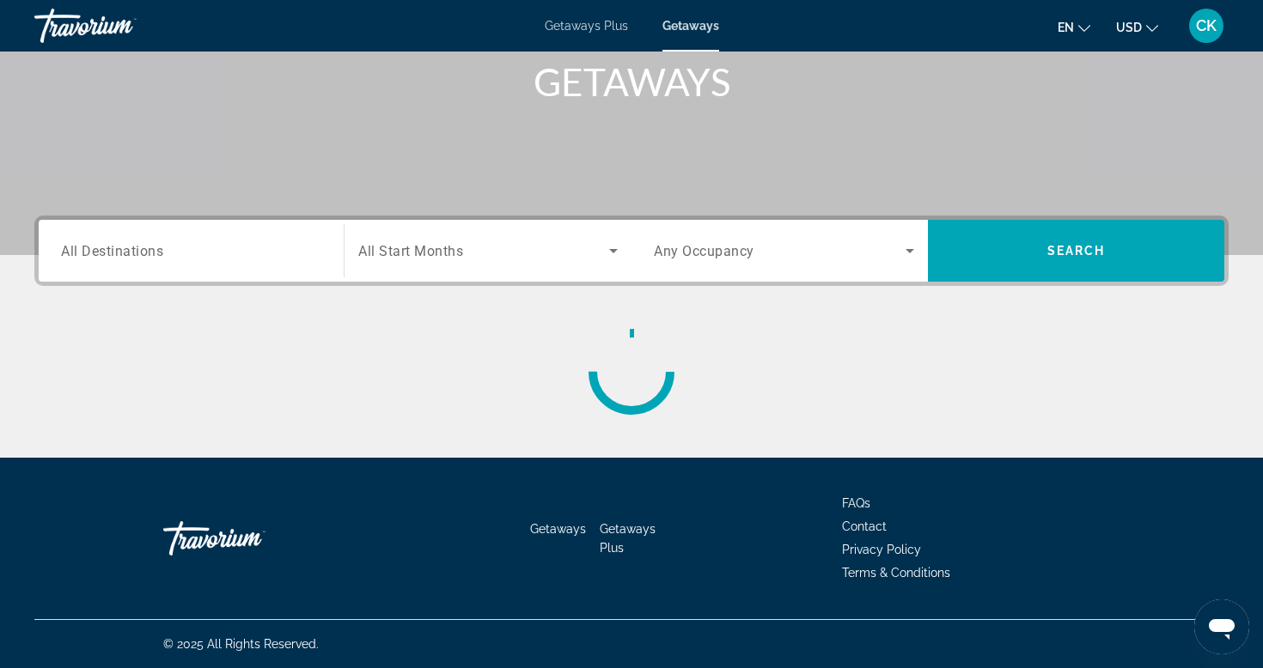
scroll to position [260, 0]
click at [249, 260] on input "Destination All Destinations" at bounding box center [191, 251] width 260 height 21
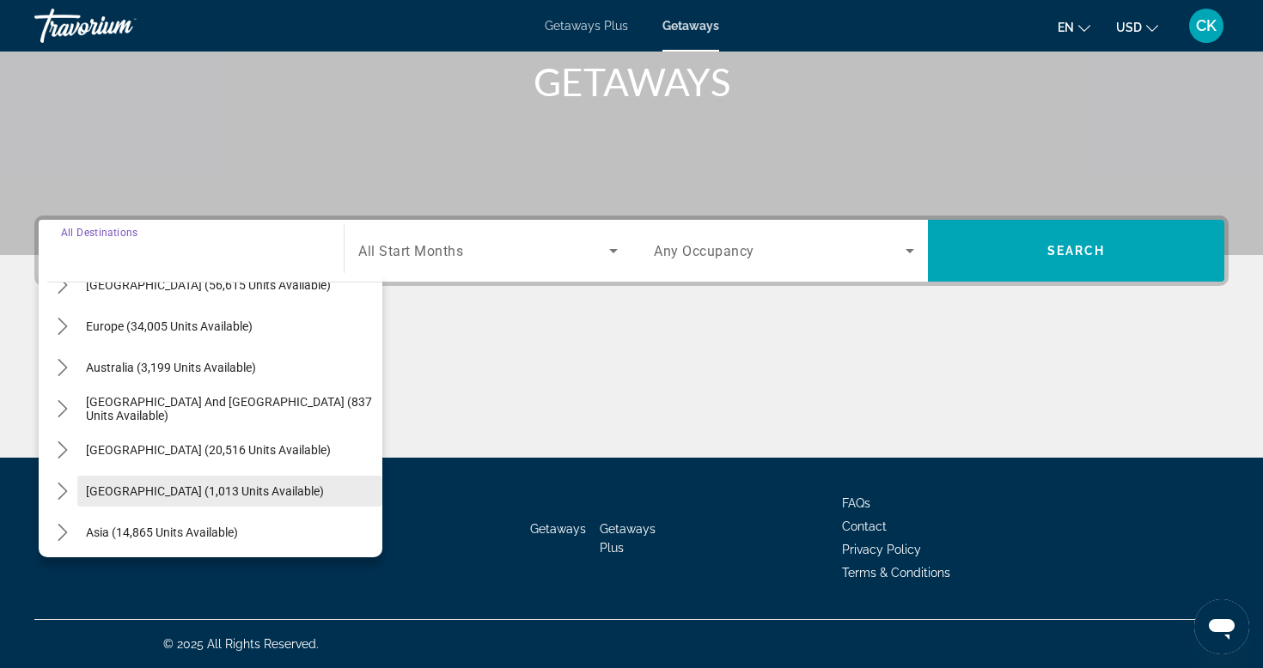
scroll to position [191, 0]
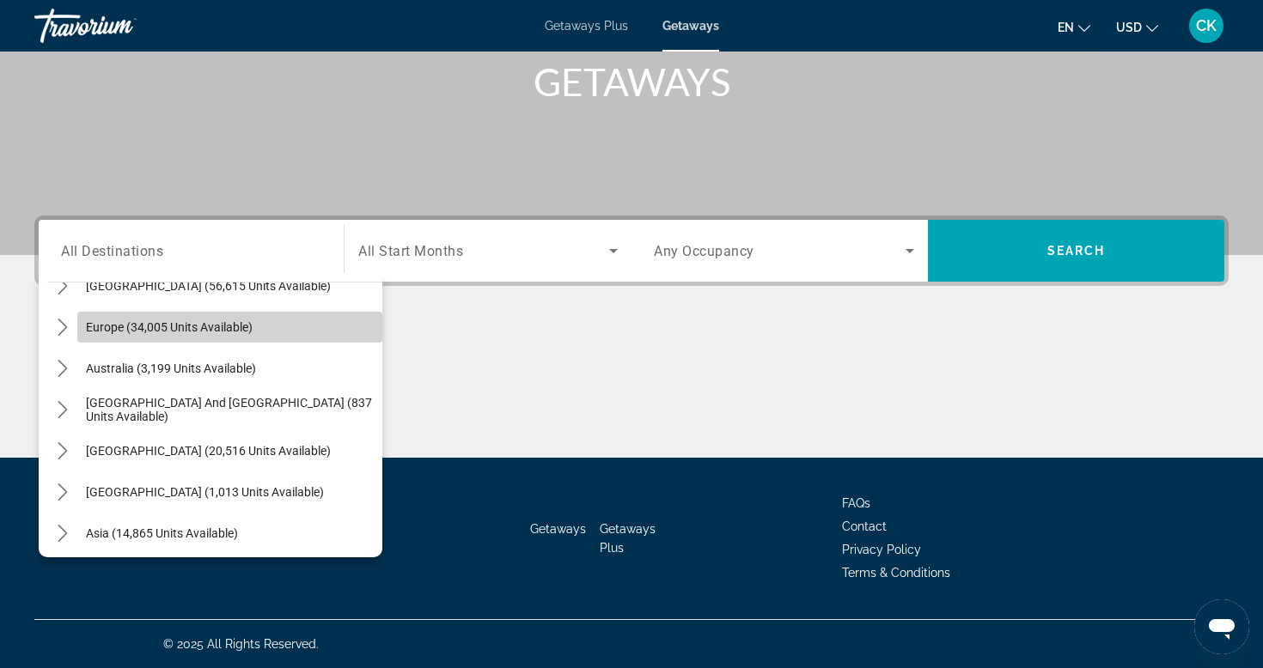
click at [222, 321] on span "Europe (34,005 units available)" at bounding box center [169, 327] width 167 height 14
type input "**********"
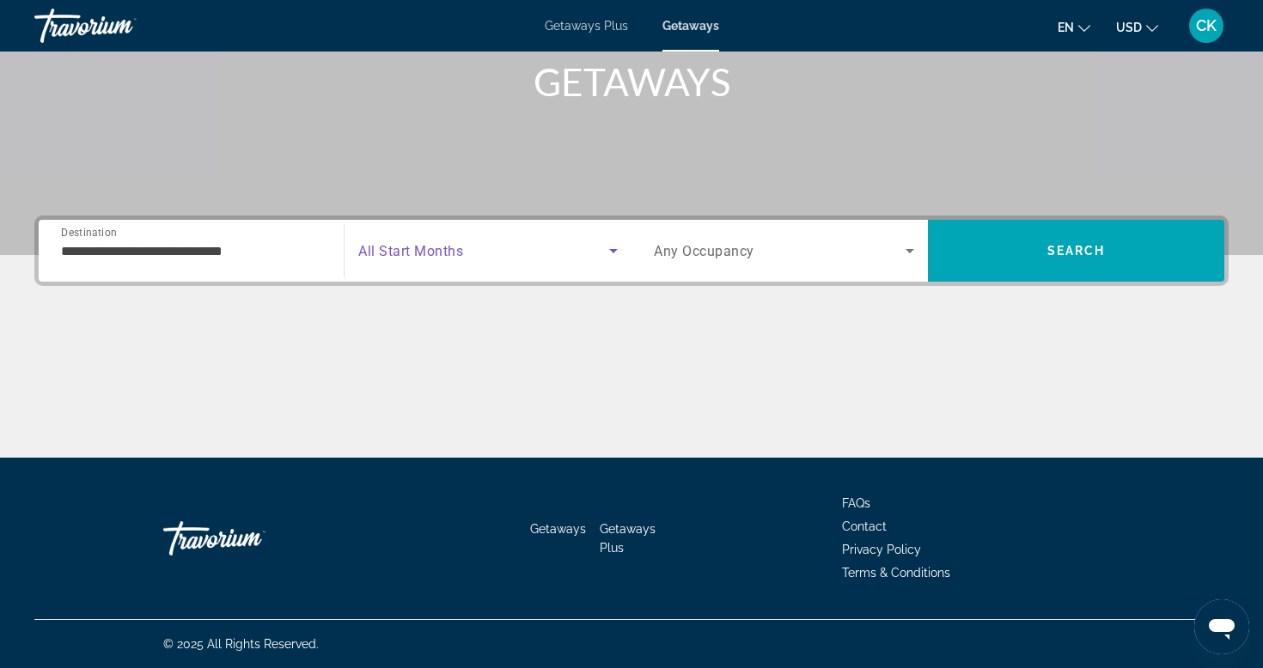
click at [514, 248] on span "Search widget" at bounding box center [483, 251] width 251 height 21
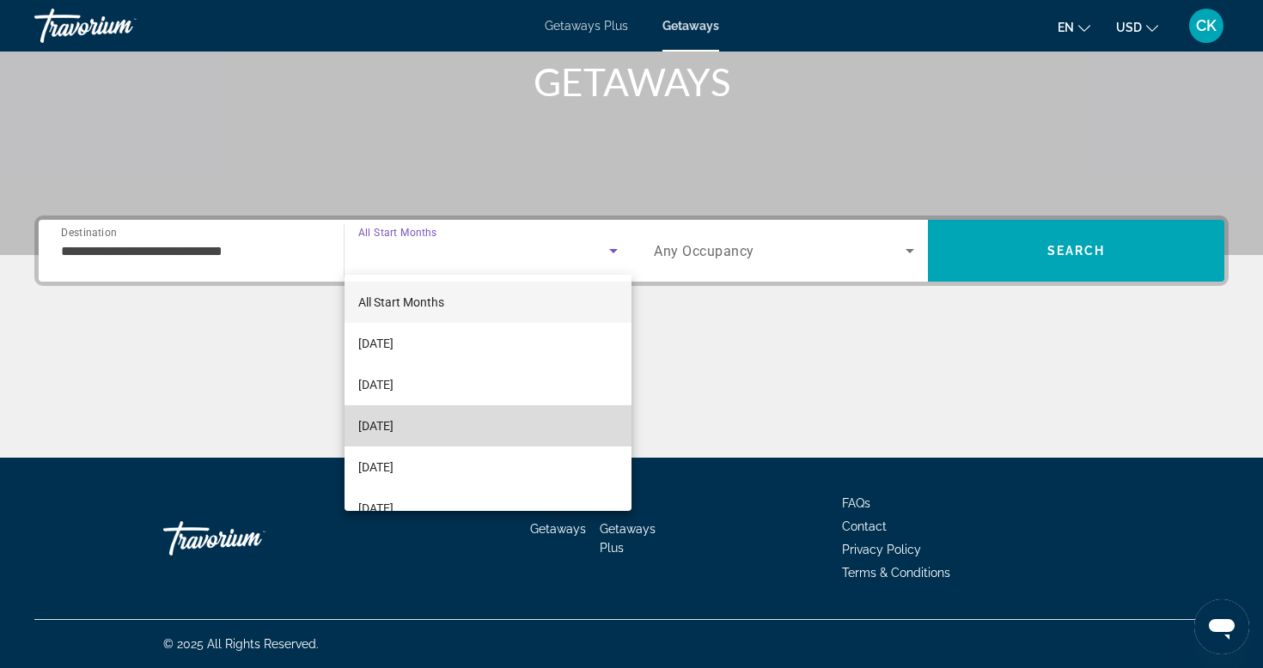
click at [448, 416] on mat-option "[DATE]" at bounding box center [487, 425] width 287 height 41
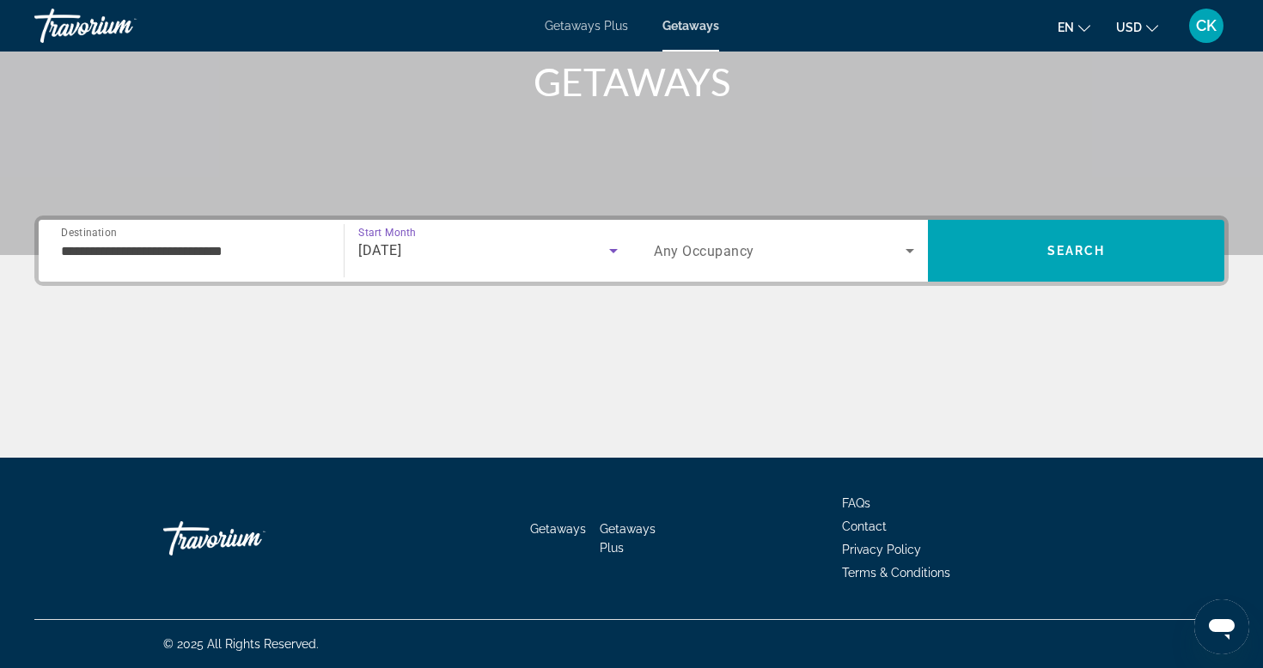
click at [769, 264] on div "Search widget" at bounding box center [784, 251] width 260 height 48
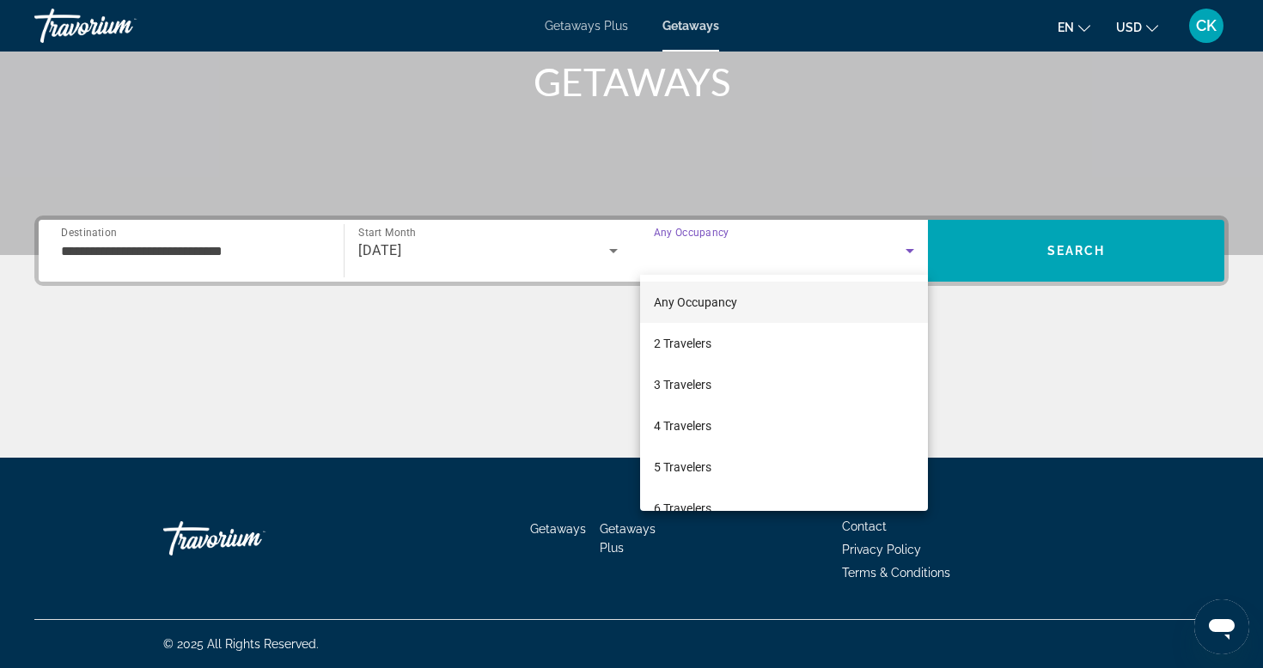
click at [984, 240] on div at bounding box center [631, 334] width 1263 height 668
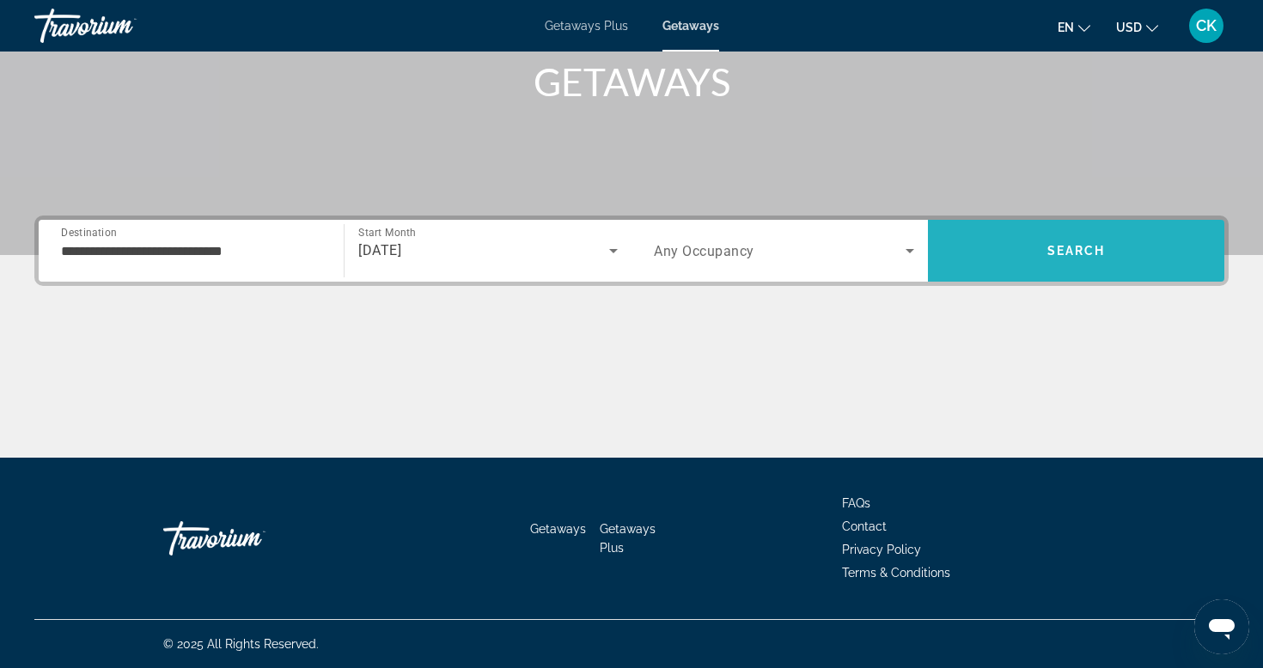
click at [984, 240] on span "Search" at bounding box center [1076, 250] width 296 height 41
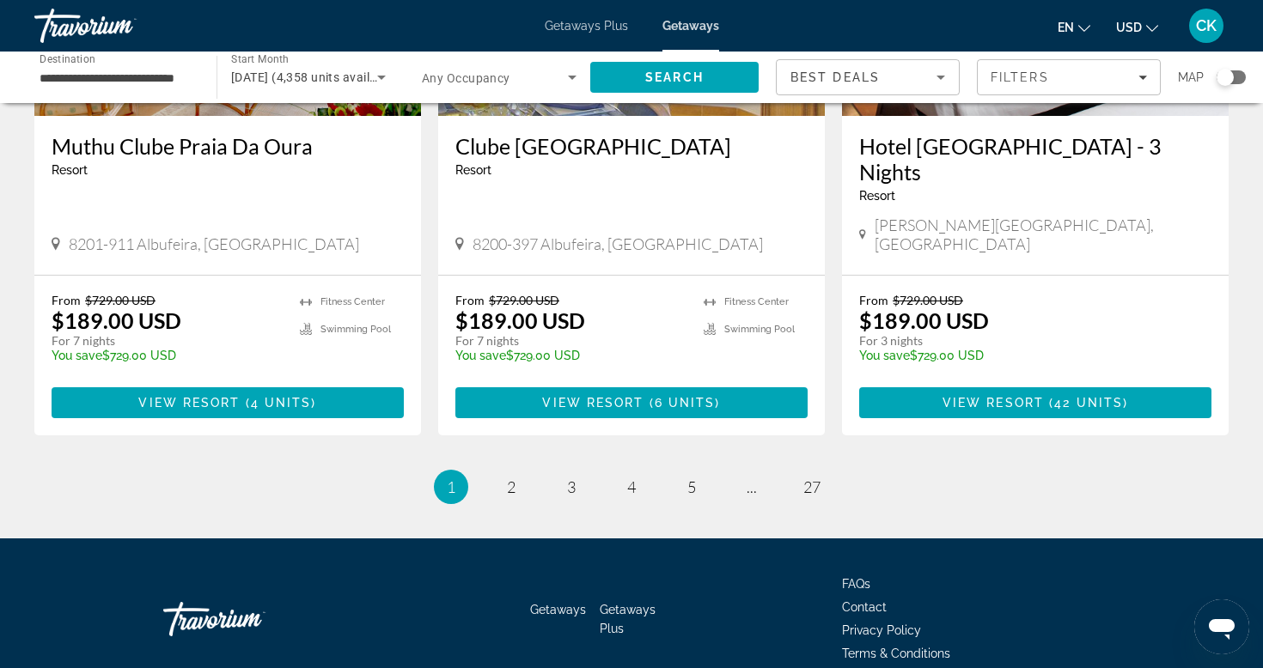
scroll to position [2163, 0]
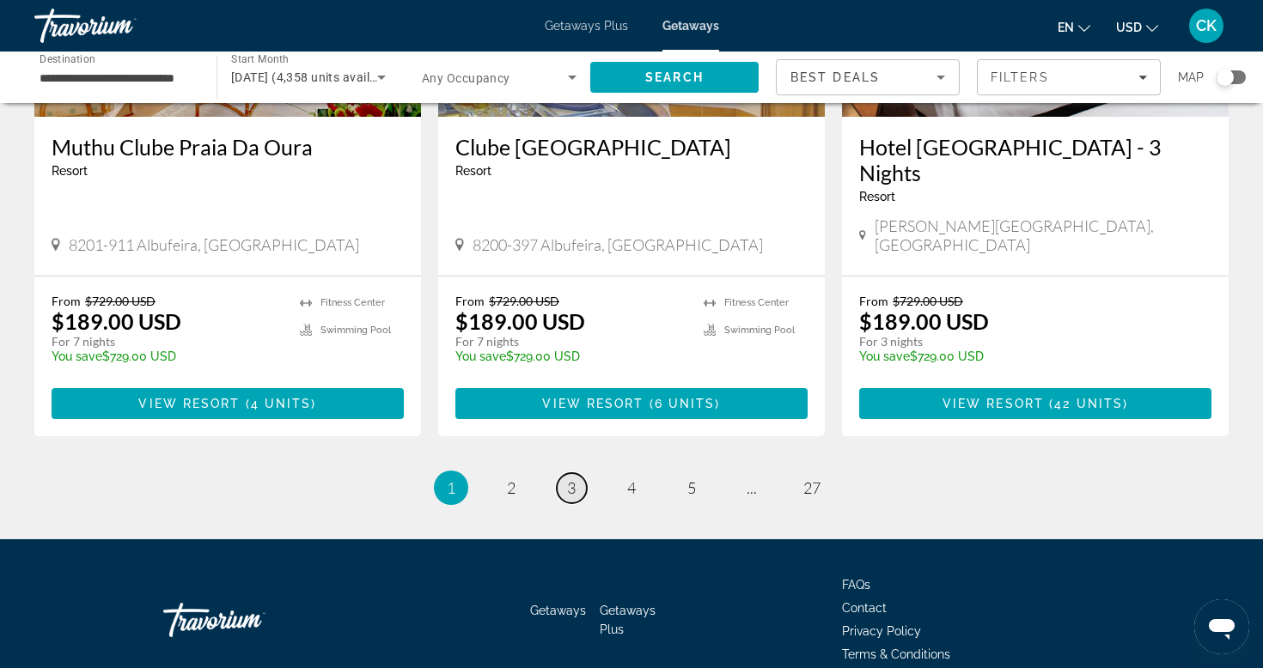
click at [570, 478] on span "3" at bounding box center [571, 487] width 9 height 19
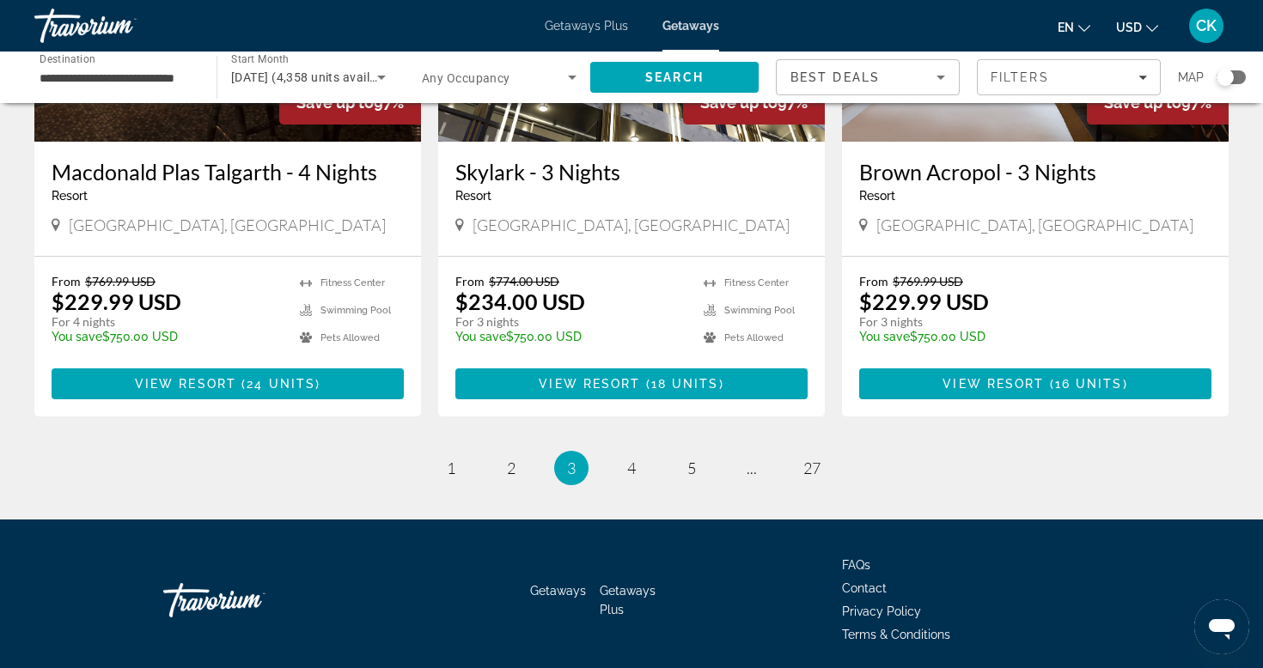
scroll to position [2112, 0]
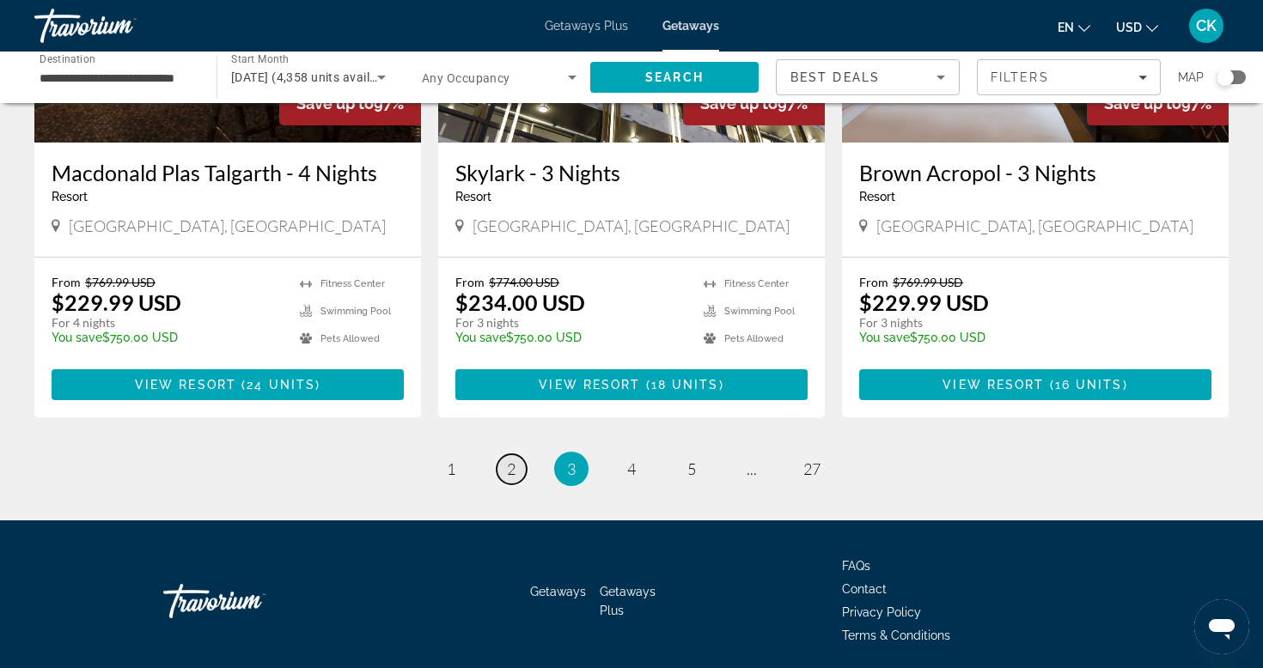
click at [511, 460] on span "2" at bounding box center [511, 469] width 9 height 19
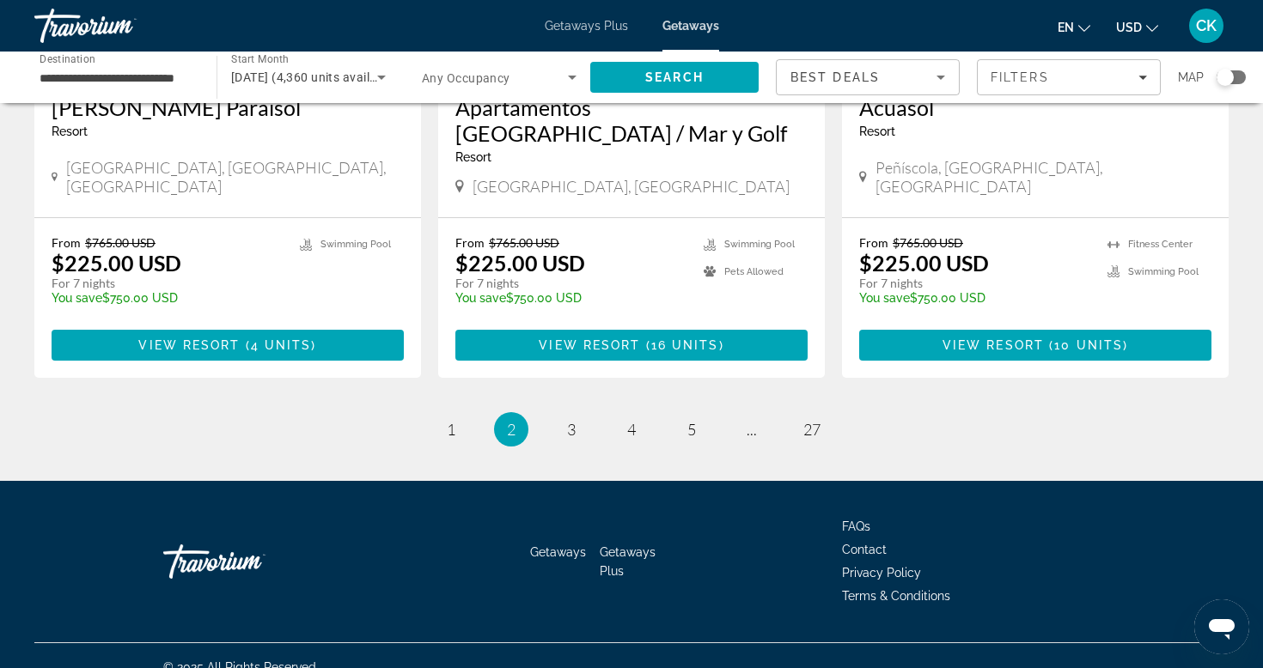
scroll to position [2138, 0]
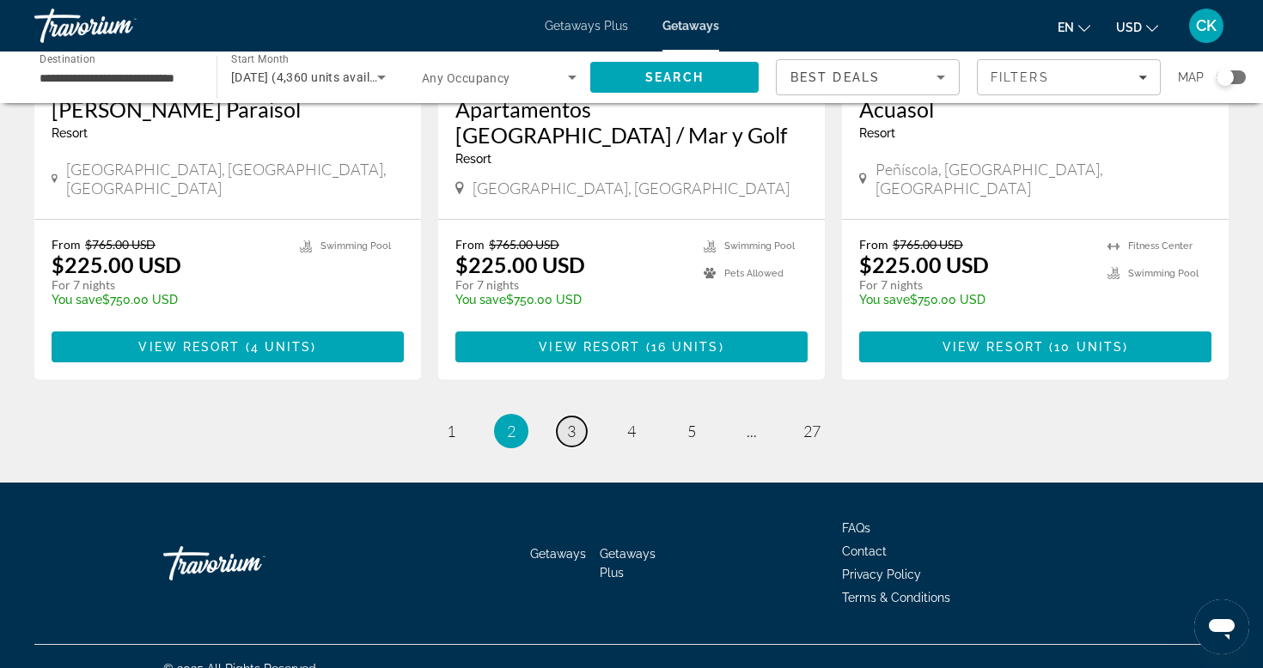
click at [570, 422] on span "3" at bounding box center [571, 431] width 9 height 19
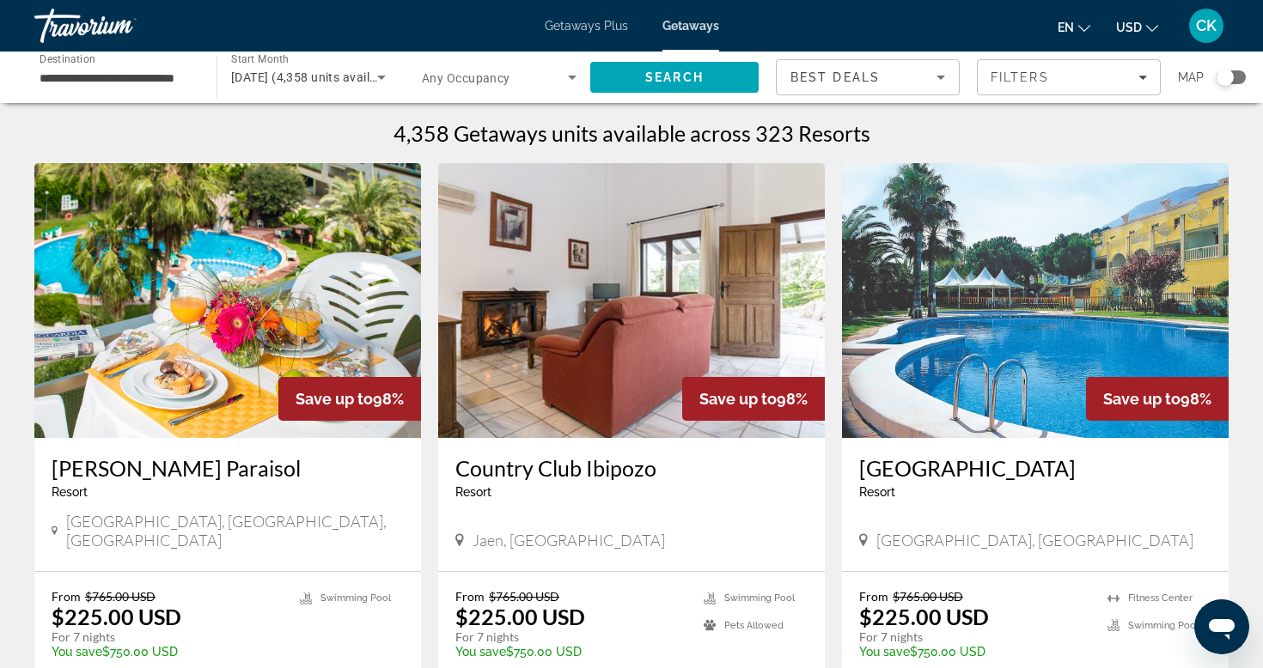
click at [930, 81] on icon "Sort by" at bounding box center [940, 77] width 21 height 21
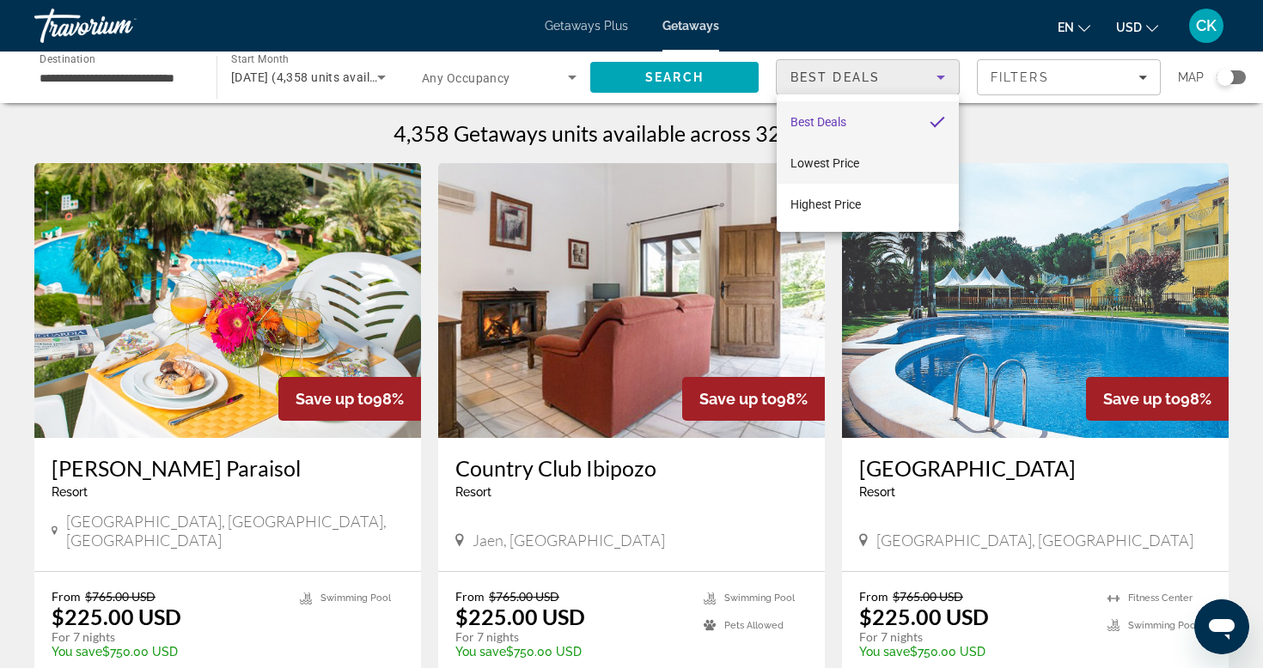
click at [880, 159] on mat-option "Lowest Price" at bounding box center [868, 163] width 182 height 41
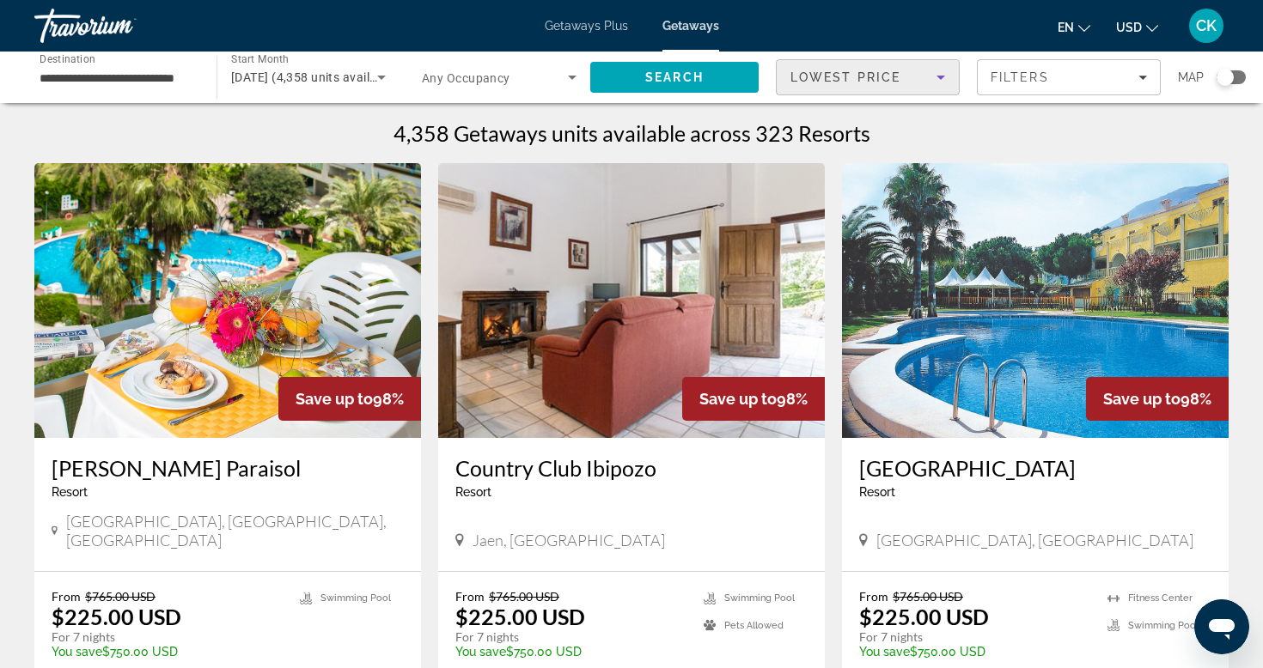
click at [1234, 78] on div "Search widget" at bounding box center [1230, 77] width 29 height 14
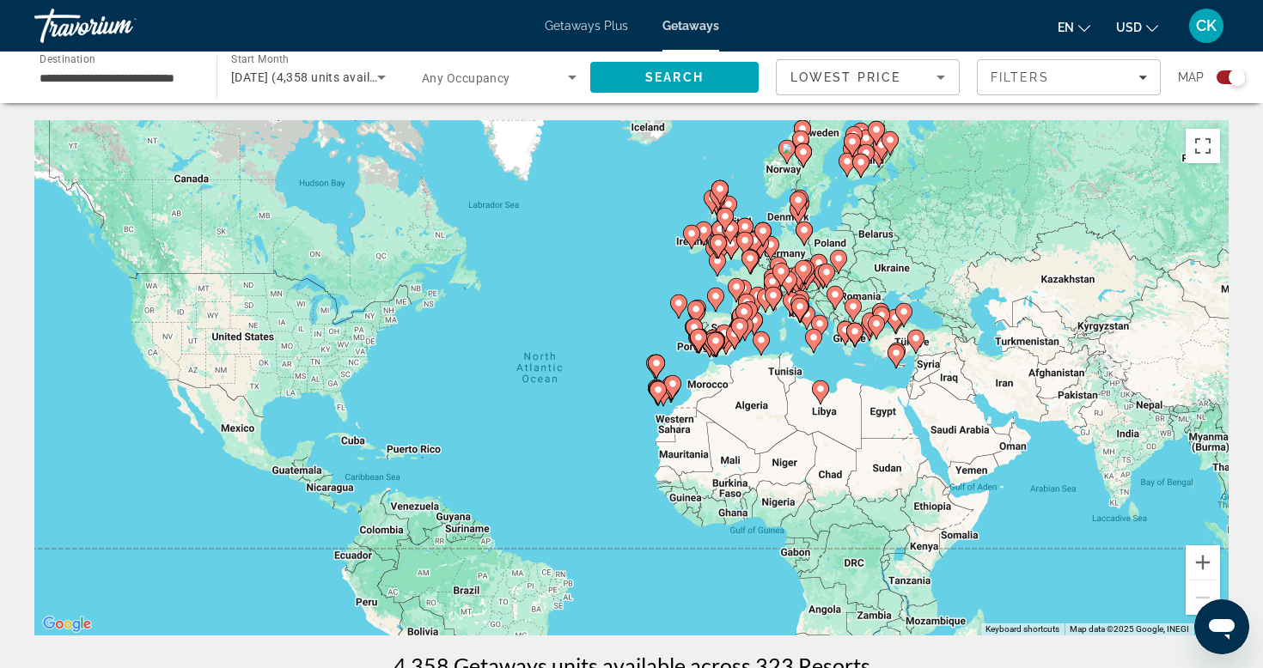
drag, startPoint x: 866, startPoint y: 271, endPoint x: 790, endPoint y: 296, distance: 79.3
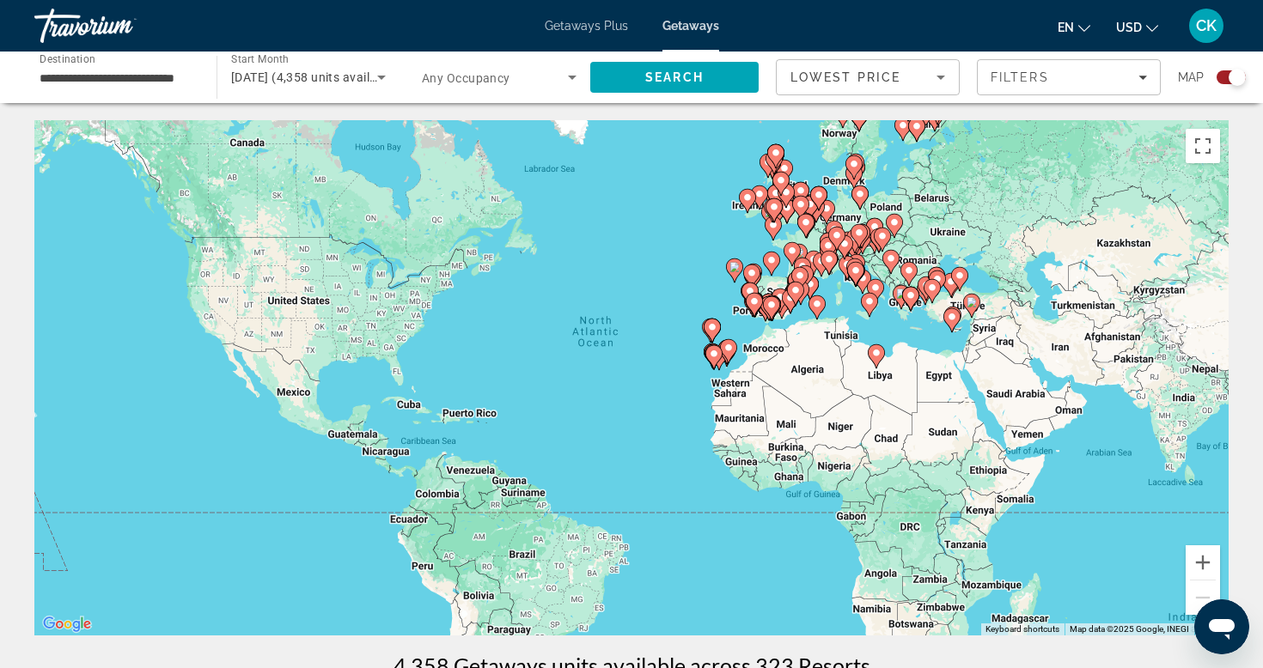
drag, startPoint x: 681, startPoint y: 224, endPoint x: 753, endPoint y: 220, distance: 72.3
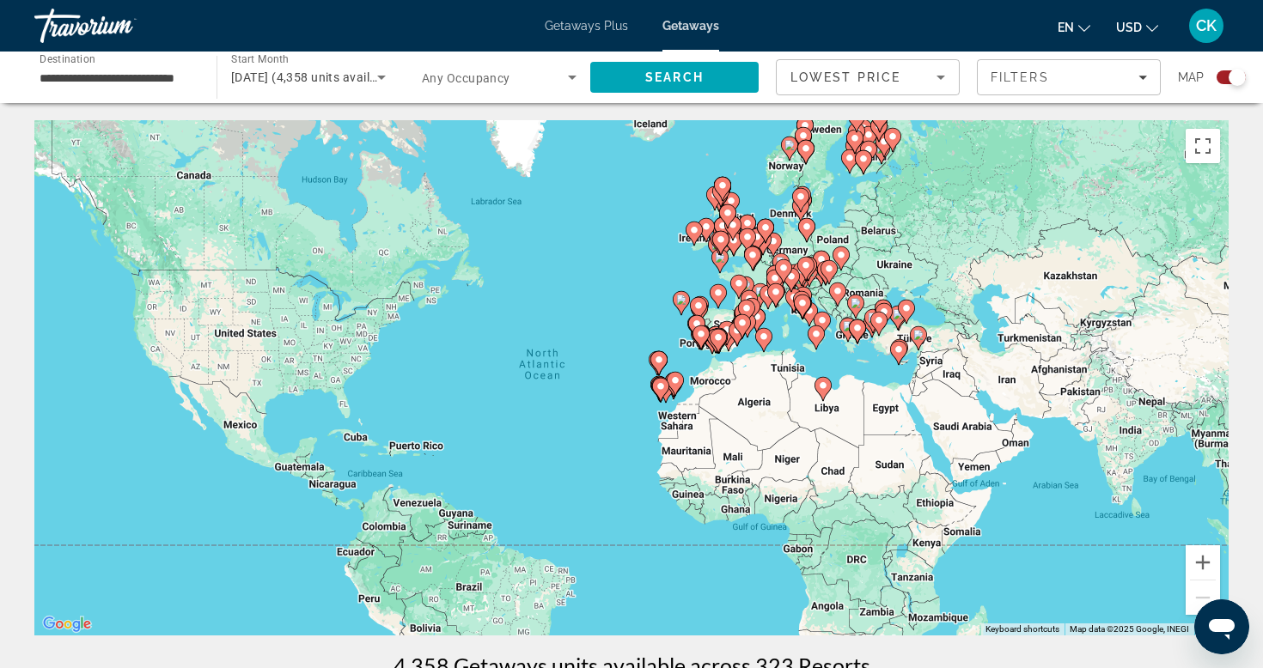
drag, startPoint x: 753, startPoint y: 220, endPoint x: 770, endPoint y: 180, distance: 42.8
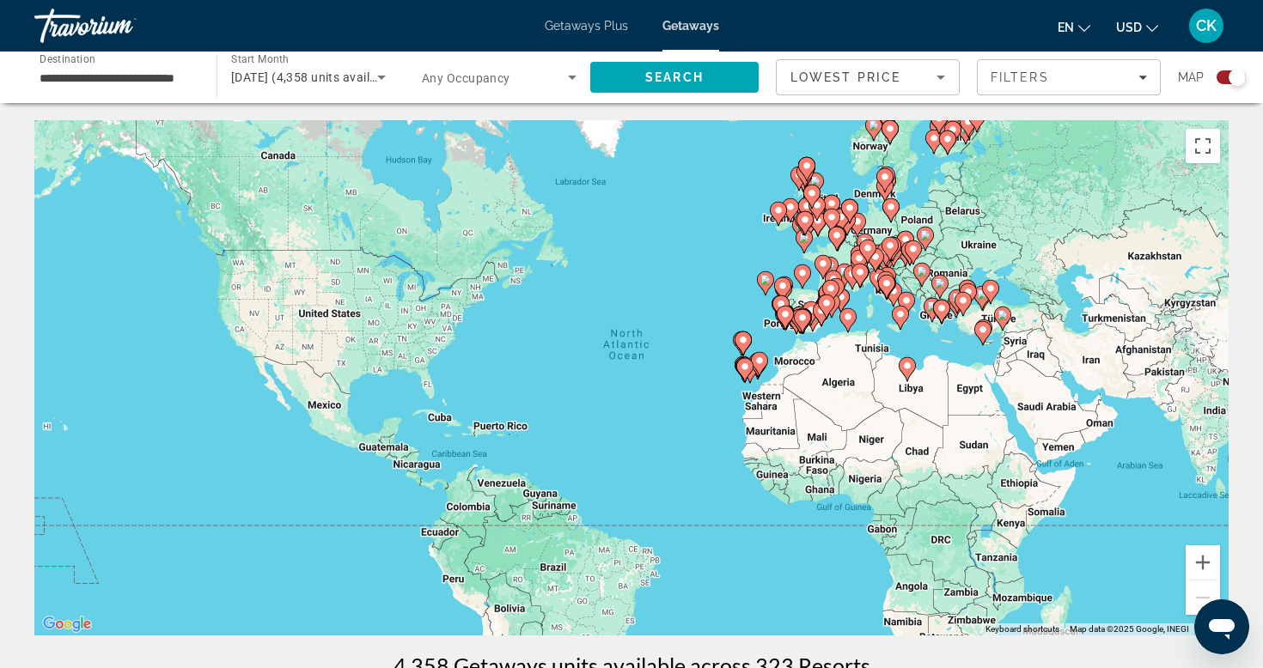
drag, startPoint x: 808, startPoint y: 262, endPoint x: 854, endPoint y: 274, distance: 47.9
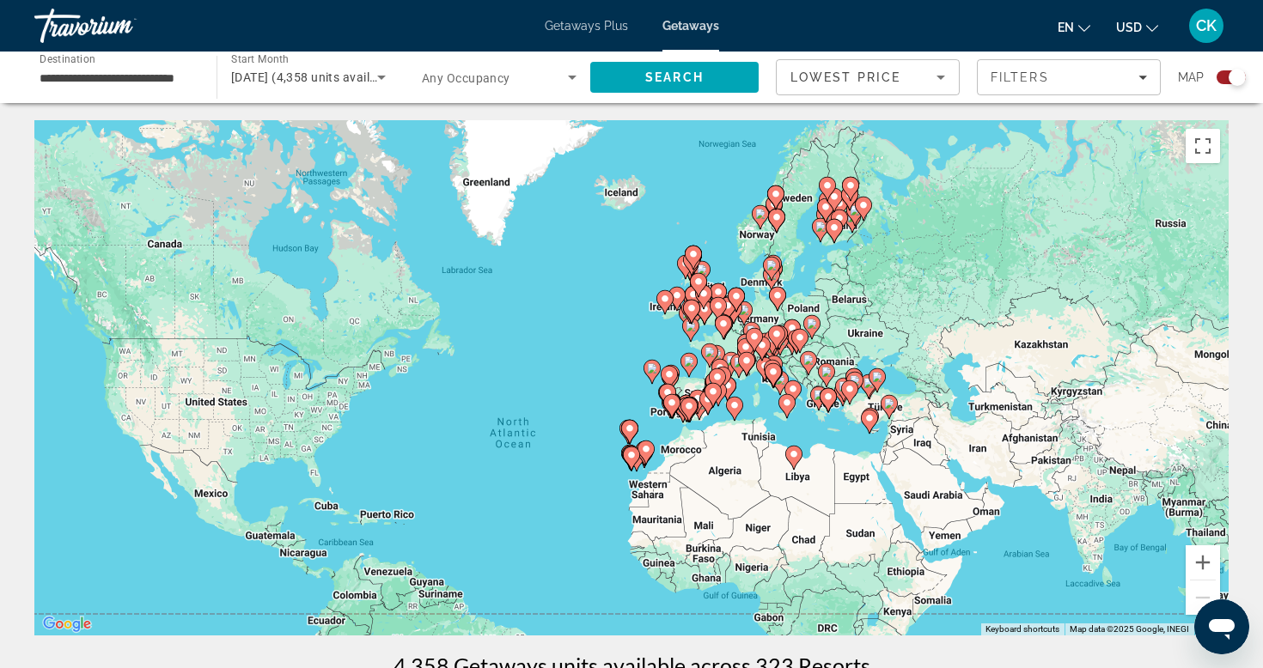
drag, startPoint x: 844, startPoint y: 186, endPoint x: 767, endPoint y: 266, distance: 110.6
click at [767, 266] on image "Main content" at bounding box center [771, 265] width 10 height 10
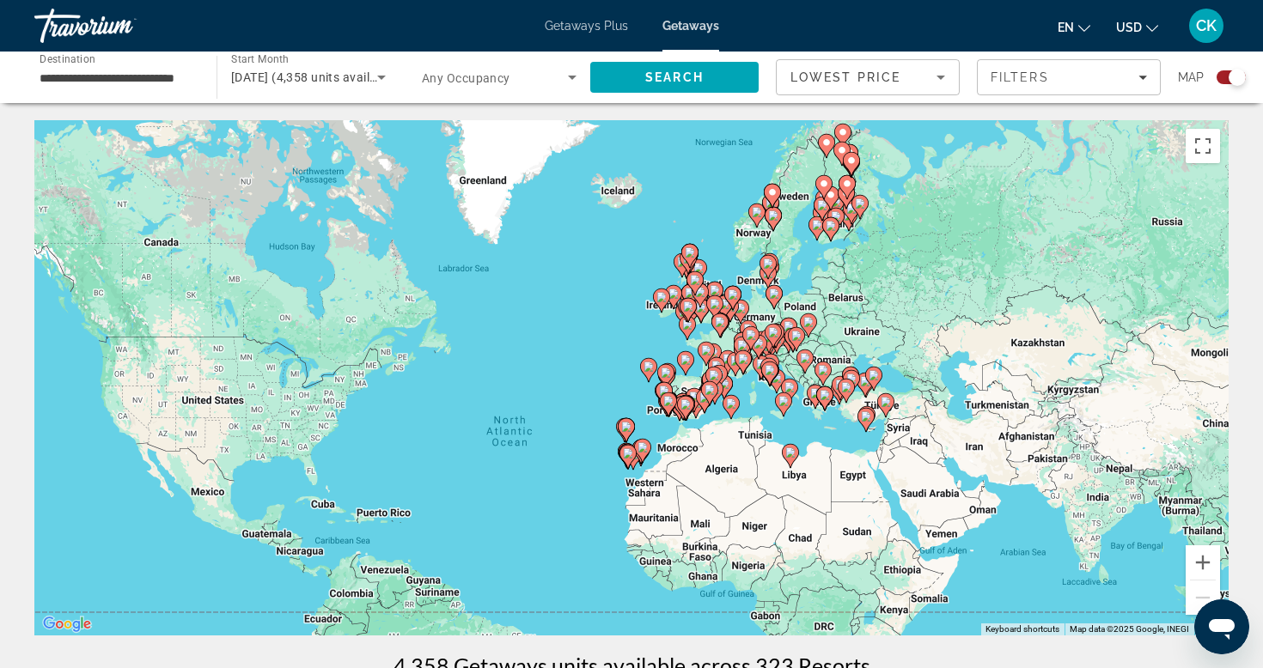
click at [691, 281] on image "Main content" at bounding box center [695, 280] width 10 height 10
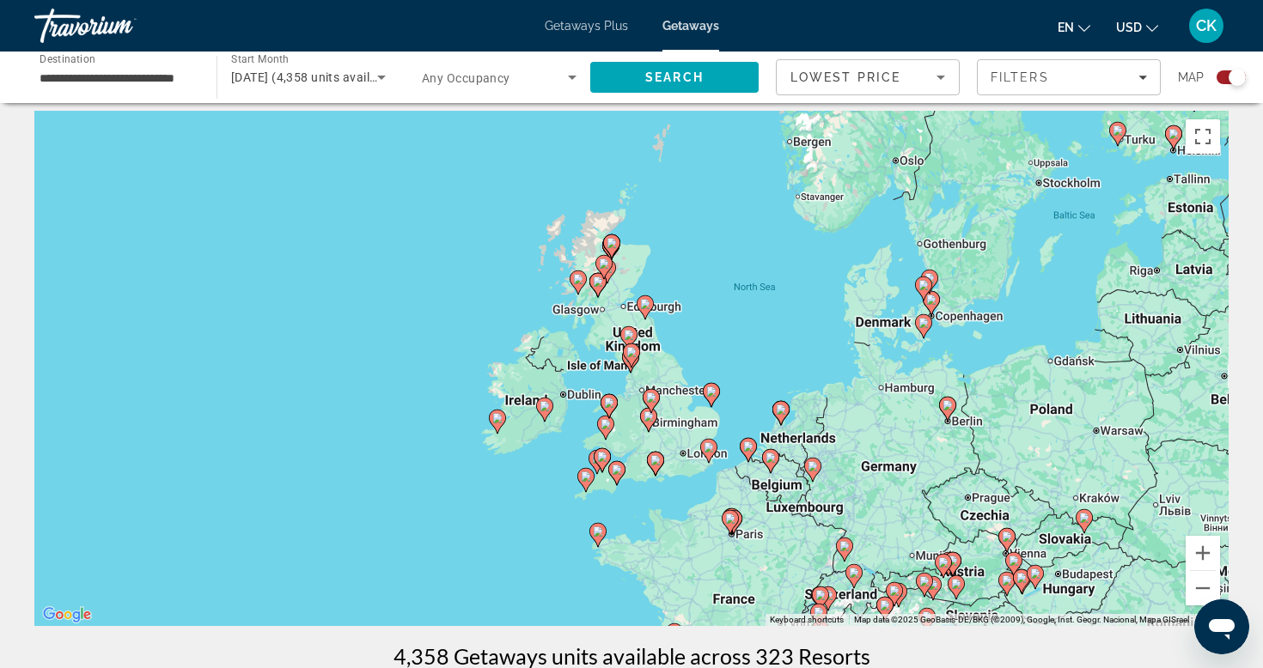
scroll to position [12, 0]
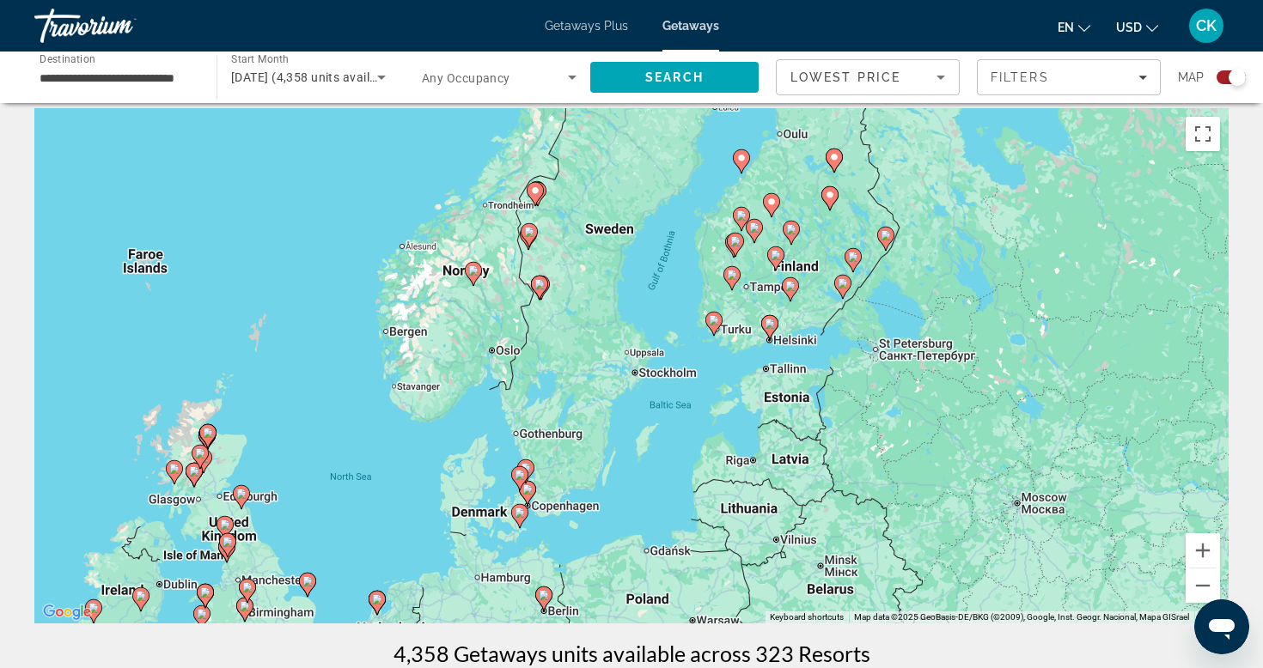
drag, startPoint x: 960, startPoint y: 340, endPoint x: 554, endPoint y: 539, distance: 451.8
click at [554, 539] on div "To activate drag with keyboard, press Alt + Enter. Once in keyboard drag state,…" at bounding box center [631, 365] width 1194 height 515
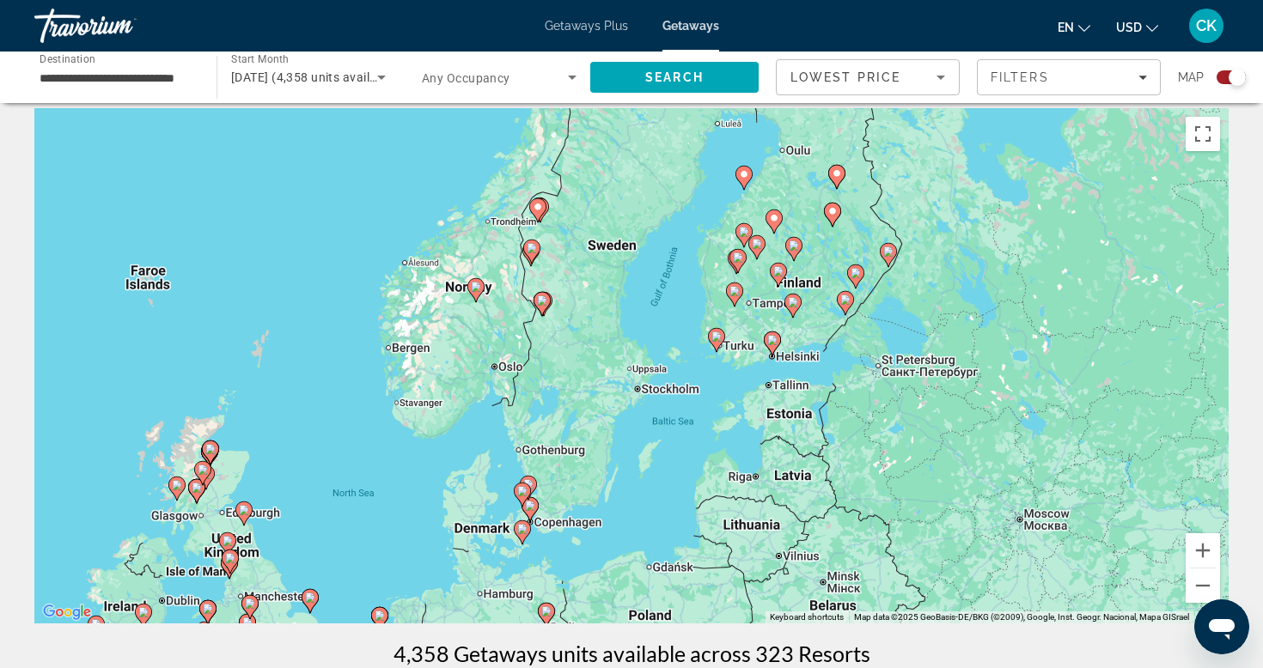
click at [802, 226] on div "To activate drag with keyboard, press Alt + Enter. Once in keyboard drag state,…" at bounding box center [631, 365] width 1194 height 515
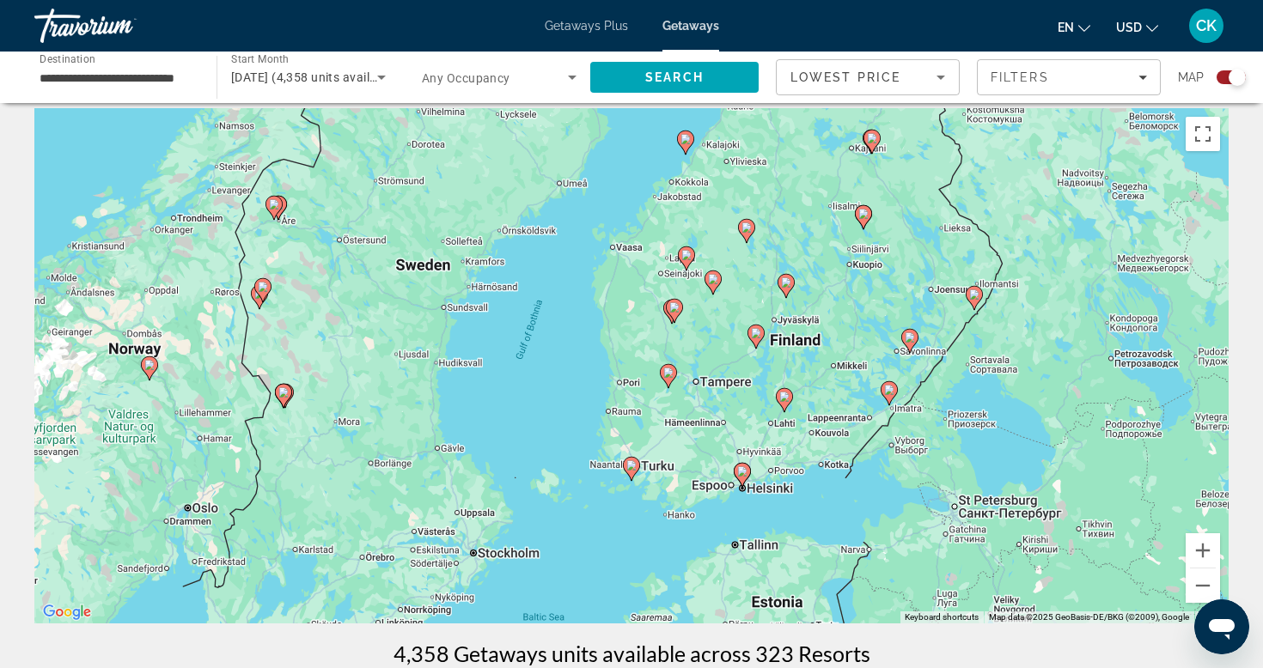
click at [802, 226] on div "To activate drag with keyboard, press Alt + Enter. Once in keyboard drag state,…" at bounding box center [631, 365] width 1194 height 515
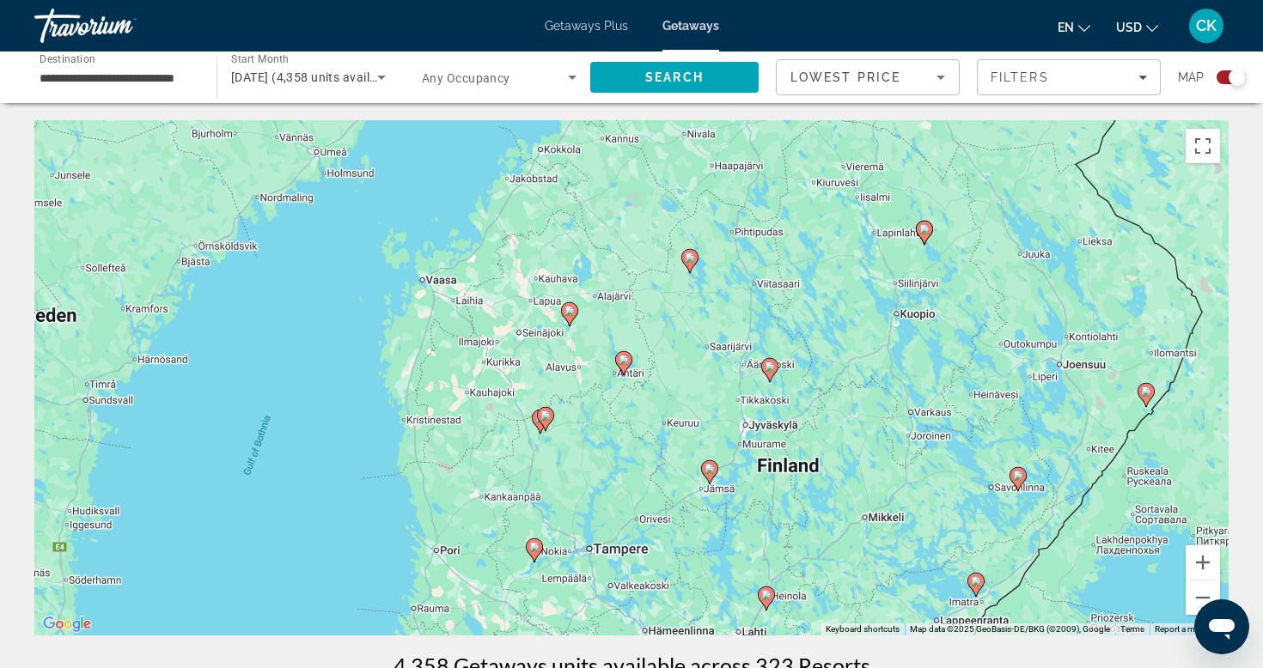
scroll to position [0, 0]
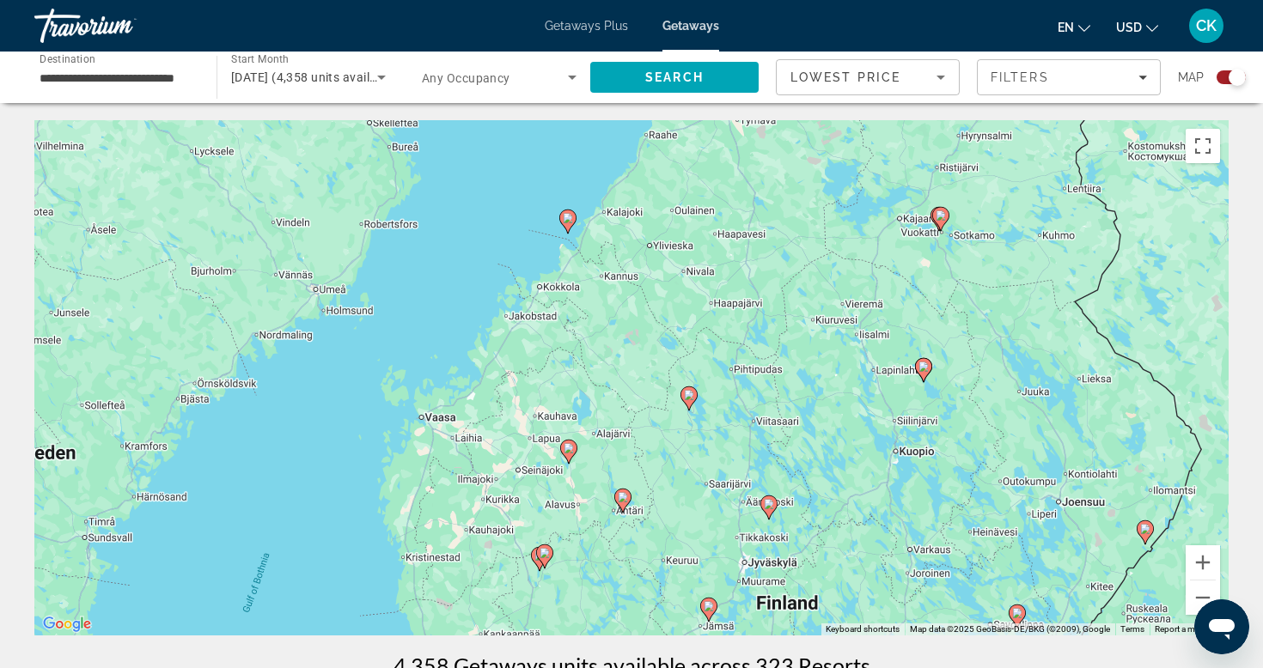
drag, startPoint x: 832, startPoint y: 290, endPoint x: 831, endPoint y: 430, distance: 140.0
click at [831, 430] on div "To activate drag with keyboard, press Alt + Enter. Once in keyboard drag state,…" at bounding box center [631, 377] width 1194 height 515
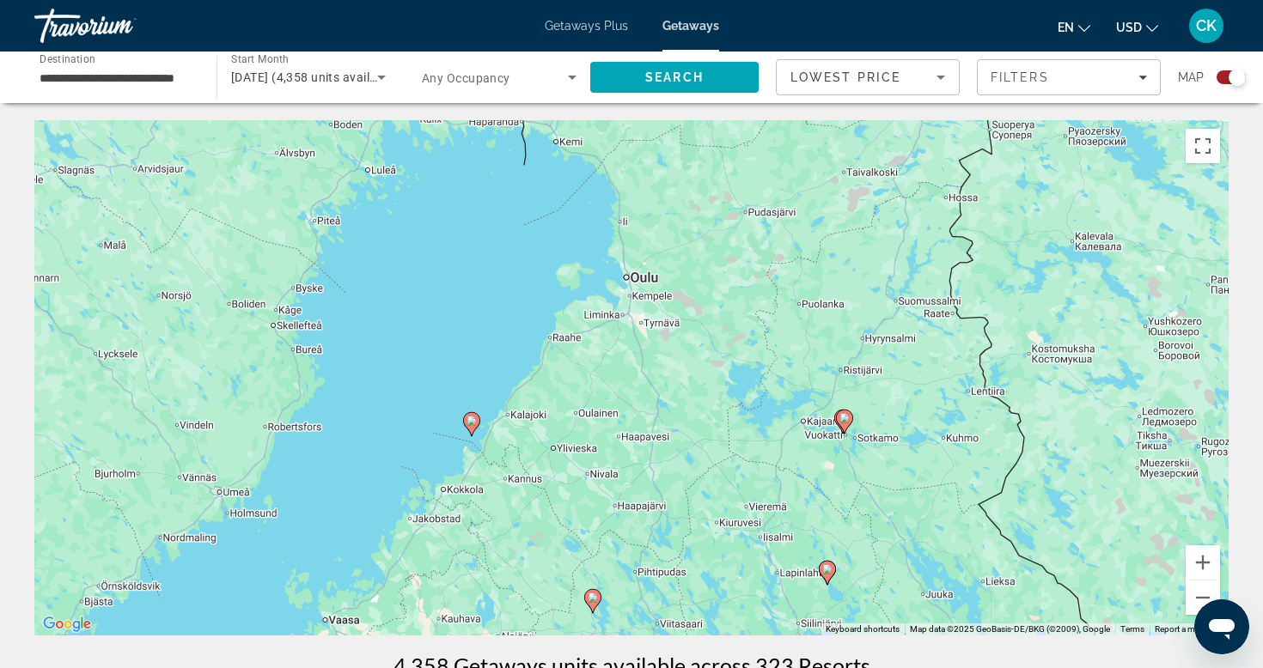
drag, startPoint x: 828, startPoint y: 374, endPoint x: 704, endPoint y: 683, distance: 333.1
click at [704, 667] on html "**********" at bounding box center [631, 334] width 1263 height 668
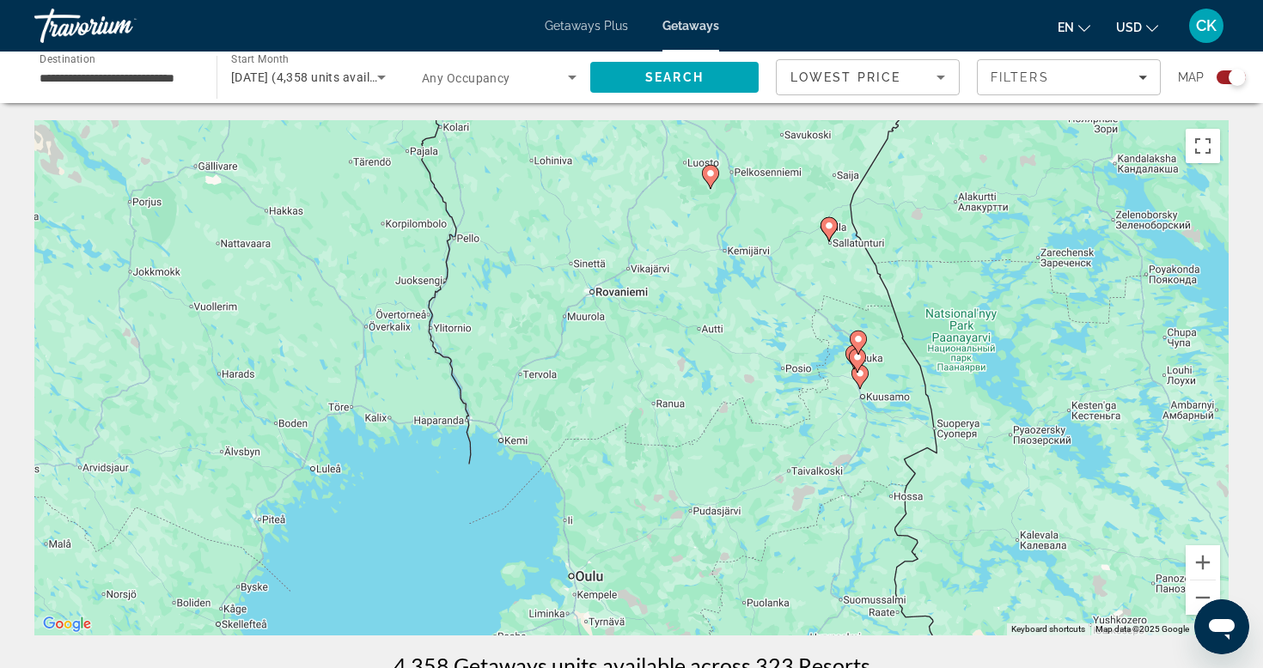
drag, startPoint x: 687, startPoint y: 455, endPoint x: 676, endPoint y: 603, distance: 148.2
click at [676, 603] on div "To activate drag with keyboard, press Alt + Enter. Once in keyboard drag state,…" at bounding box center [631, 377] width 1194 height 515
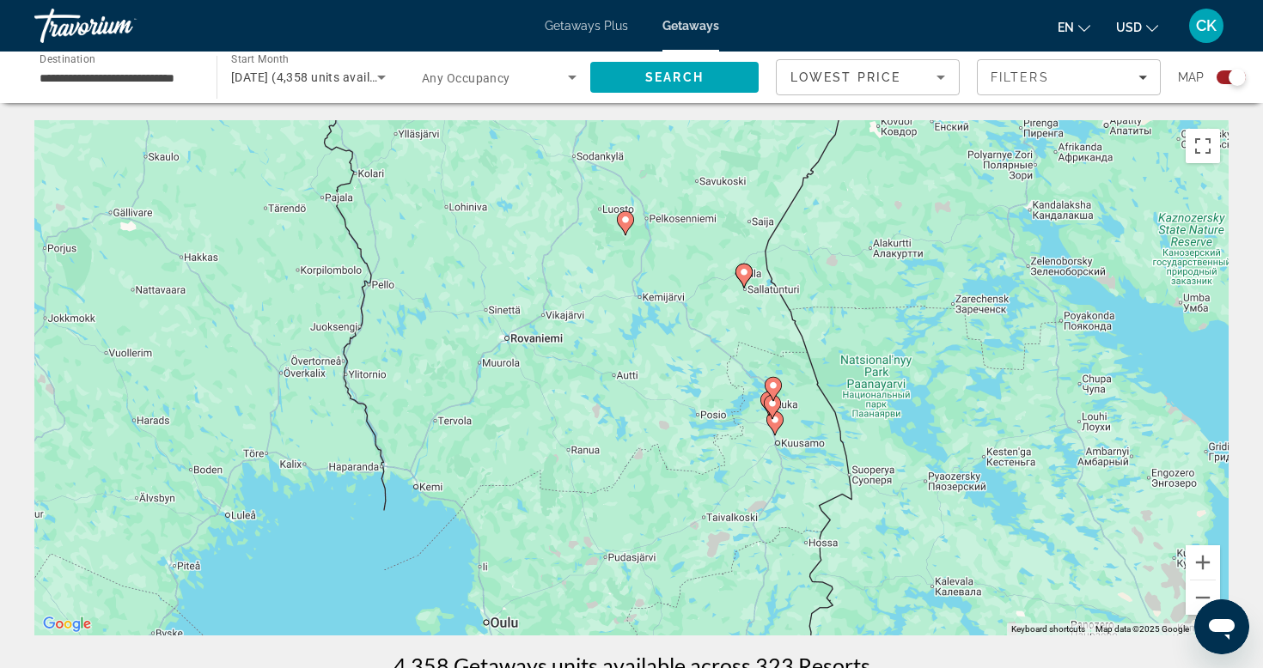
drag, startPoint x: 639, startPoint y: 350, endPoint x: 558, endPoint y: 403, distance: 97.0
click at [558, 403] on div "To activate drag with keyboard, press Alt + Enter. Once in keyboard drag state,…" at bounding box center [631, 377] width 1194 height 515
click at [628, 231] on icon "Main content" at bounding box center [625, 225] width 15 height 22
type input "**********"
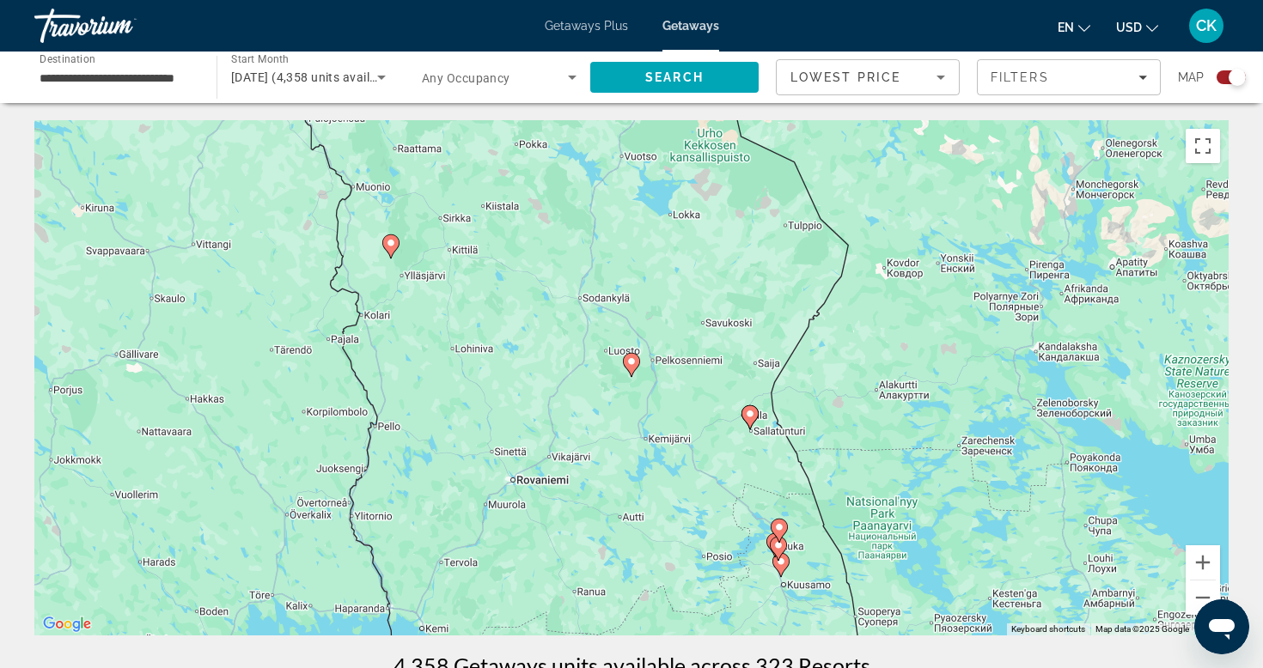
click at [637, 369] on icon "Main content" at bounding box center [631, 365] width 17 height 24
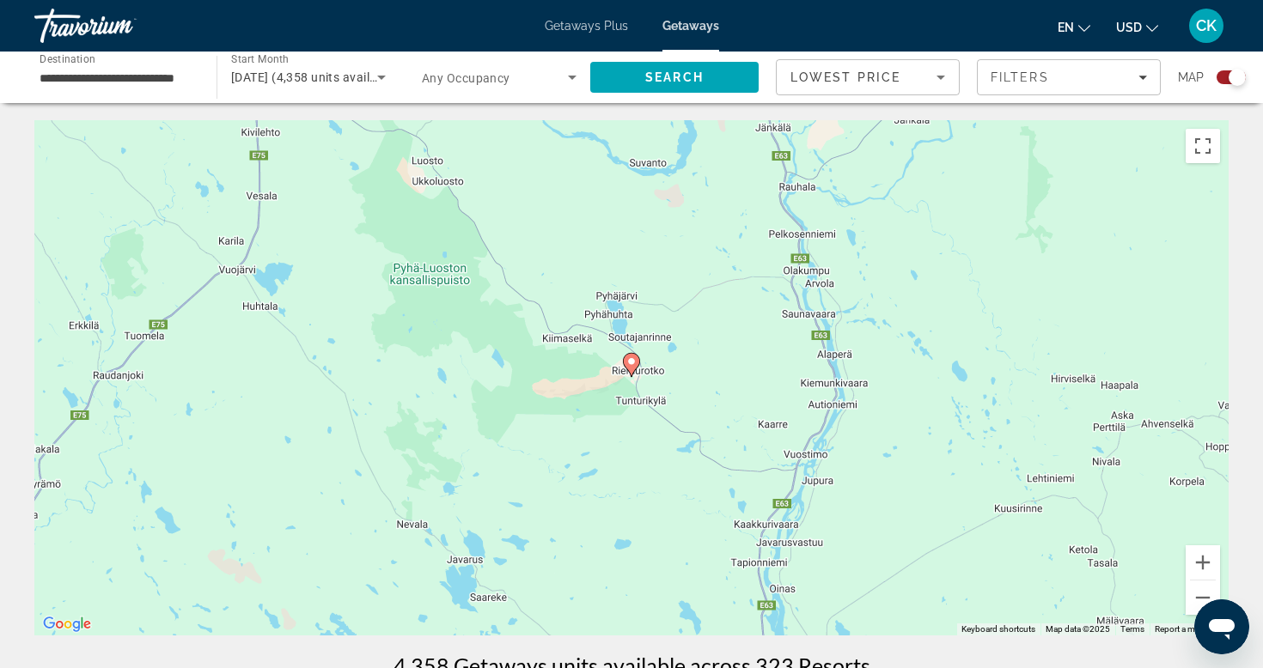
click at [632, 365] on image "Main content" at bounding box center [631, 362] width 10 height 10
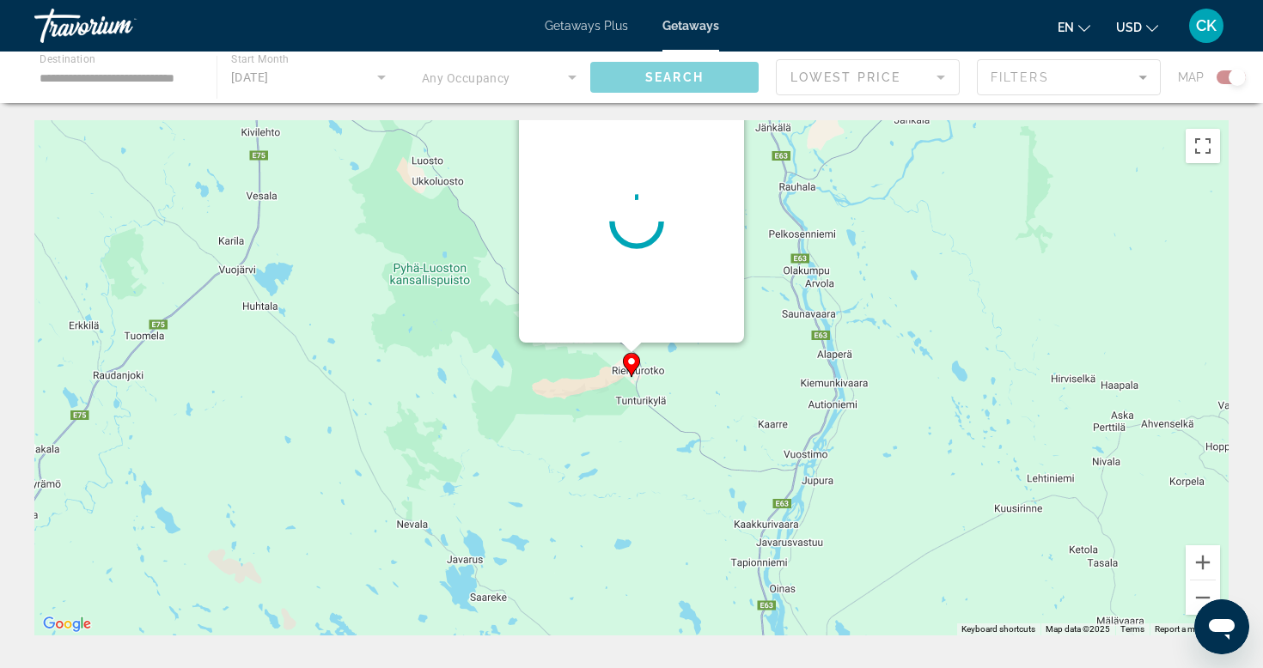
click at [632, 378] on div "To navigate, press the arrow keys. To activate drag with keyboard, press Alt + …" at bounding box center [1228, 378] width 1194 height 0
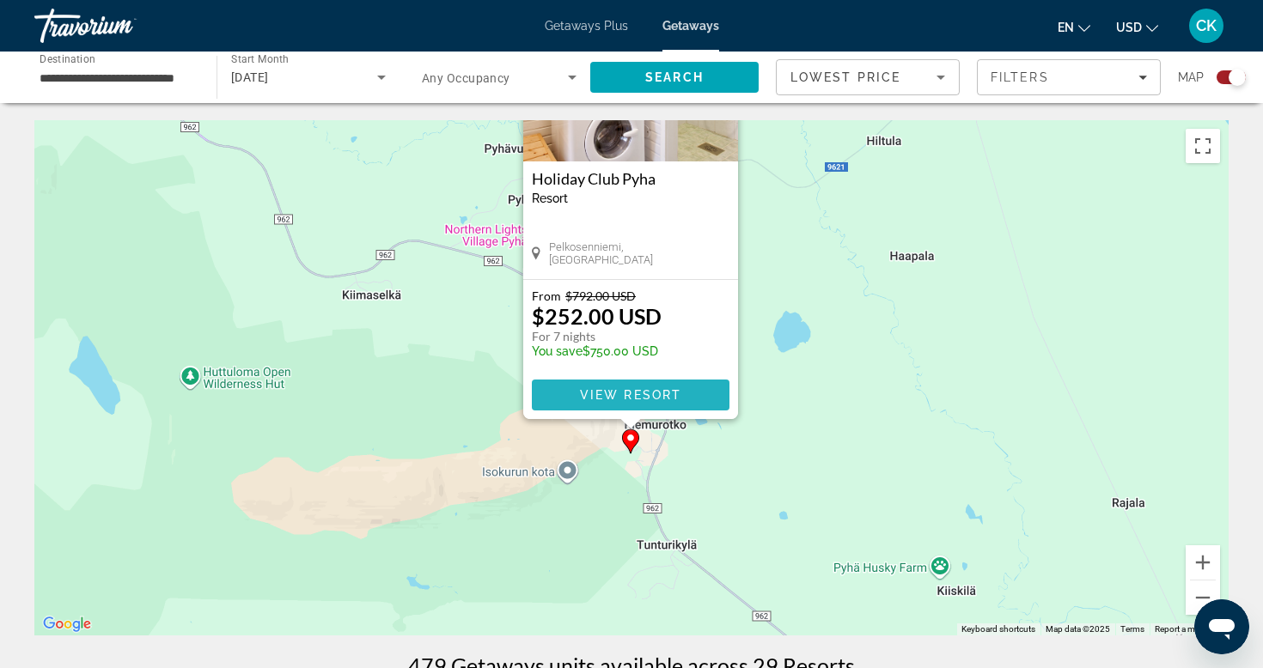
click at [634, 393] on span "View Resort" at bounding box center [630, 395] width 101 height 14
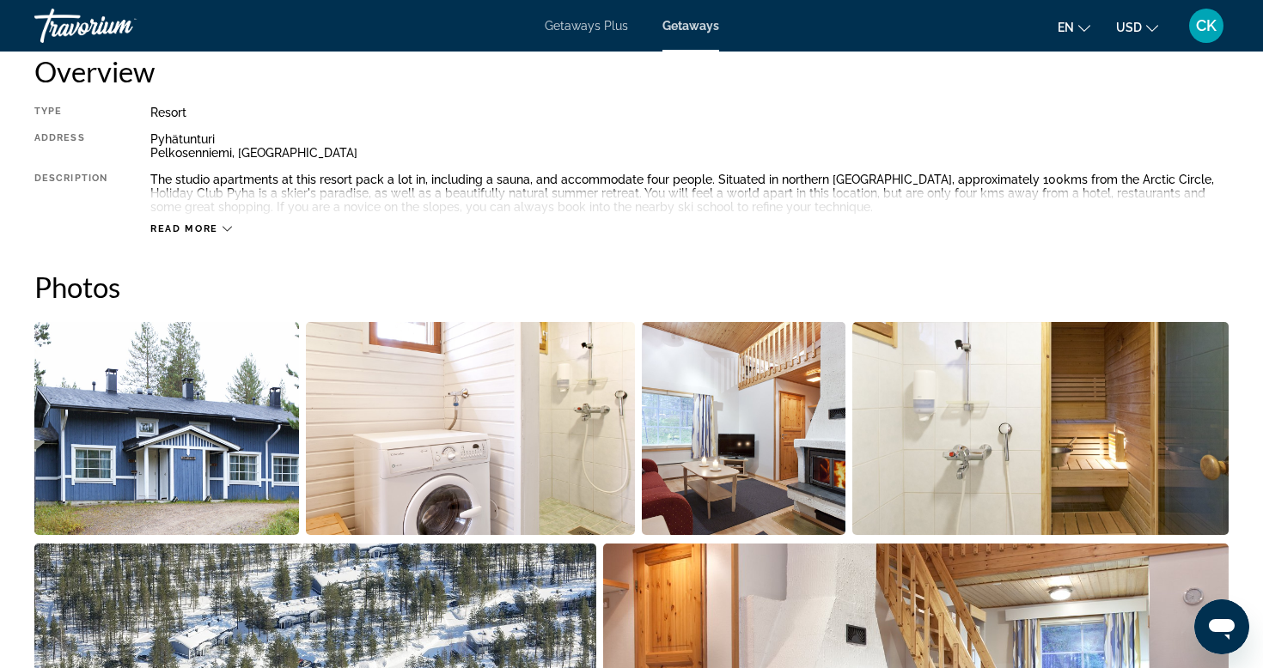
scroll to position [594, 0]
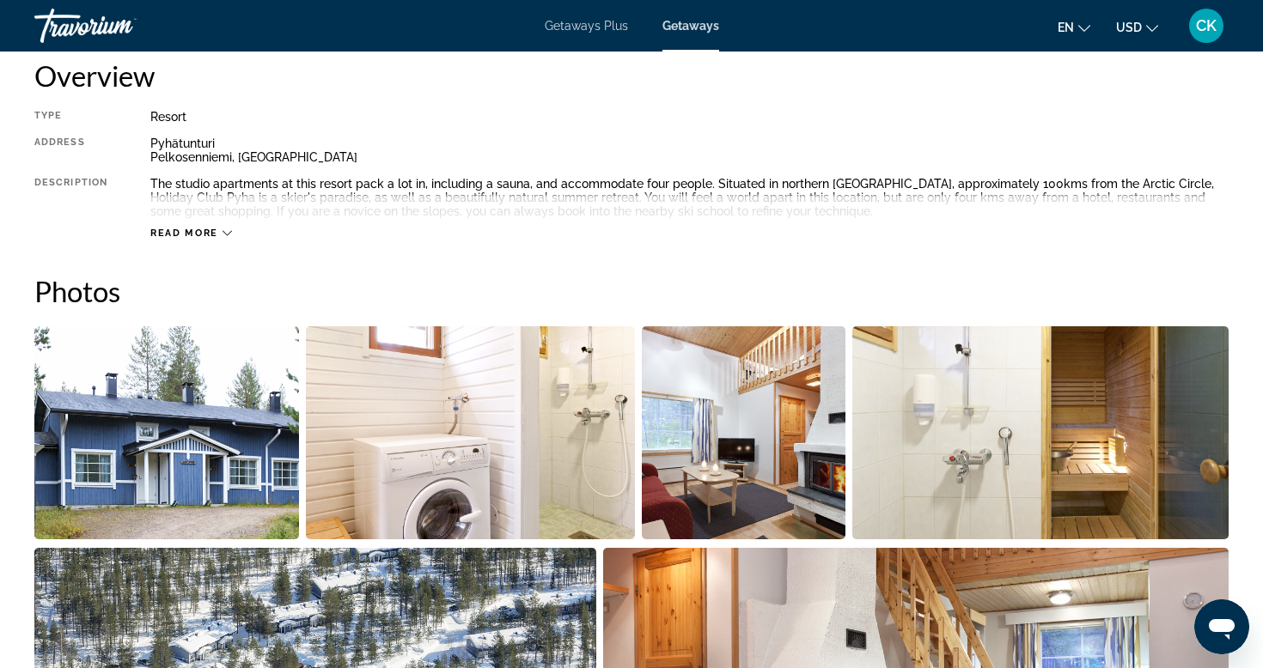
click at [210, 228] on span "Read more" at bounding box center [184, 233] width 68 height 11
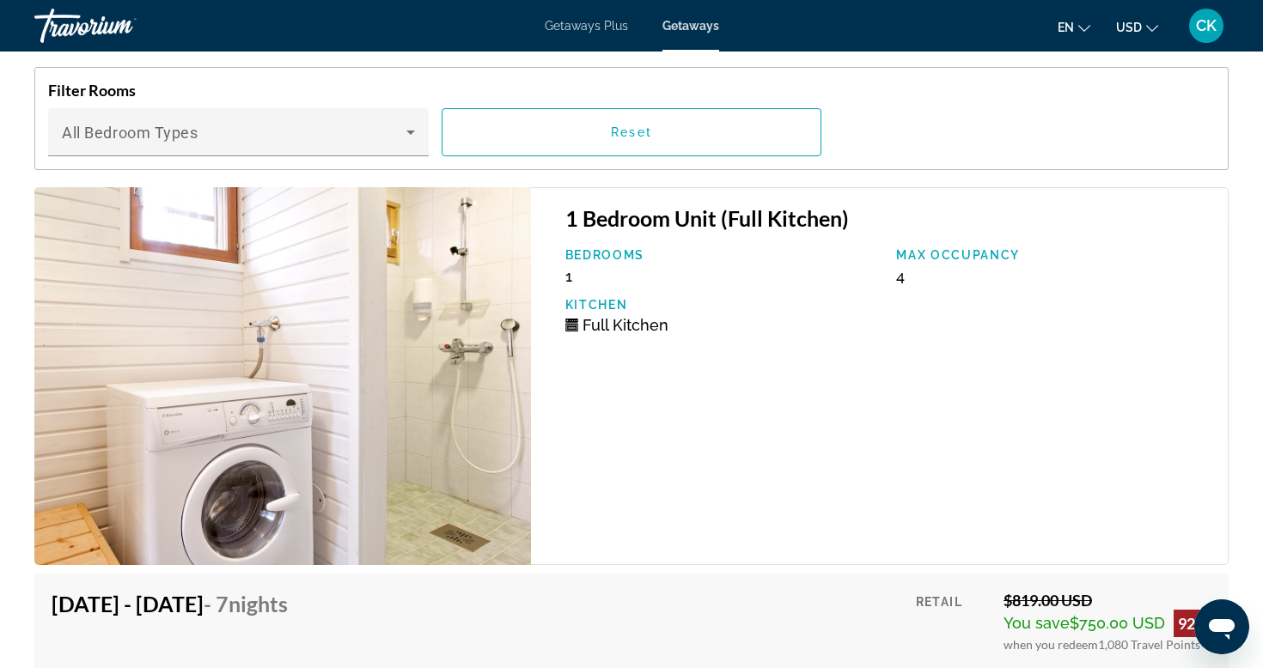
scroll to position [2613, 0]
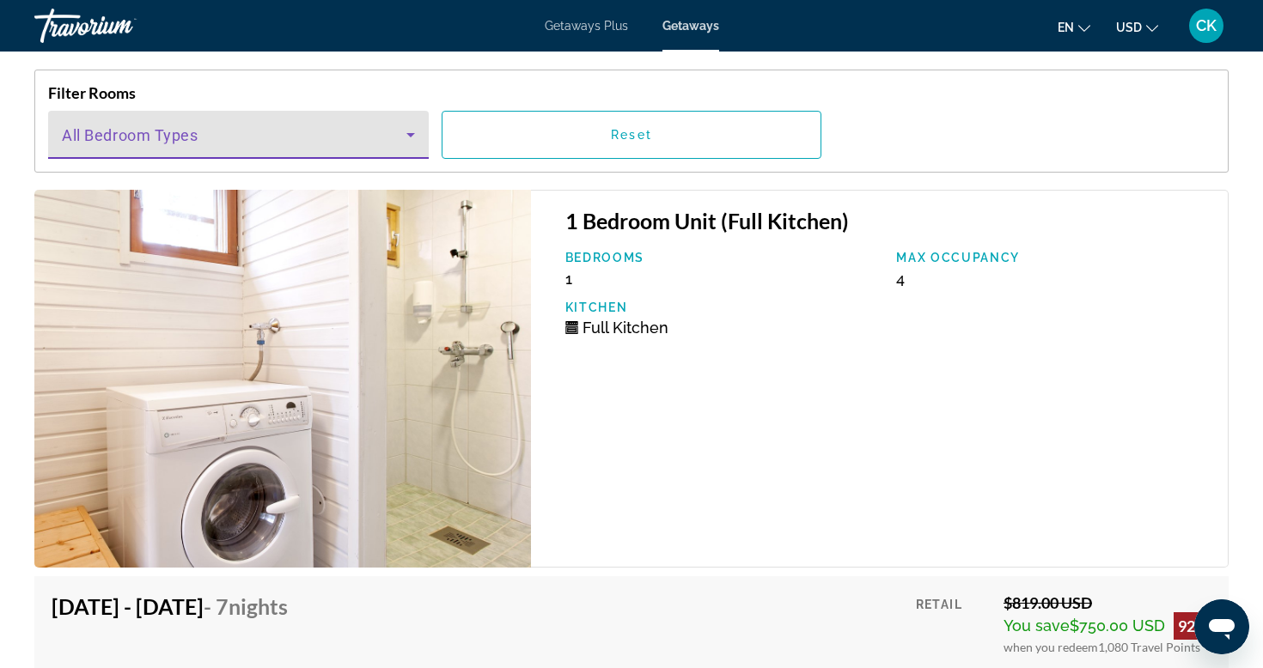
click at [405, 125] on icon "Main content" at bounding box center [410, 135] width 21 height 21
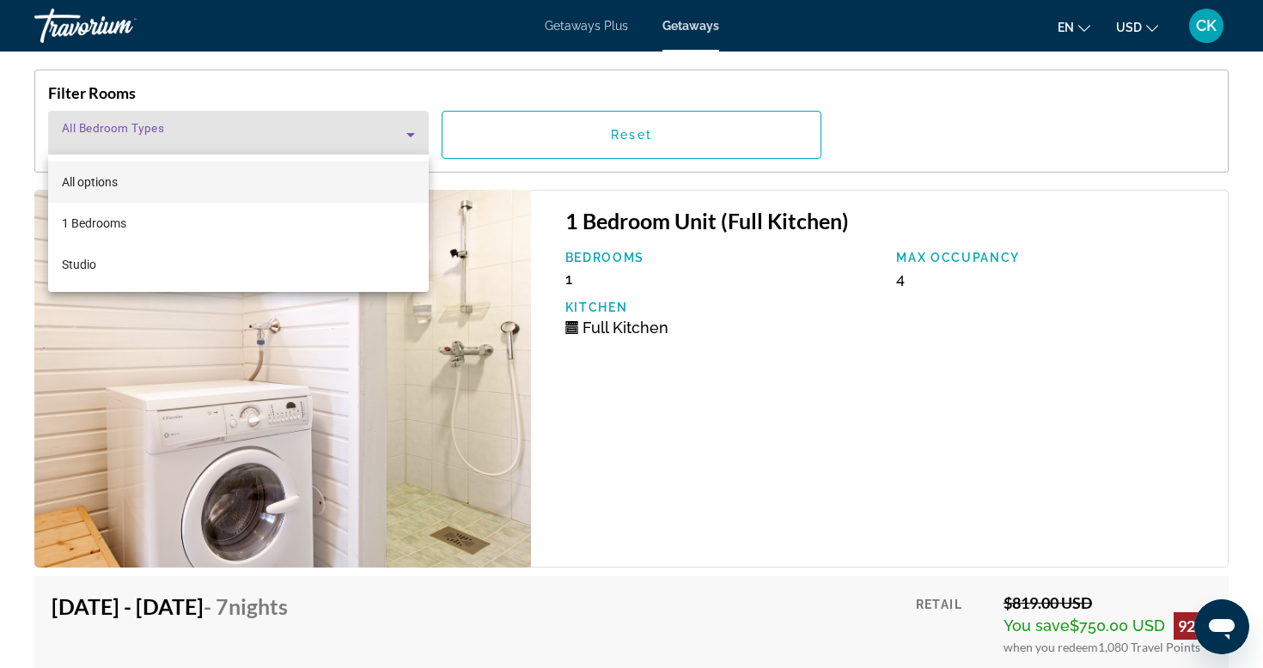
click at [405, 125] on div at bounding box center [631, 334] width 1263 height 668
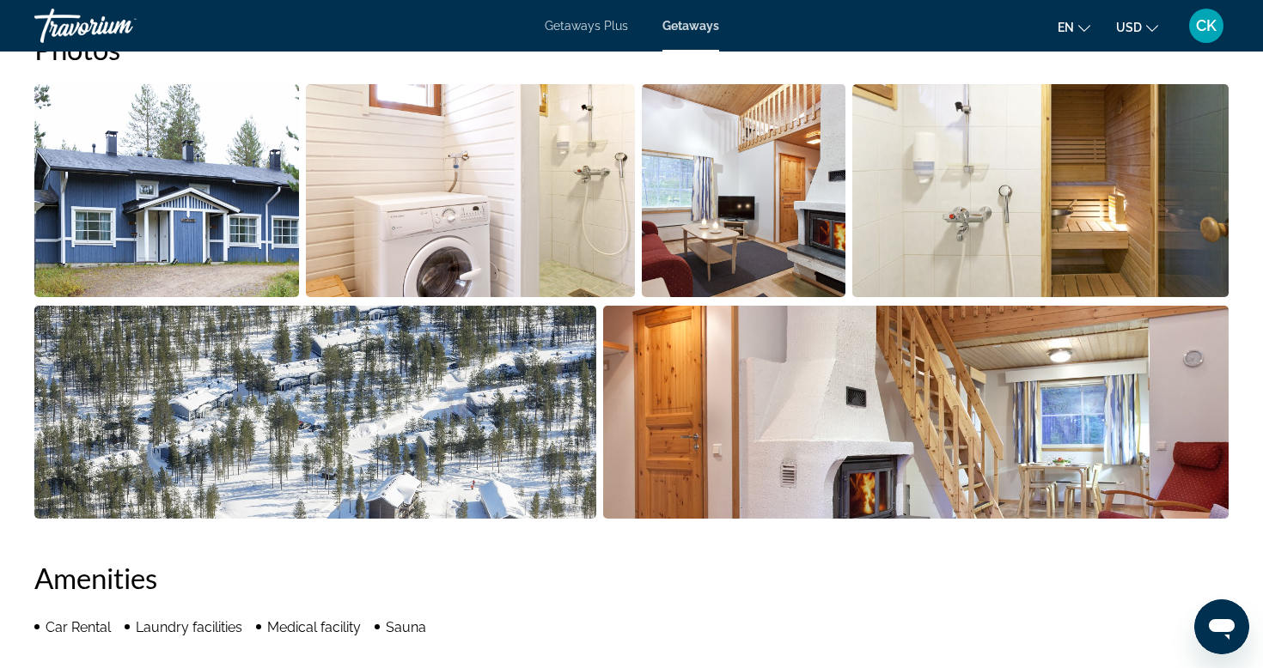
scroll to position [836, 0]
click at [1192, 284] on img "Open full-screen image slider" at bounding box center [1040, 191] width 376 height 213
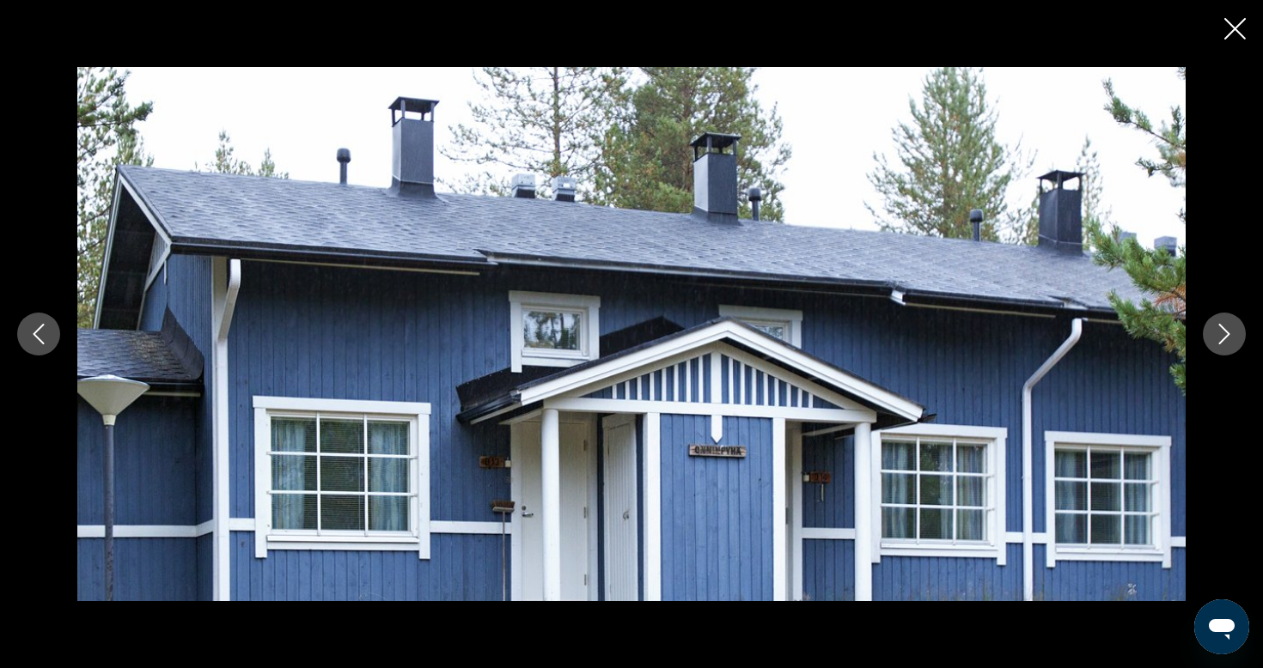
click at [1192, 285] on div "prev next" at bounding box center [631, 334] width 1263 height 534
click at [1220, 328] on icon "Next image" at bounding box center [1224, 334] width 21 height 21
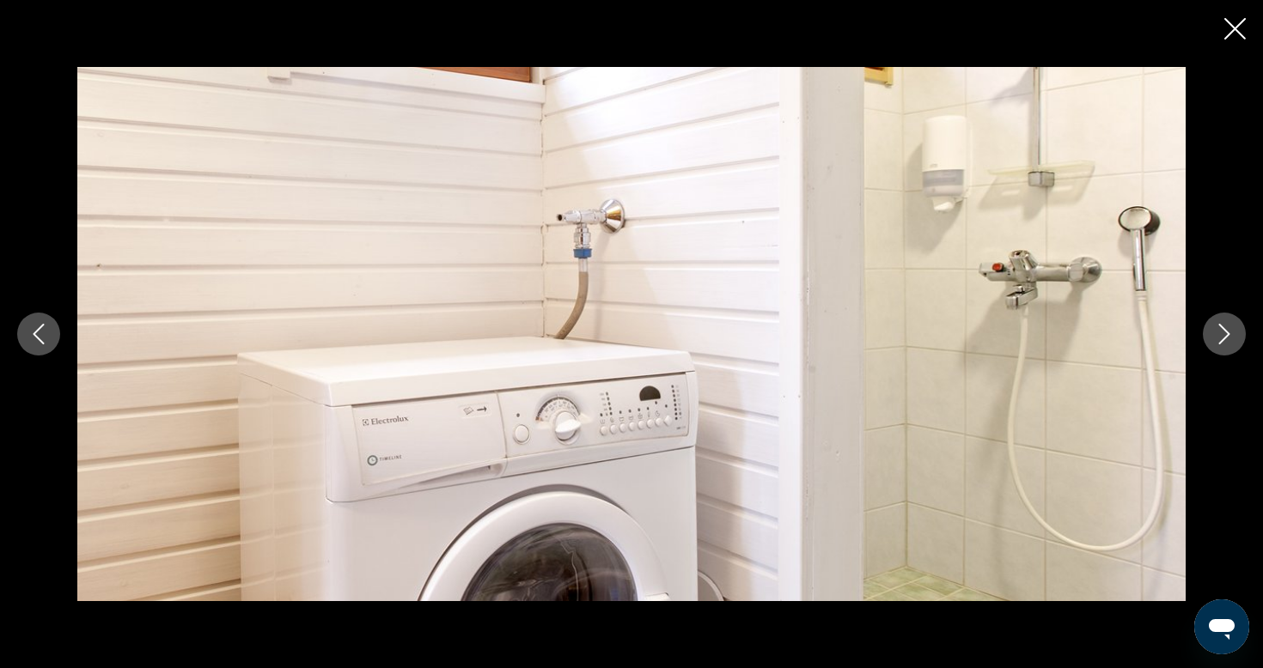
click at [1220, 328] on icon "Next image" at bounding box center [1224, 334] width 21 height 21
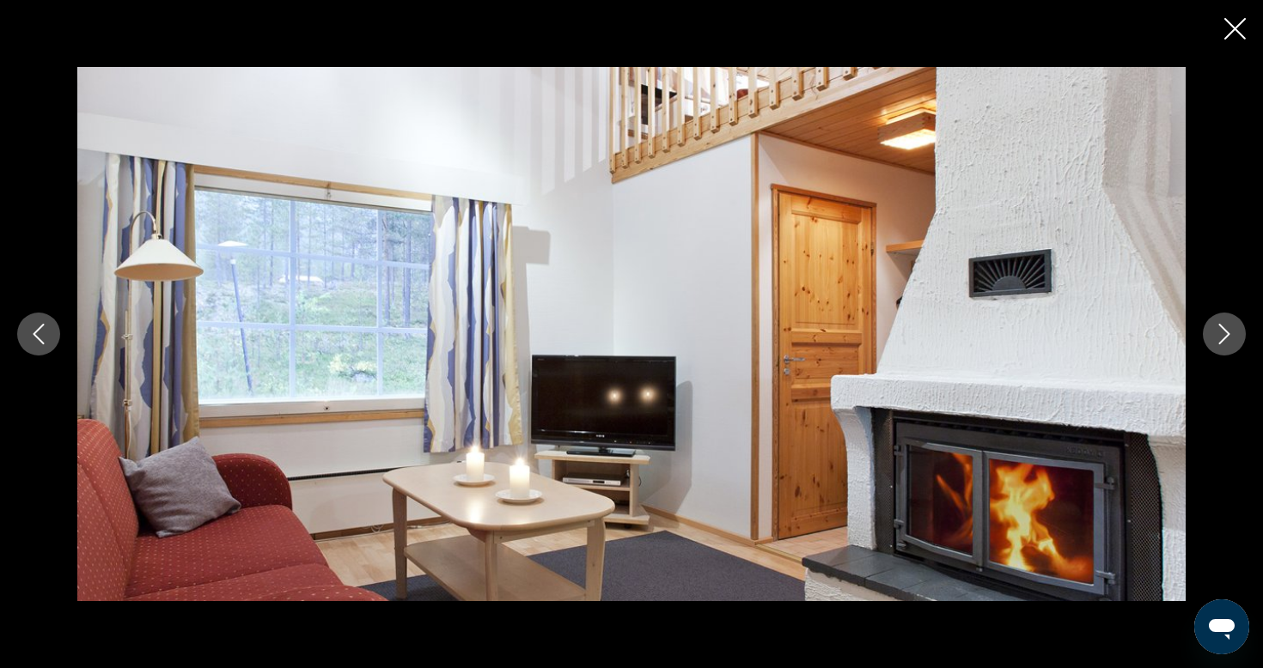
click at [1220, 328] on icon "Next image" at bounding box center [1224, 334] width 21 height 21
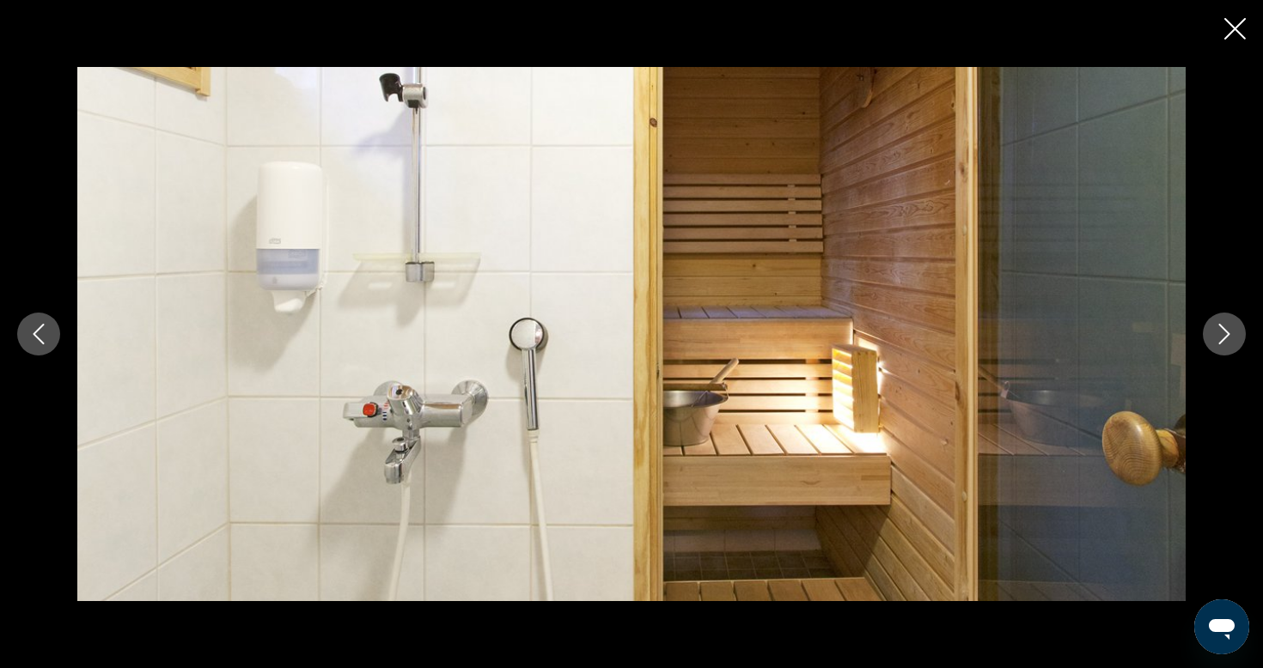
click at [1220, 329] on icon "Next image" at bounding box center [1224, 334] width 21 height 21
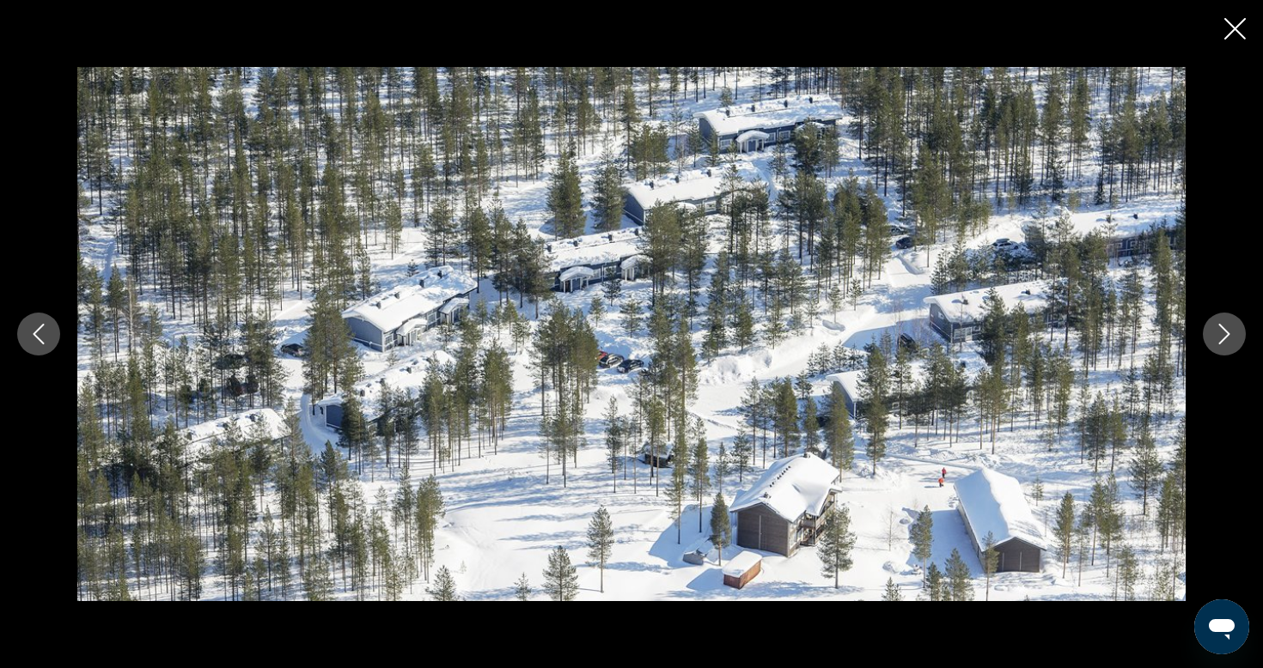
click at [1220, 329] on icon "Next image" at bounding box center [1224, 334] width 21 height 21
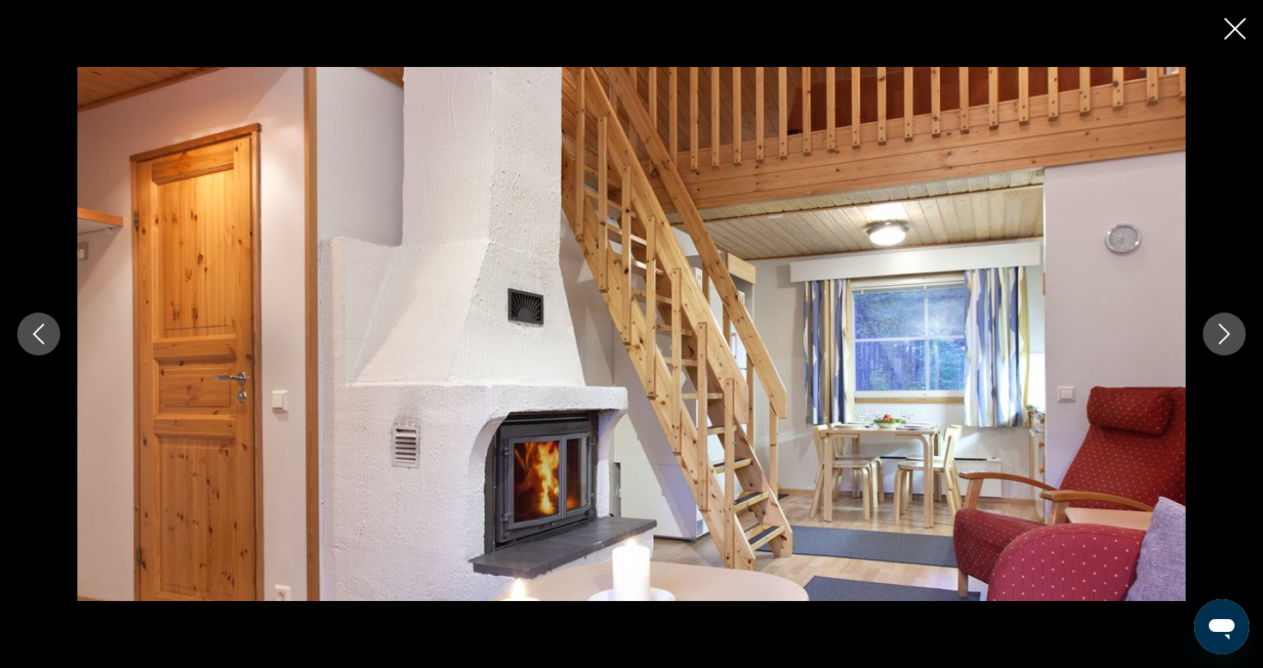
click at [1220, 329] on icon "Next image" at bounding box center [1224, 334] width 21 height 21
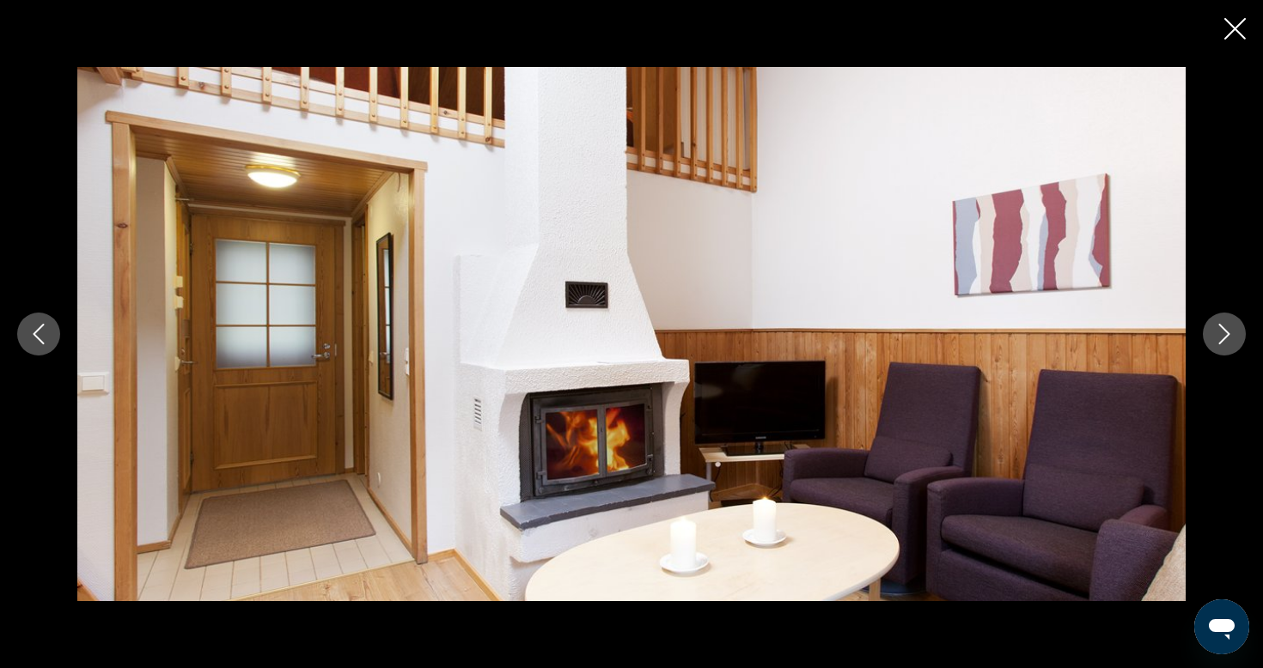
click at [1220, 329] on icon "Next image" at bounding box center [1224, 334] width 21 height 21
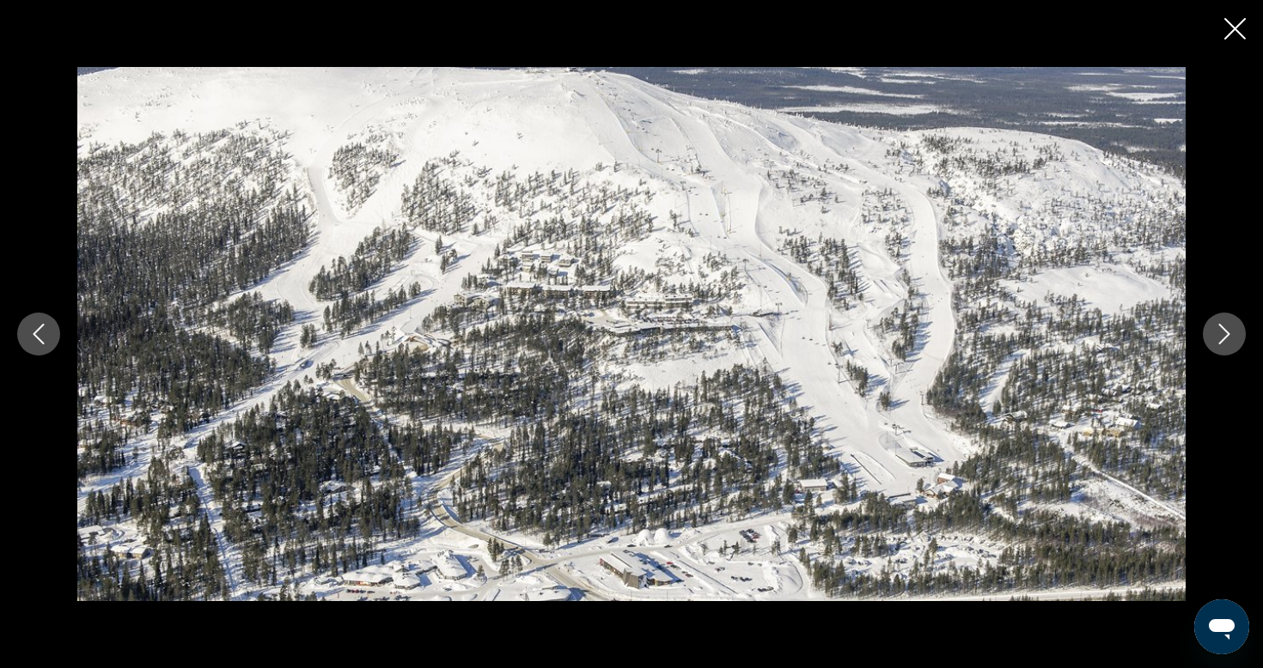
scroll to position [1957, 0]
click at [1237, 27] on icon "Close slideshow" at bounding box center [1234, 28] width 21 height 21
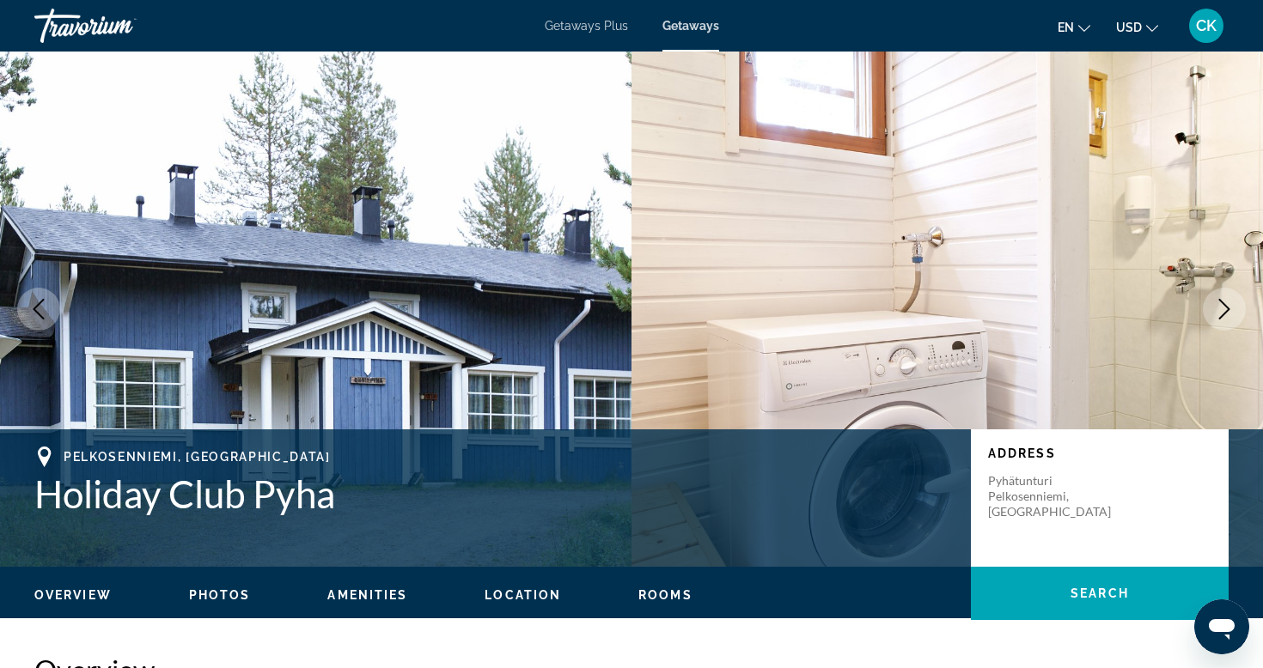
scroll to position [0, 0]
click at [1232, 300] on icon "Next image" at bounding box center [1224, 309] width 21 height 21
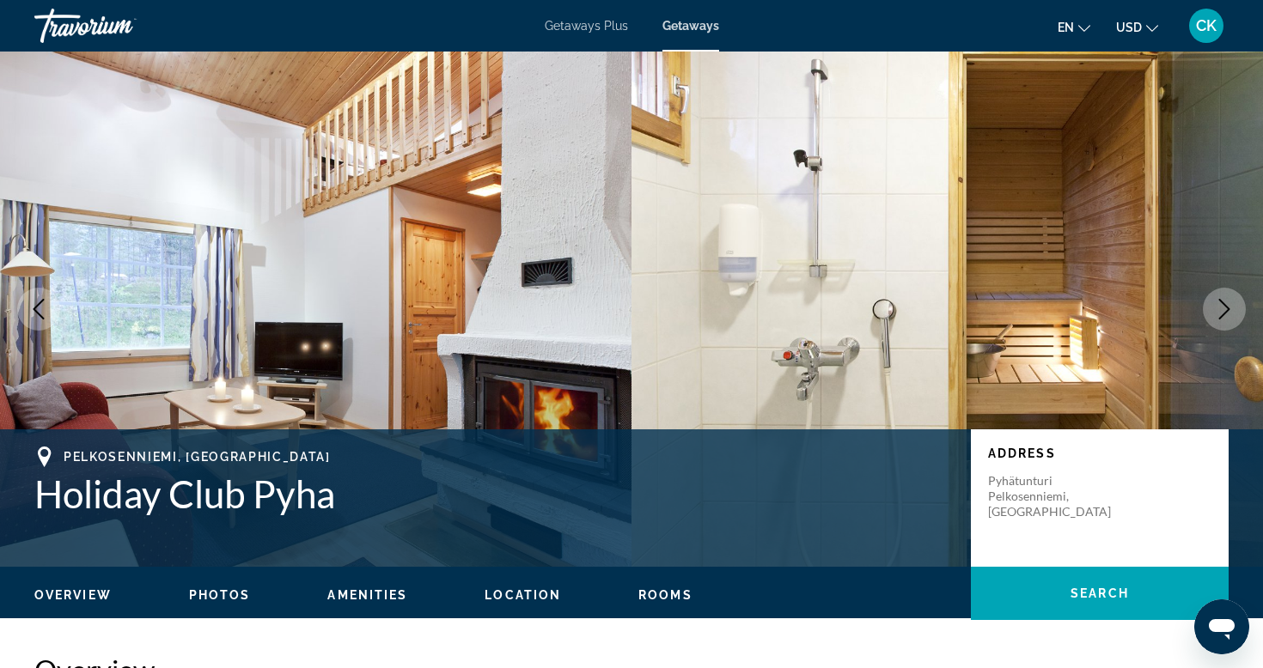
click at [1232, 300] on icon "Next image" at bounding box center [1224, 309] width 21 height 21
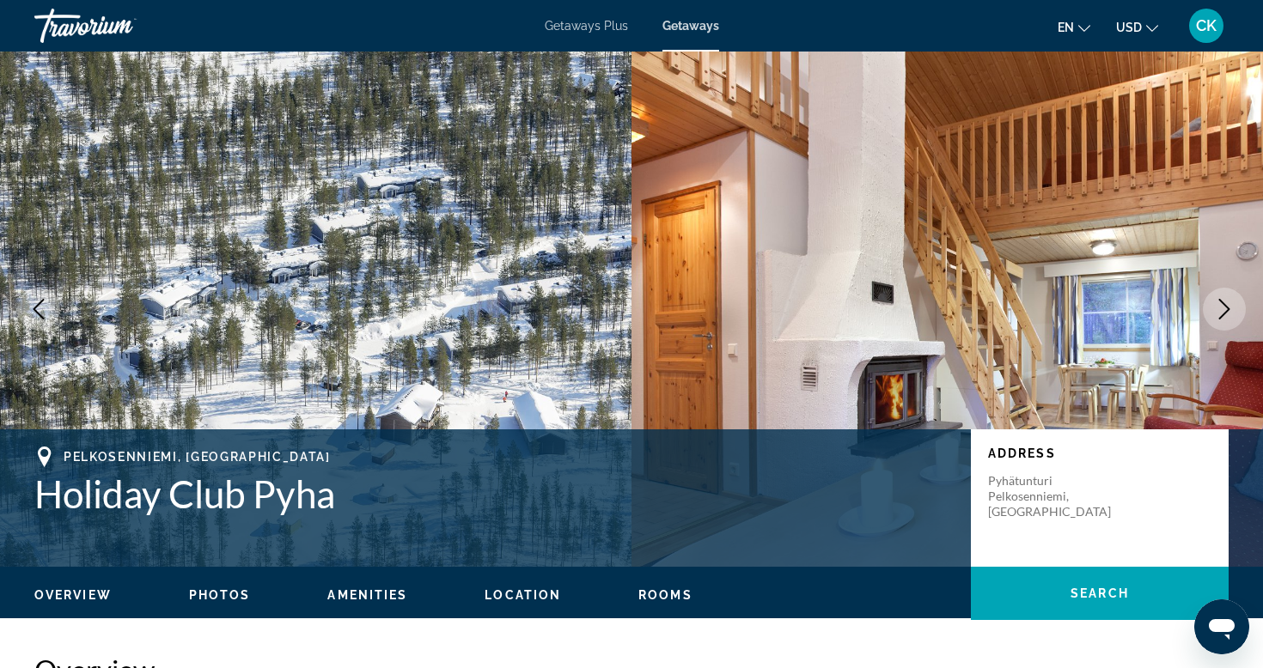
click at [1232, 300] on icon "Next image" at bounding box center [1224, 309] width 21 height 21
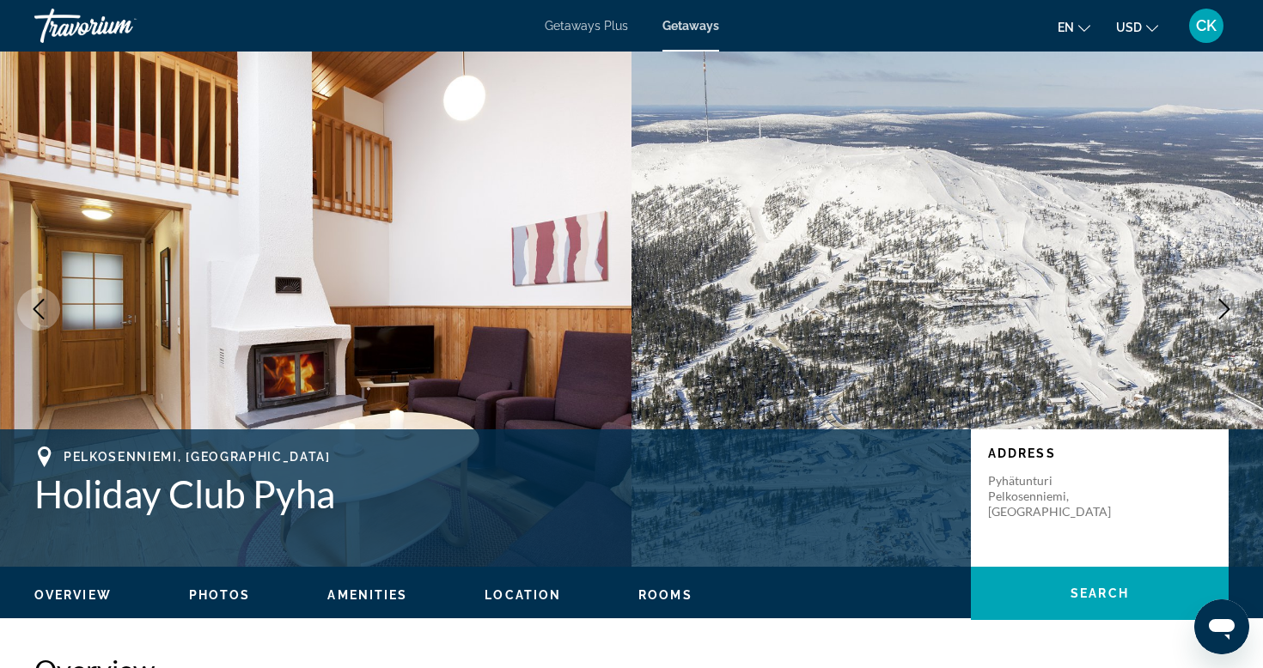
click at [1232, 300] on icon "Next image" at bounding box center [1224, 309] width 21 height 21
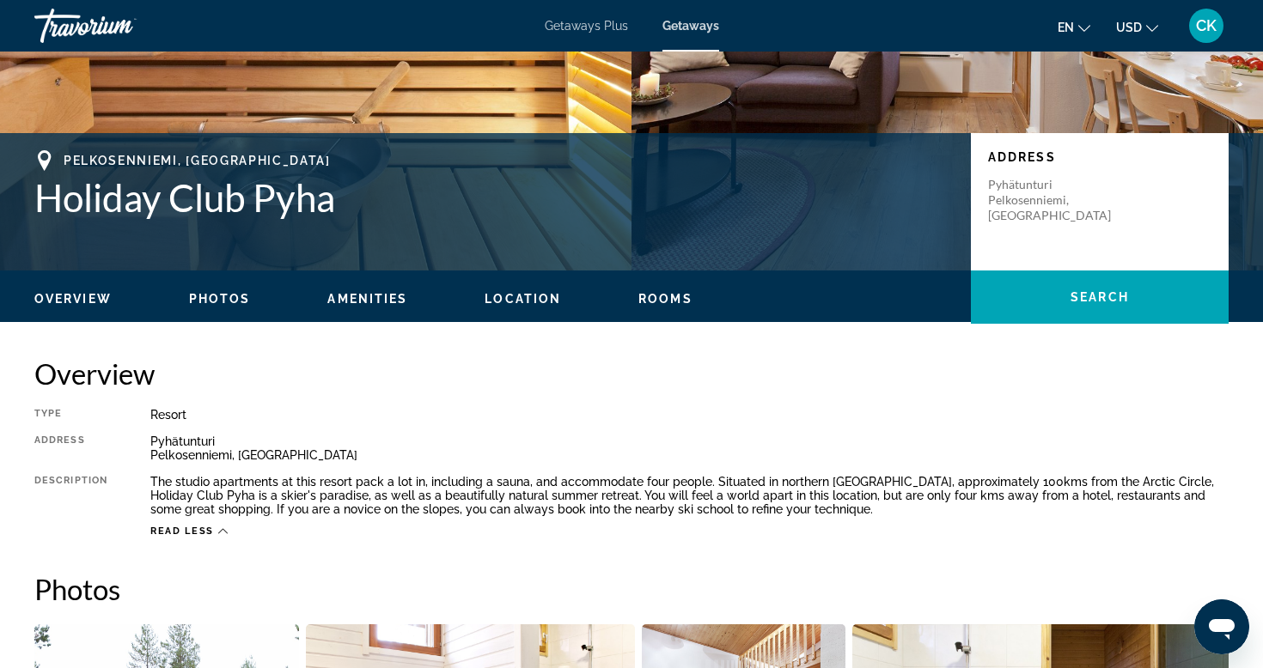
scroll to position [296, 0]
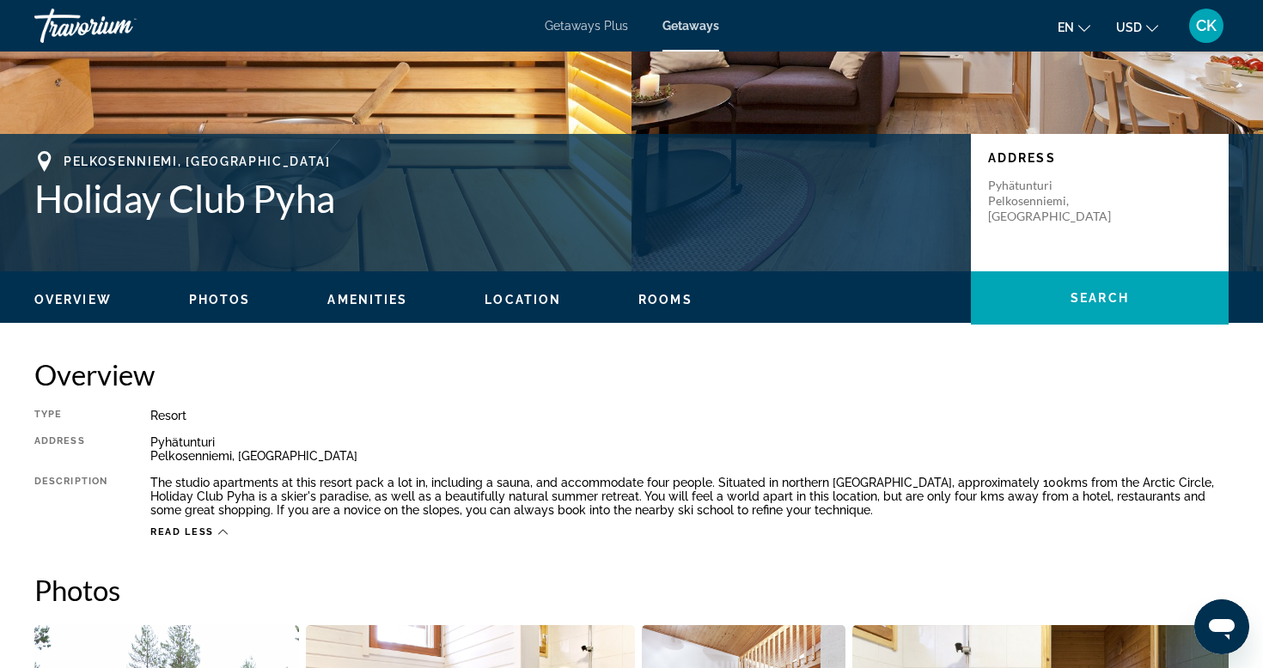
click at [213, 527] on span "Read less" at bounding box center [182, 532] width 64 height 11
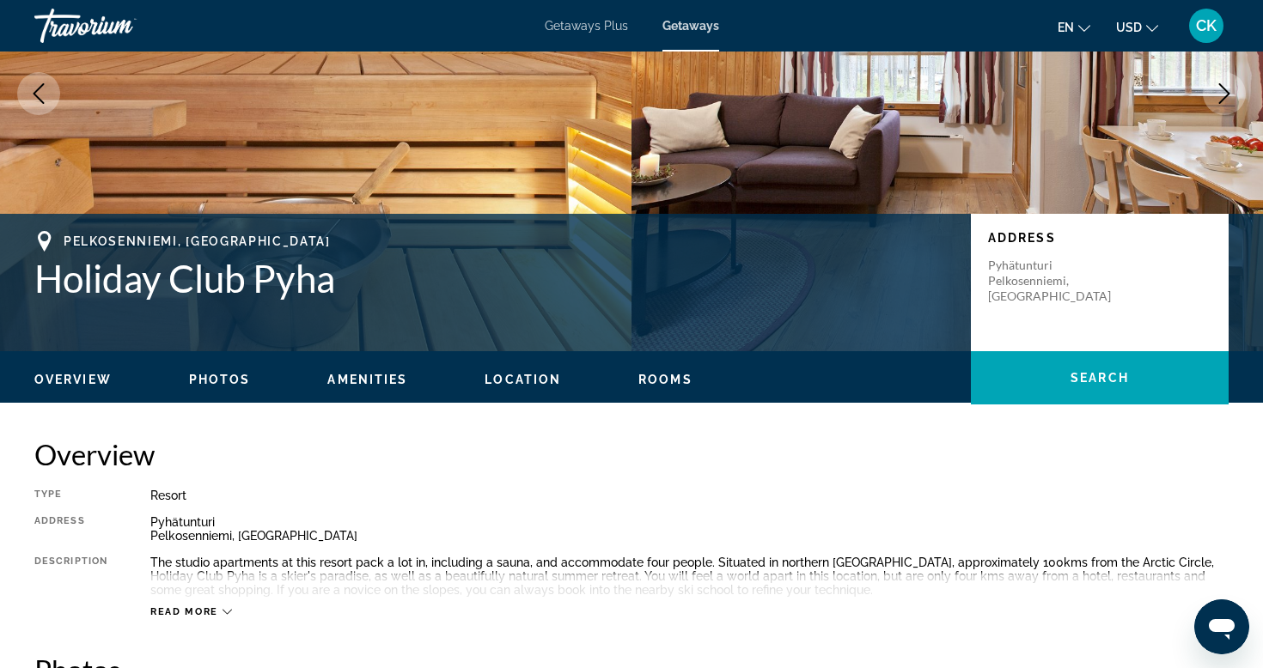
click at [217, 611] on span "Read more" at bounding box center [184, 611] width 68 height 11
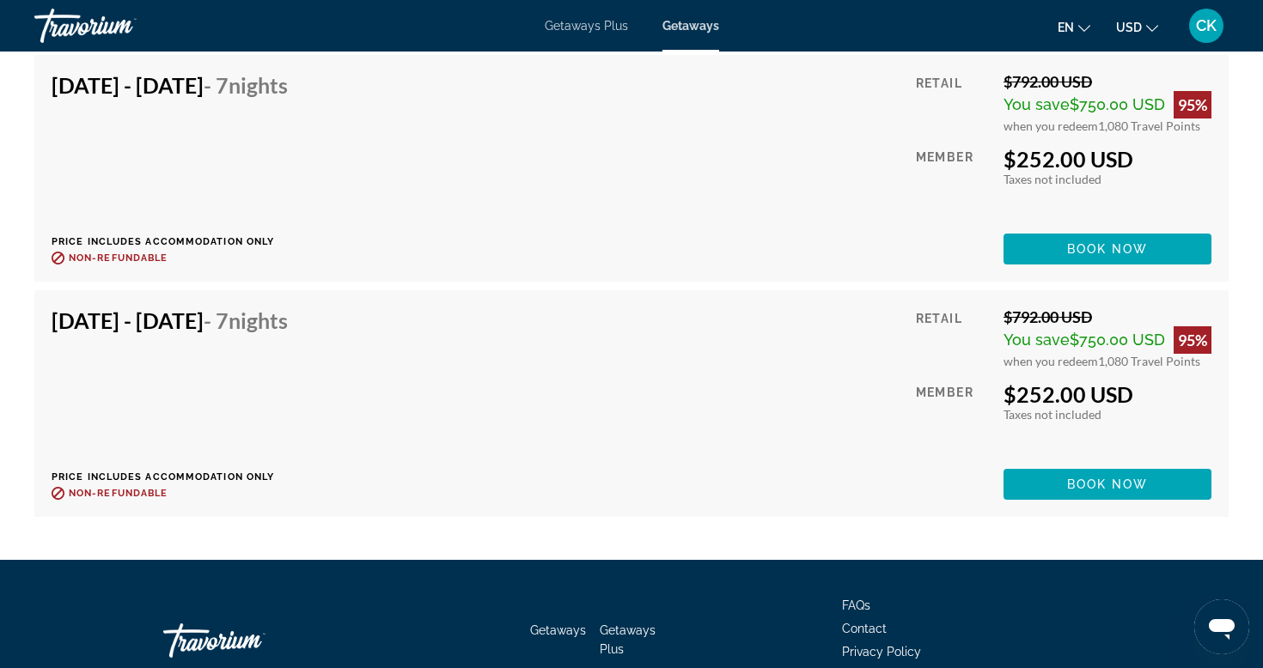
scroll to position [4022, 0]
